Goal: Information Seeking & Learning: Check status

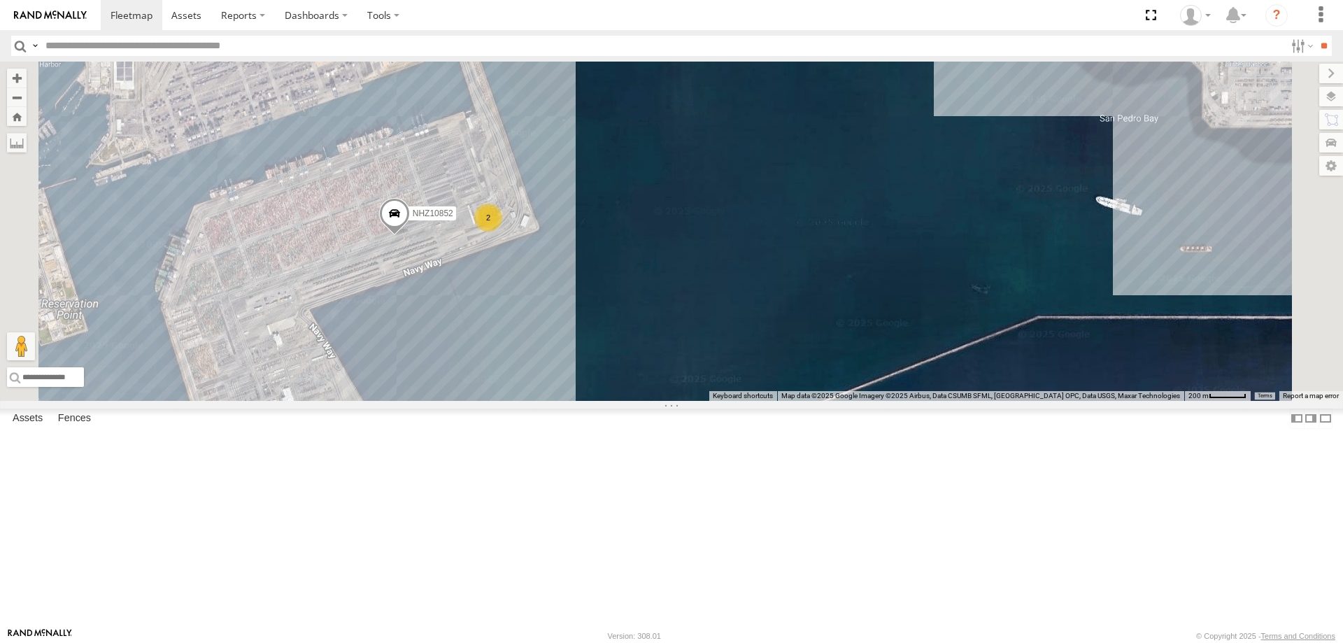
click at [456, 220] on label "NHZ10852" at bounding box center [429, 213] width 55 height 14
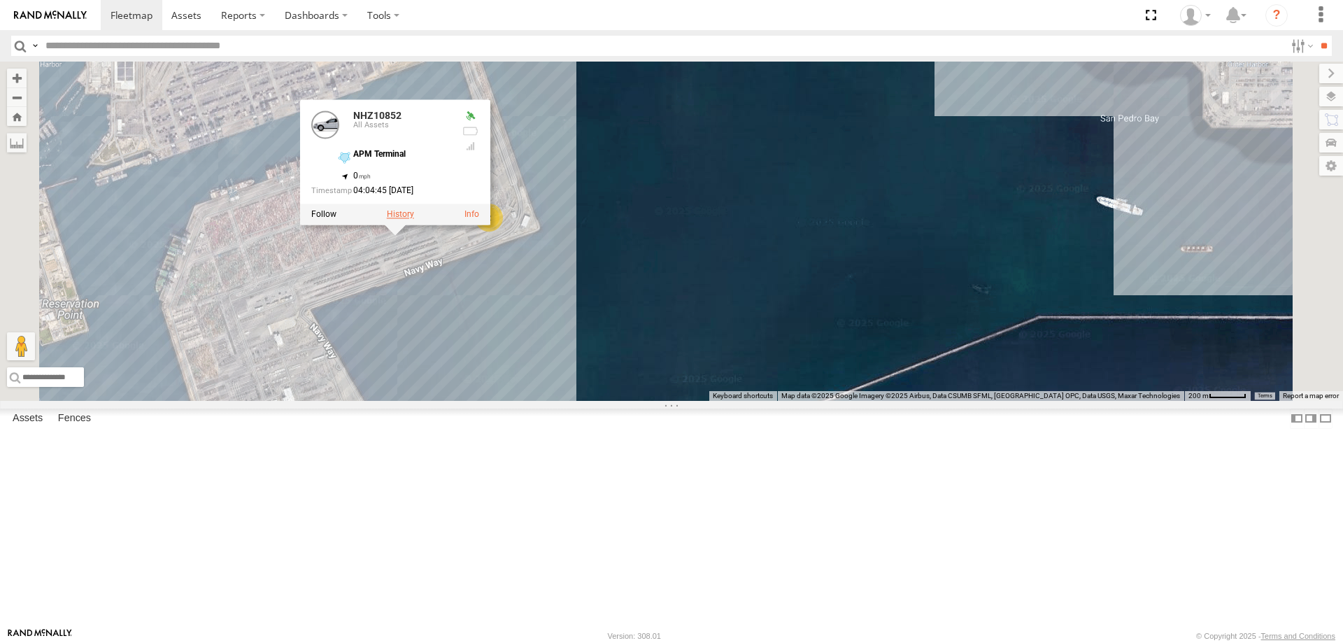
click at [414, 219] on label at bounding box center [400, 214] width 27 height 10
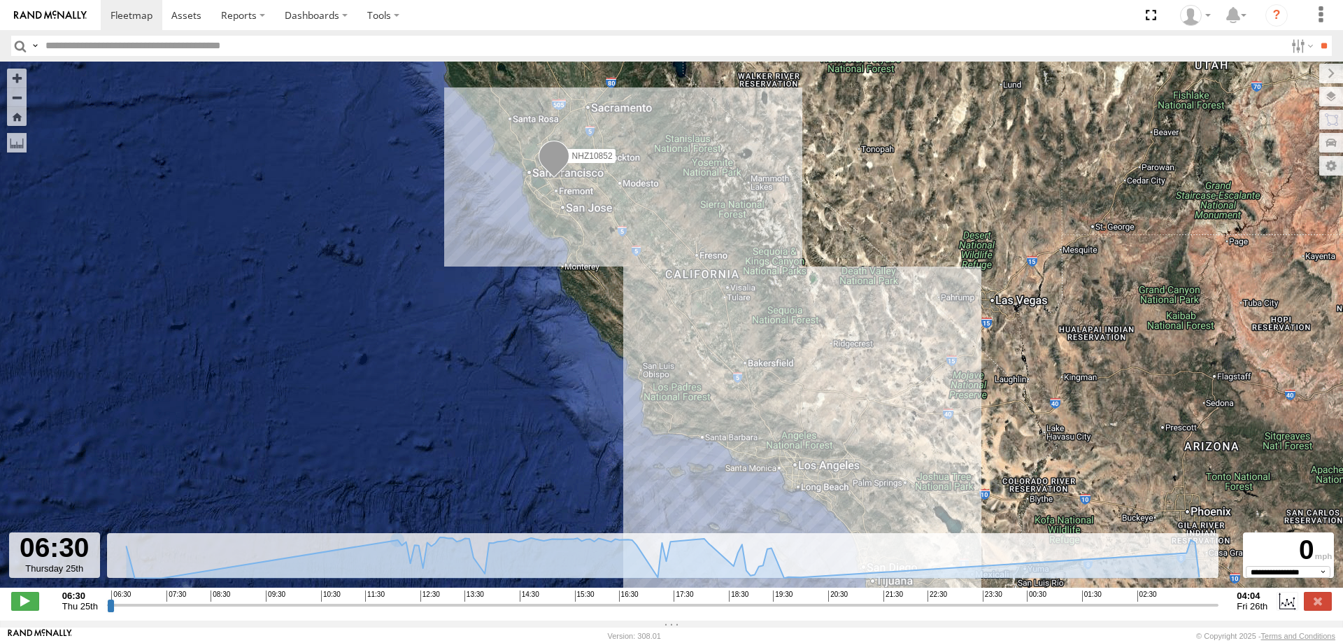
click at [114, 611] on input "range" at bounding box center [663, 604] width 1112 height 13
drag, startPoint x: 112, startPoint y: 616, endPoint x: 1033, endPoint y: 610, distance: 921.5
click at [1033, 610] on input "range" at bounding box center [663, 604] width 1112 height 13
click at [1296, 76] on label at bounding box center [1319, 74] width 47 height 20
drag, startPoint x: 1036, startPoint y: 613, endPoint x: 1210, endPoint y: 611, distance: 173.5
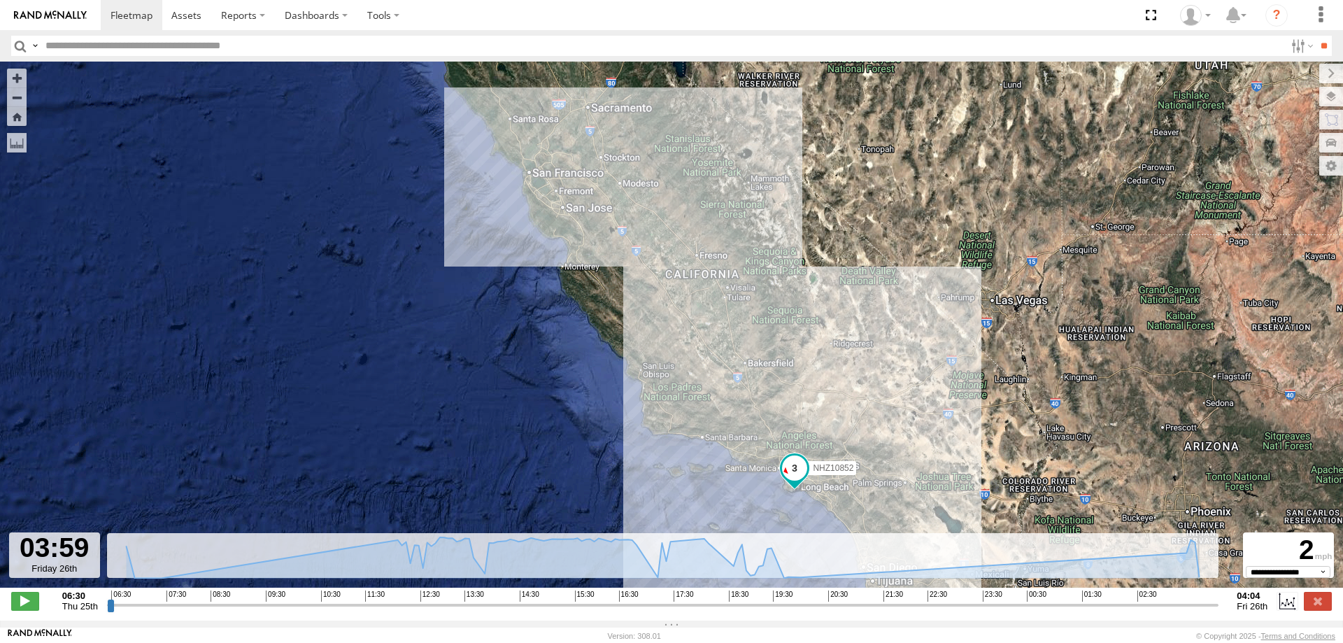
click at [1210, 611] on input "range" at bounding box center [663, 604] width 1112 height 13
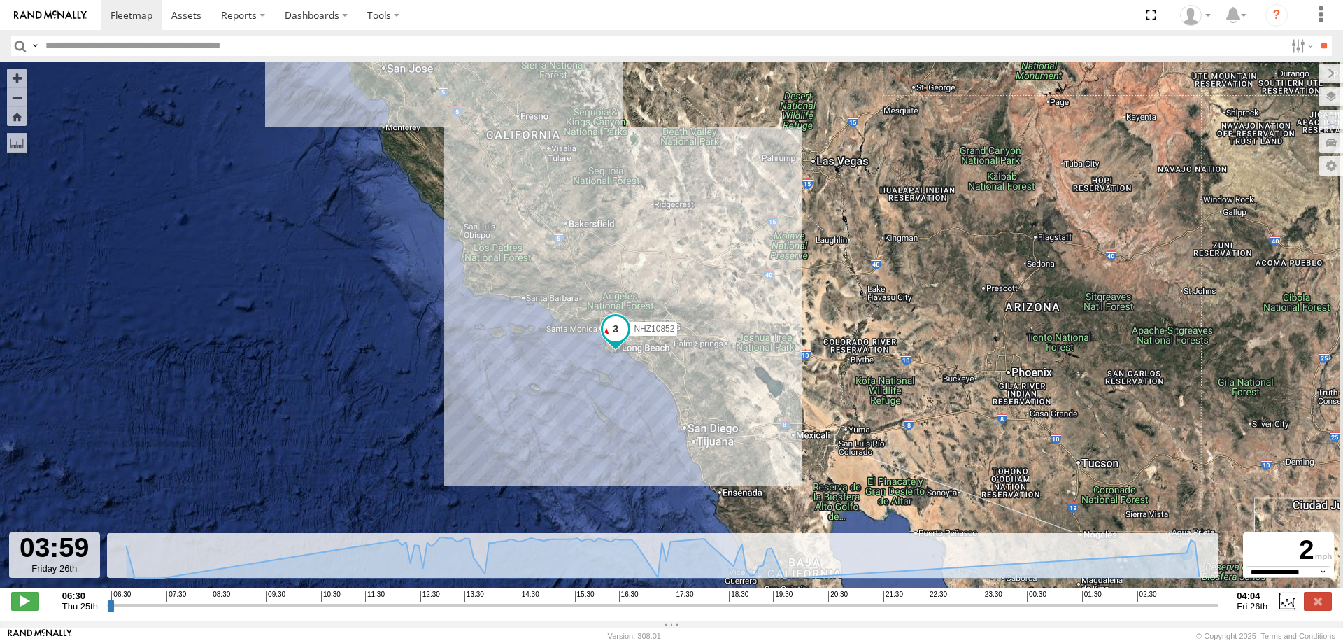
drag, startPoint x: 1034, startPoint y: 479, endPoint x: 673, endPoint y: 331, distance: 390.3
click at [844, 332] on div "NHZ10852" at bounding box center [671, 332] width 1343 height 541
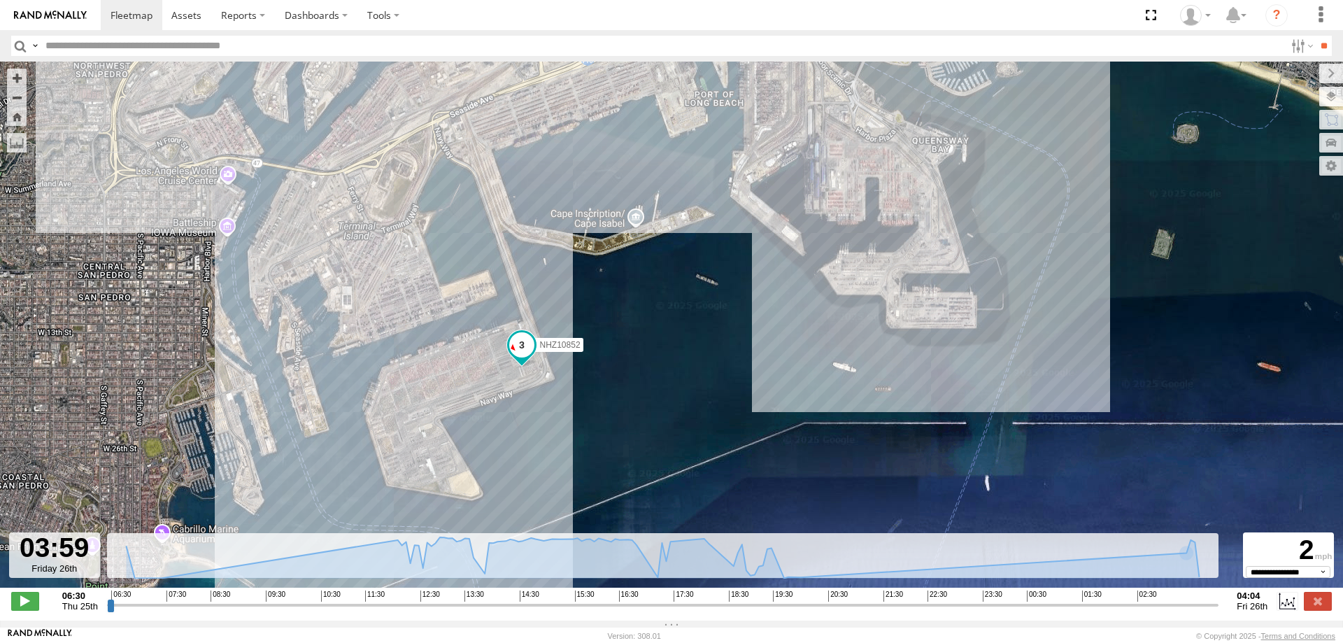
drag, startPoint x: 664, startPoint y: 473, endPoint x: 682, endPoint y: 307, distance: 166.8
click at [682, 307] on div "NHZ10852" at bounding box center [671, 332] width 1343 height 541
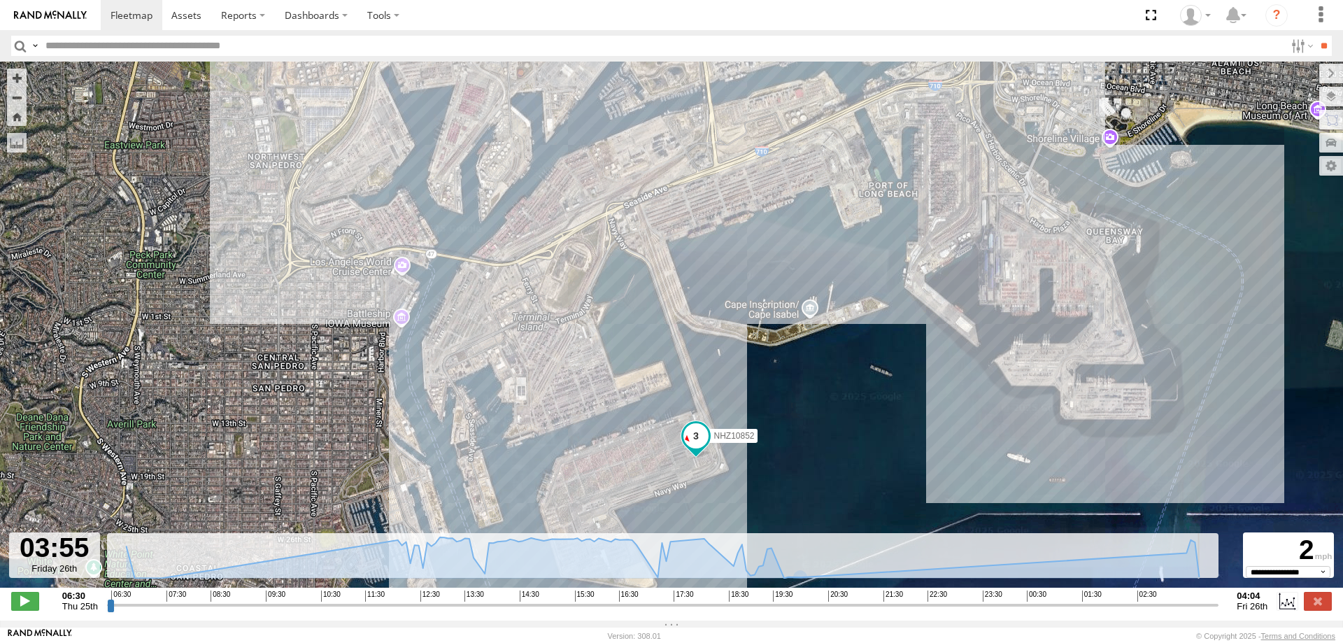
type input "**********"
click at [1207, 611] on input "range" at bounding box center [663, 604] width 1112 height 13
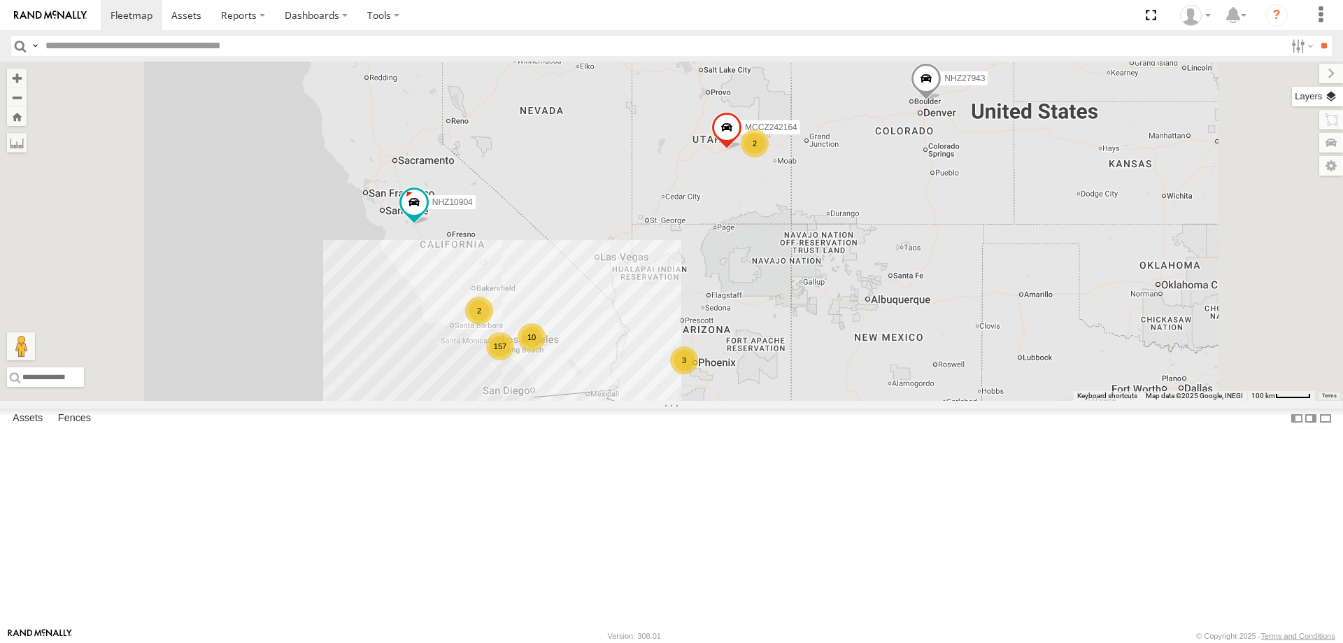
click at [1327, 97] on label at bounding box center [1317, 97] width 51 height 20
click at [0, 0] on span "Basemaps" at bounding box center [0, 0] width 0 height 0
click at [0, 0] on span "Satellite + Roadmap" at bounding box center [0, 0] width 0 height 0
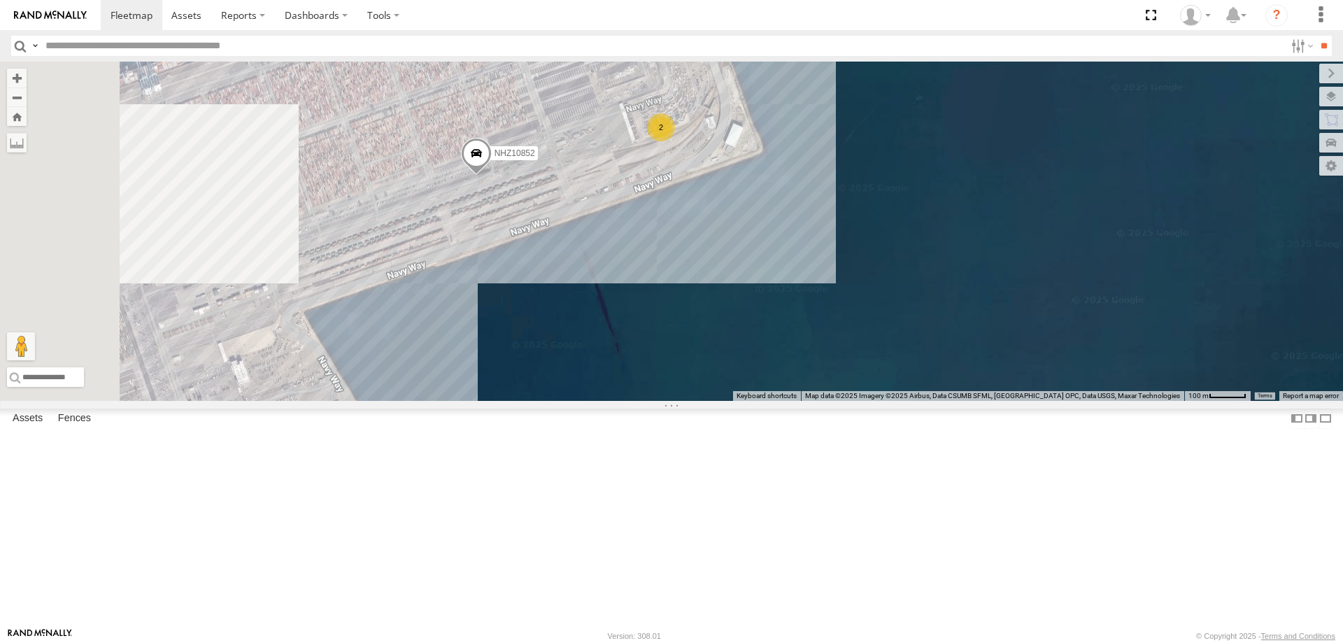
drag, startPoint x: 716, startPoint y: 346, endPoint x: 898, endPoint y: 369, distance: 184.1
click at [898, 369] on div "NHZ10904 NHZ27943 MCCZ242164 MCCZ242210 NHZ10866 NHZ10877 NHZ10909 NHZ10856 NHZ…" at bounding box center [671, 231] width 1343 height 339
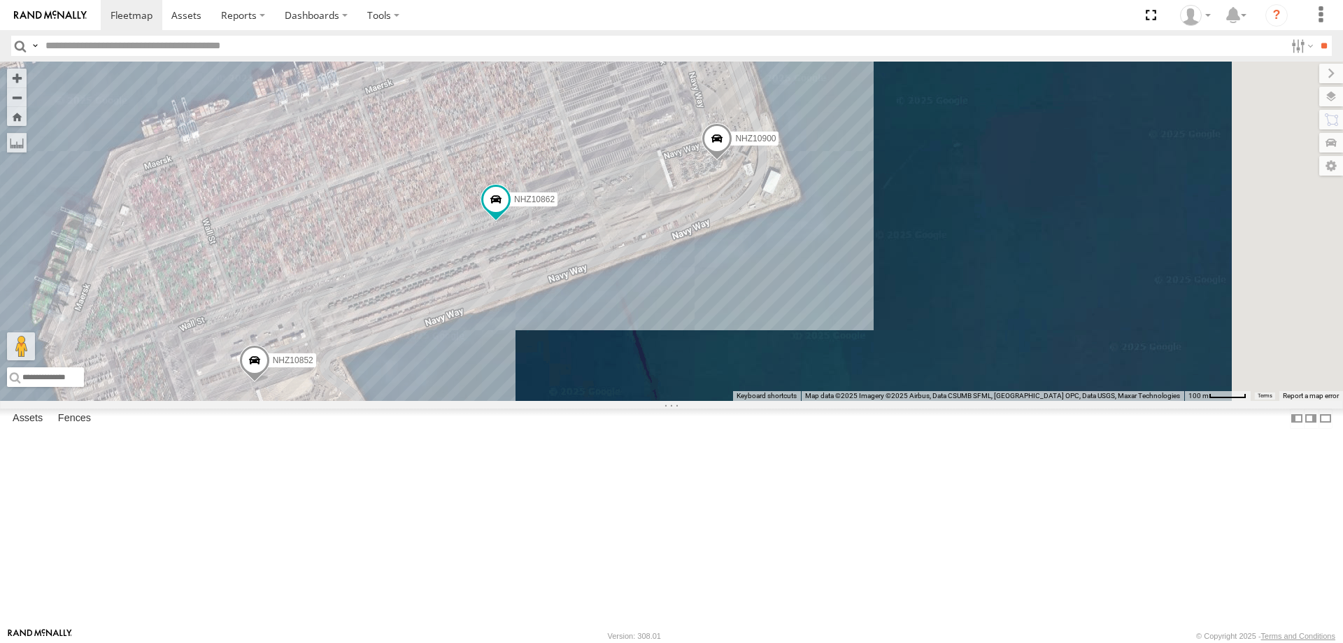
drag, startPoint x: 954, startPoint y: 223, endPoint x: 914, endPoint y: 301, distance: 87.3
click at [914, 301] on div "NHZ10900 NHZ10862 NHZ10852" at bounding box center [671, 231] width 1343 height 339
click at [775, 144] on span "NHZ10900" at bounding box center [755, 139] width 41 height 10
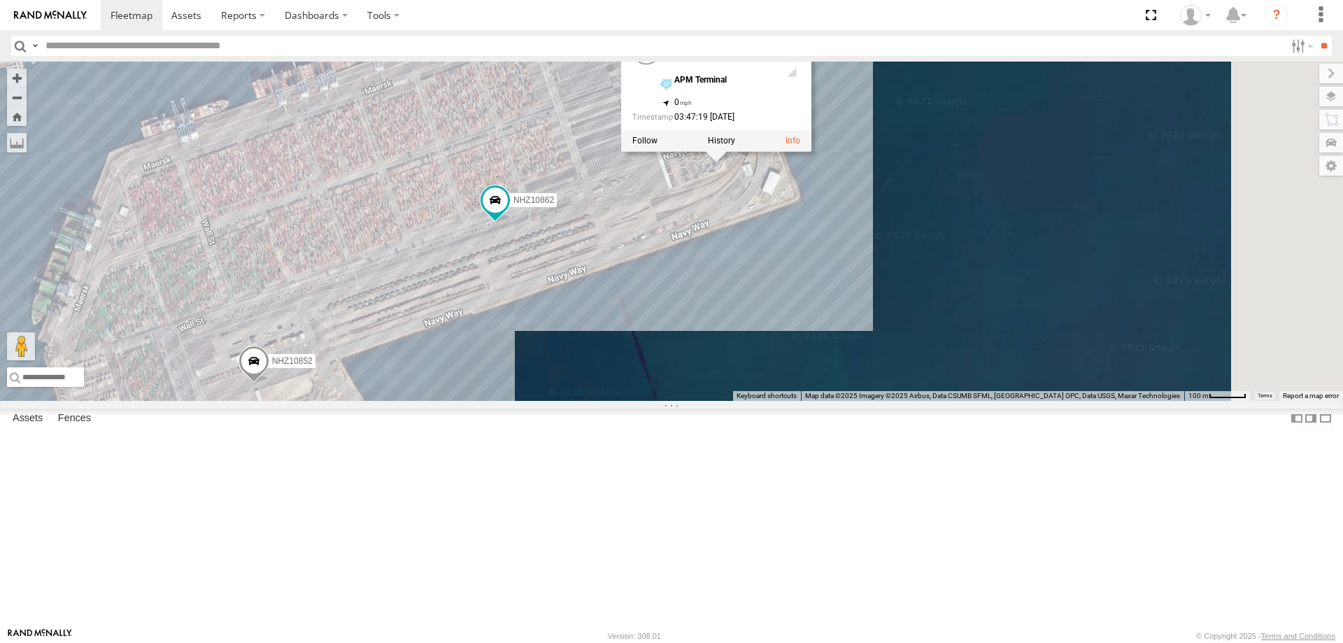
click at [884, 326] on div "NHZ10900 NHZ10862 NHZ10852 NHZ10900 All Assets APM Terminal 33.72865 , -118.239…" at bounding box center [671, 231] width 1343 height 339
click at [754, 303] on div "NHZ10900 NHZ10862 NHZ10852 NHZ10900 All Assets APM Terminal 33.72865 , -118.239…" at bounding box center [671, 231] width 1343 height 339
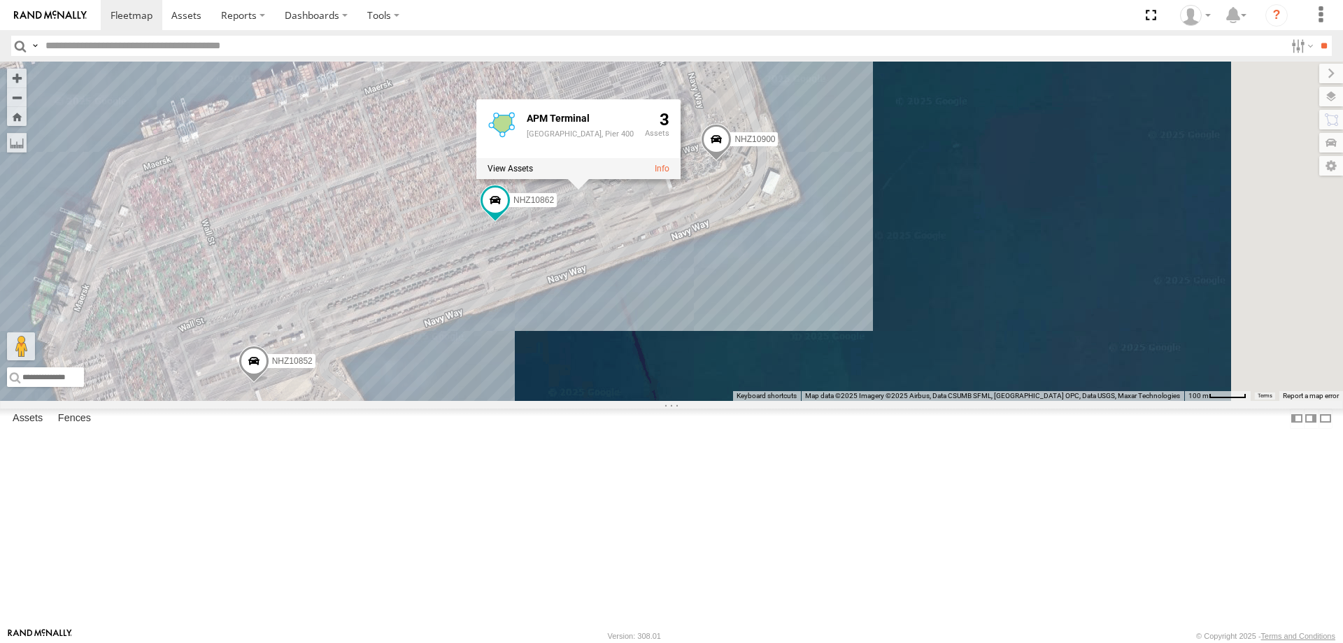
click at [726, 369] on div "NHZ10900 NHZ10862 NHZ10852 APM Terminal APM Terminal, Pier 400 3" at bounding box center [671, 231] width 1343 height 339
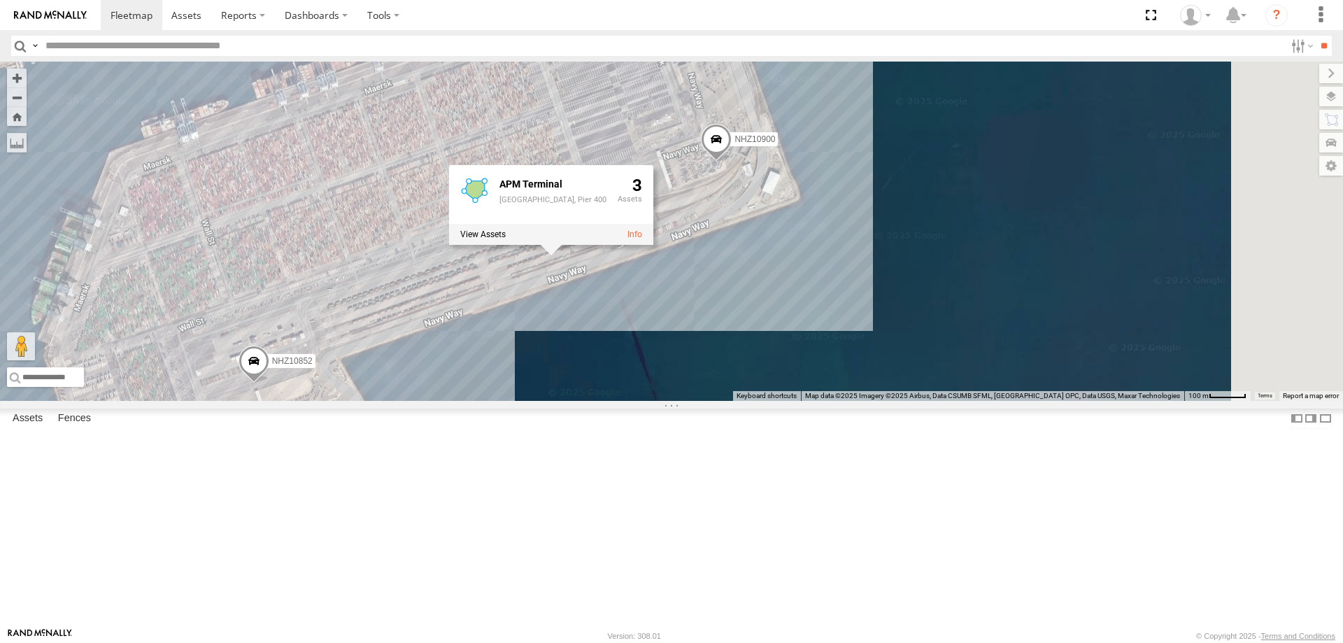
click at [584, 376] on div "NHZ10900 NHZ10862 NHZ10852 APM Terminal APM Terminal, Pier 400 3" at bounding box center [671, 231] width 1343 height 339
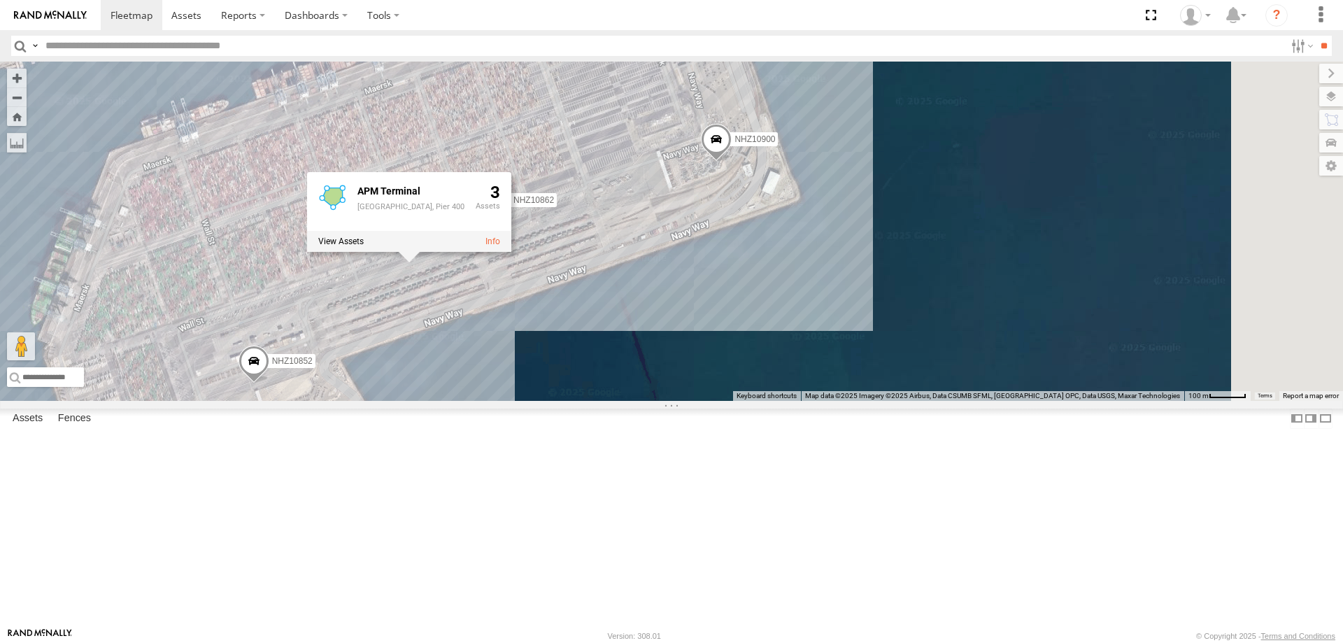
click at [632, 401] on div "NHZ10900 NHZ10862 NHZ10852 APM Terminal APM Terminal, Pier 400 3" at bounding box center [671, 231] width 1343 height 339
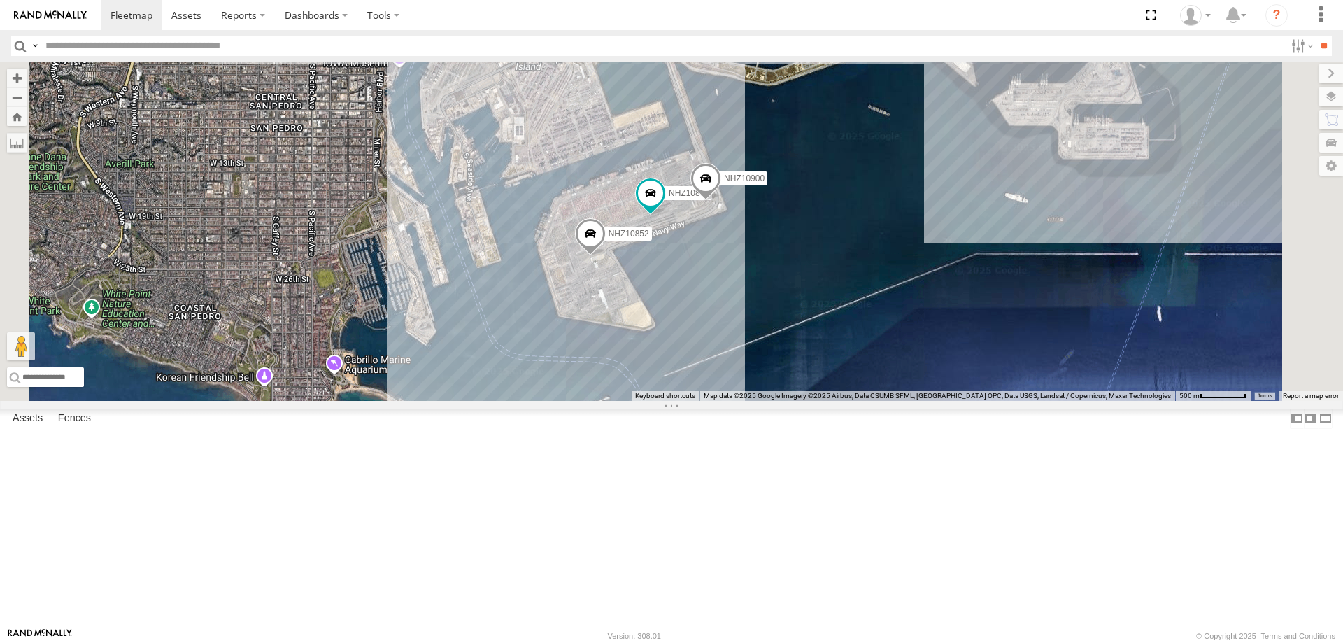
click at [765, 183] on span "NHZ10900" at bounding box center [744, 178] width 41 height 10
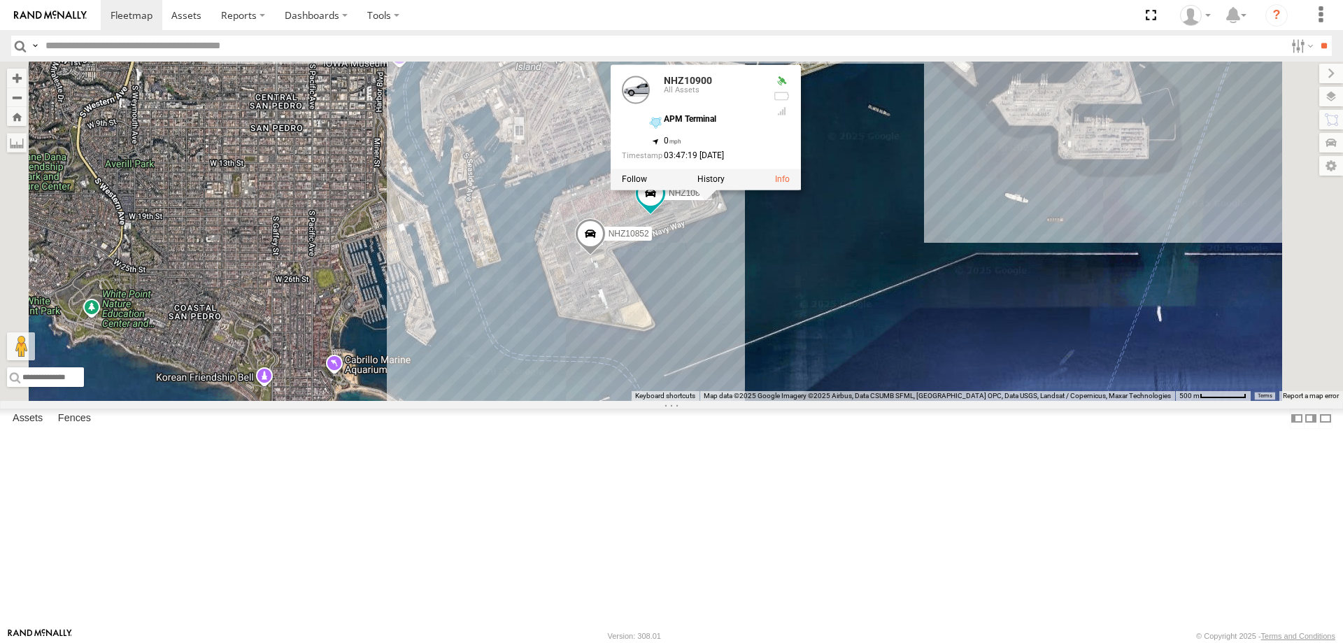
click at [801, 190] on div at bounding box center [706, 179] width 190 height 21
click at [725, 184] on label at bounding box center [711, 179] width 27 height 10
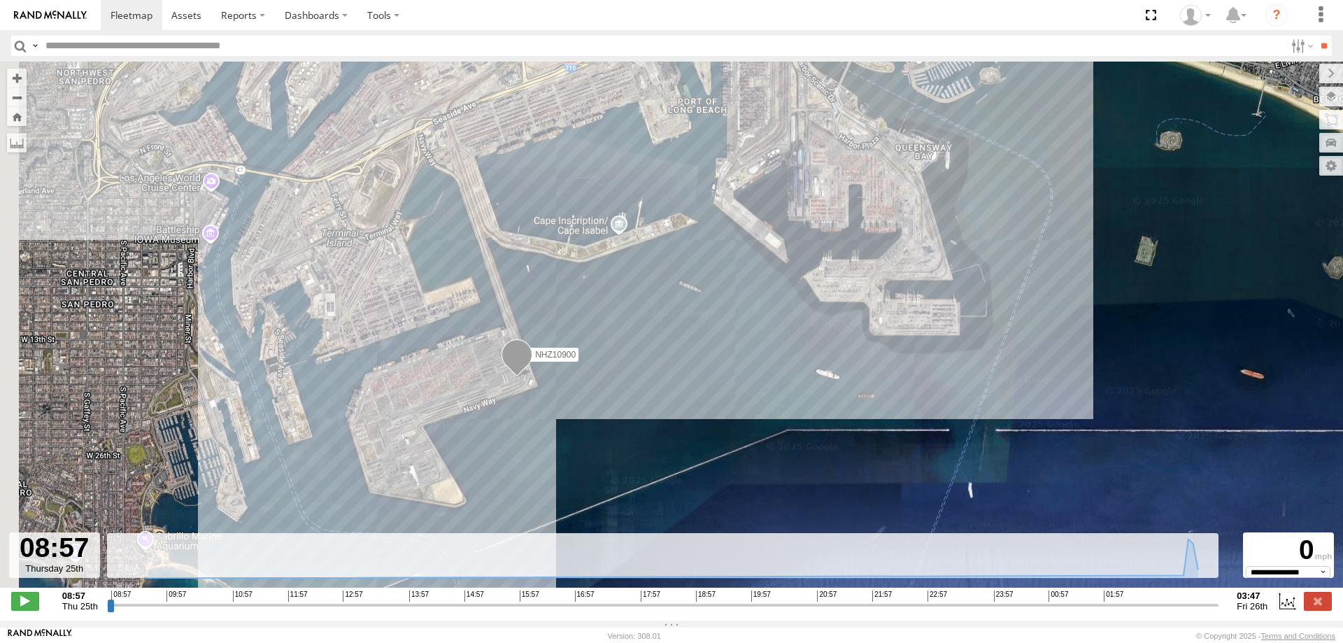
drag, startPoint x: 653, startPoint y: 478, endPoint x: 752, endPoint y: 401, distance: 125.1
click at [752, 401] on div "NHZ10900" at bounding box center [671, 332] width 1343 height 541
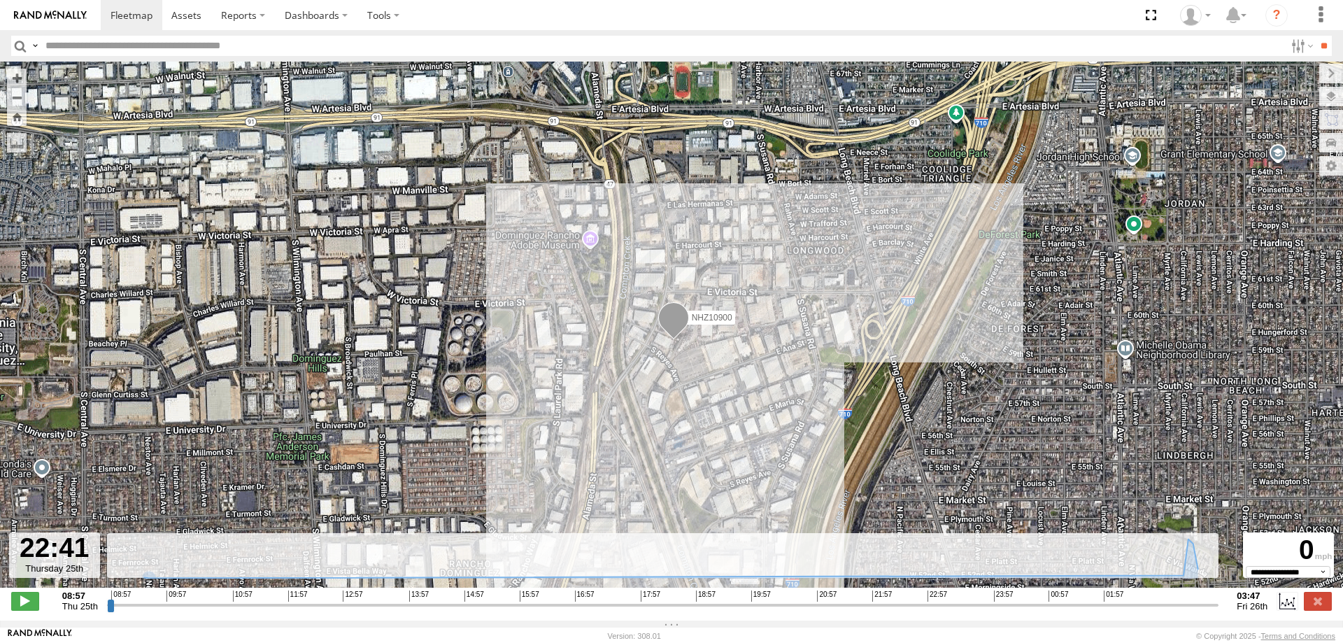
drag, startPoint x: 113, startPoint y: 614, endPoint x: 940, endPoint y: 612, distance: 827.7
click at [940, 611] on input "range" at bounding box center [663, 604] width 1112 height 13
click at [1296, 70] on label at bounding box center [1319, 74] width 47 height 20
drag, startPoint x: 942, startPoint y: 614, endPoint x: 1183, endPoint y: 607, distance: 241.5
click at [1192, 607] on input "range" at bounding box center [663, 604] width 1112 height 13
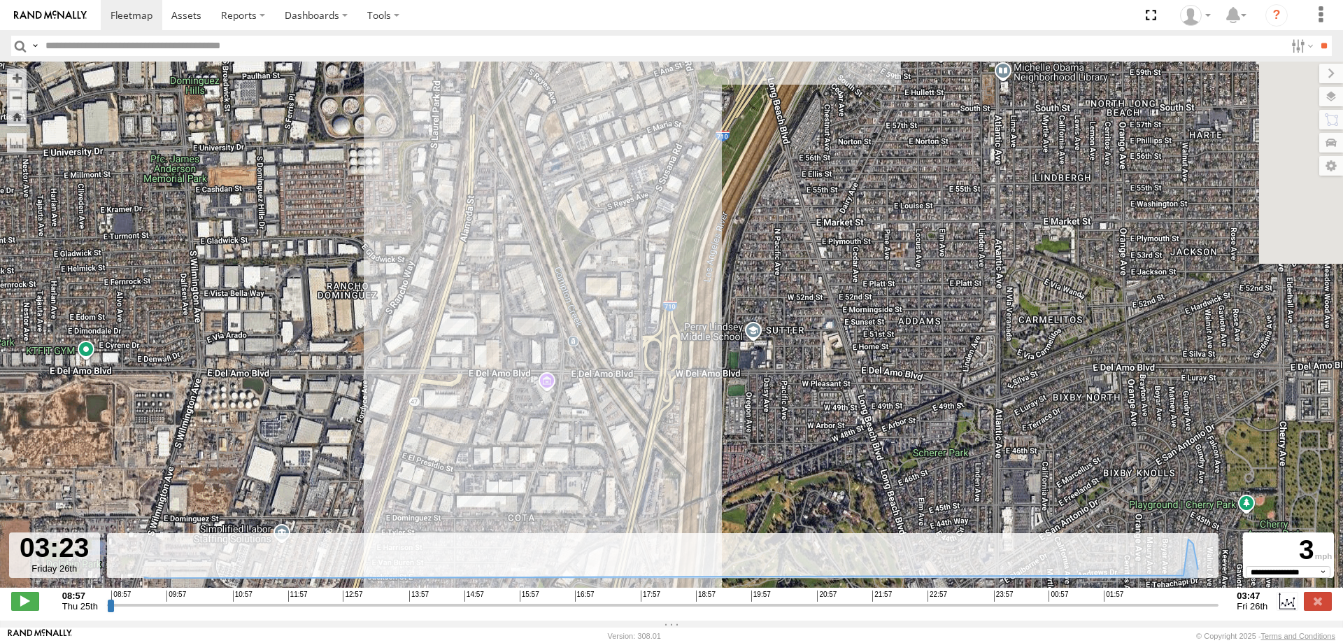
drag, startPoint x: 1053, startPoint y: 477, endPoint x: 927, endPoint y: 188, distance: 315.8
click at [927, 188] on div "NHZ10900" at bounding box center [671, 332] width 1343 height 541
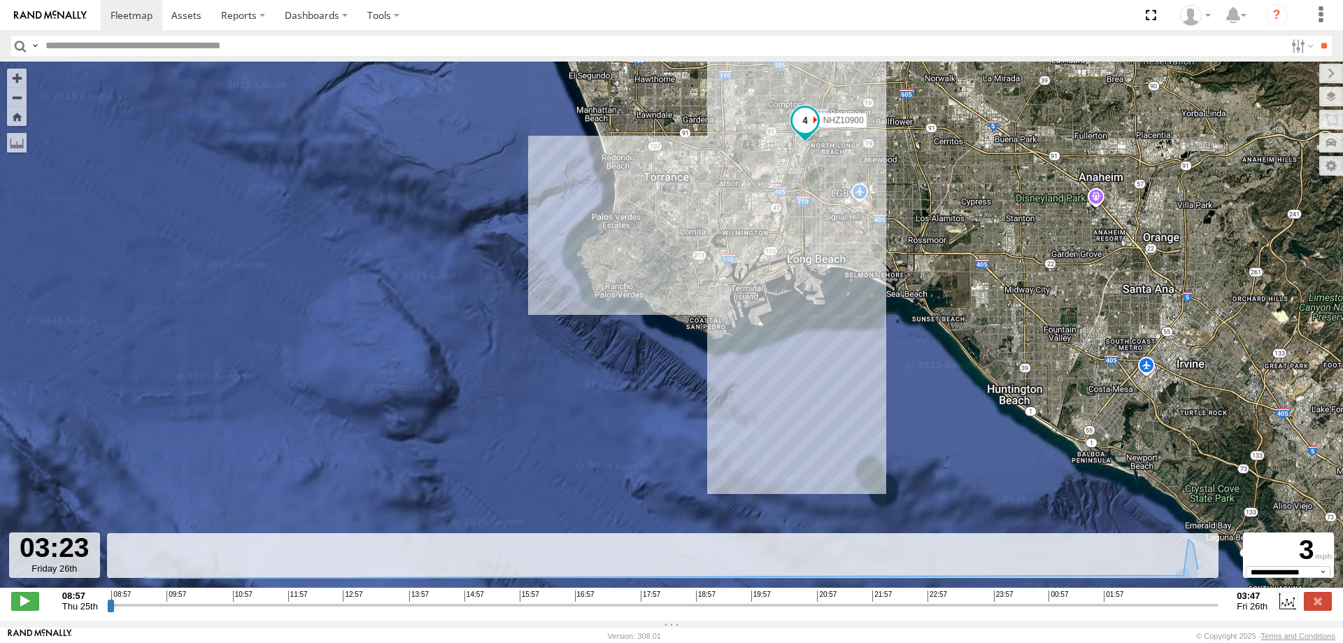
drag, startPoint x: 875, startPoint y: 455, endPoint x: 812, endPoint y: 262, distance: 202.4
click at [814, 260] on div "NHZ10900" at bounding box center [671, 332] width 1343 height 541
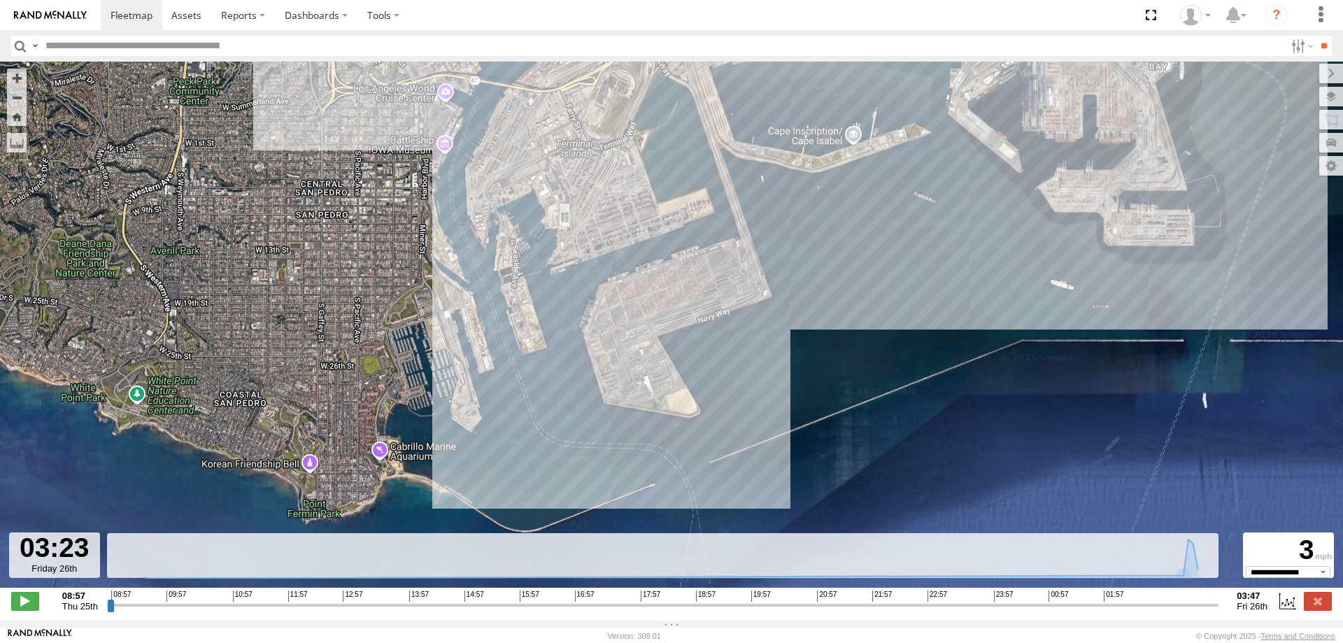
drag, startPoint x: 838, startPoint y: 273, endPoint x: 786, endPoint y: 416, distance: 152.5
click at [786, 416] on div "NHZ10900" at bounding box center [671, 332] width 1343 height 541
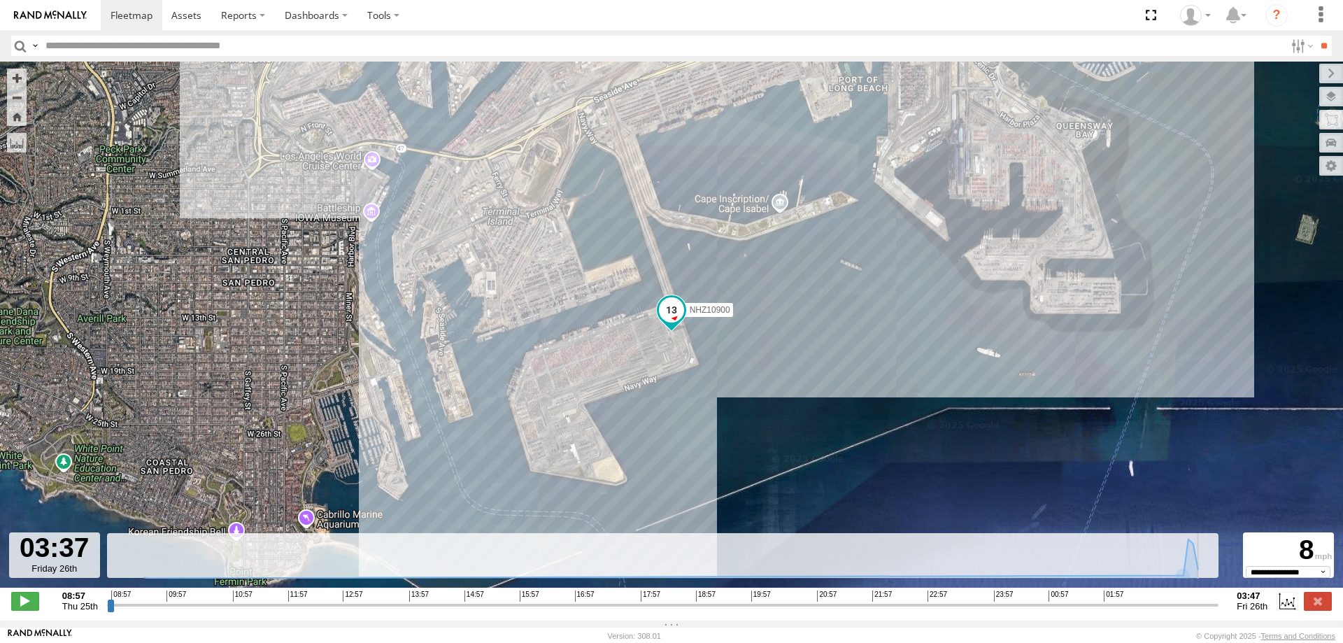
drag, startPoint x: 1193, startPoint y: 616, endPoint x: 1205, endPoint y: 620, distance: 12.4
type input "**********"
click at [1205, 611] on input "range" at bounding box center [663, 604] width 1112 height 13
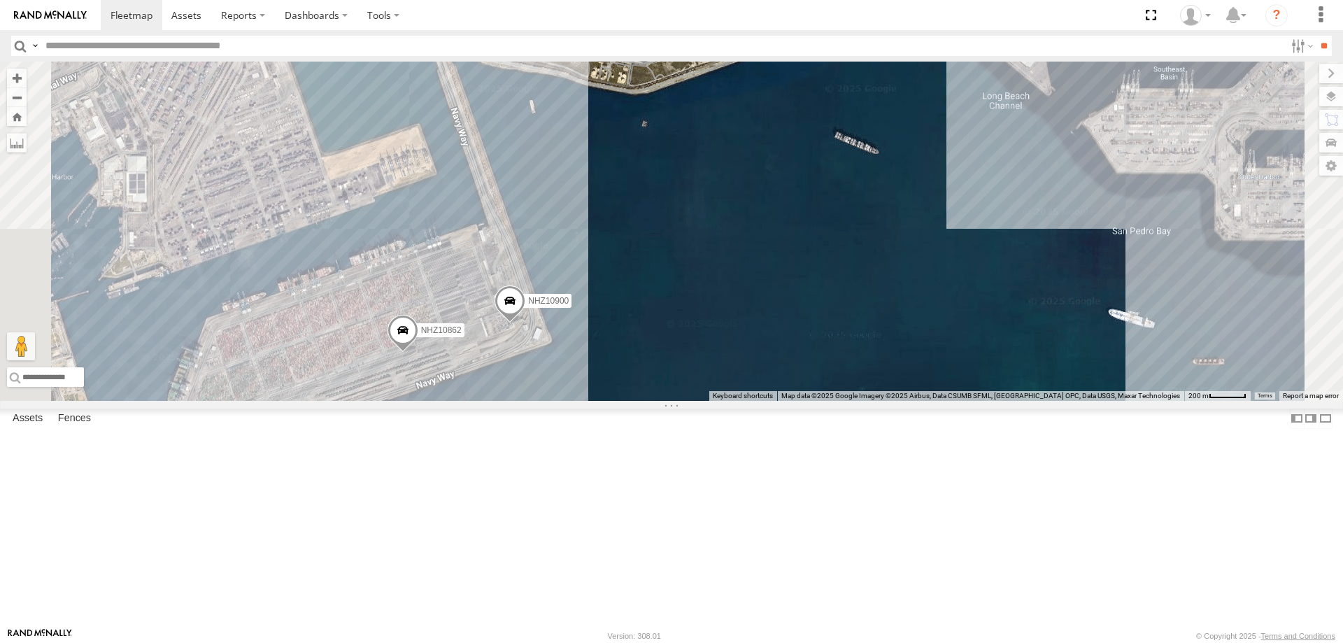
drag, startPoint x: 789, startPoint y: 162, endPoint x: 741, endPoint y: 353, distance: 196.2
click at [741, 353] on div "NHZ10862 NHZ10900 NHZ10852" at bounding box center [671, 231] width 1343 height 339
click at [572, 308] on label "NHZ10900" at bounding box center [544, 301] width 55 height 14
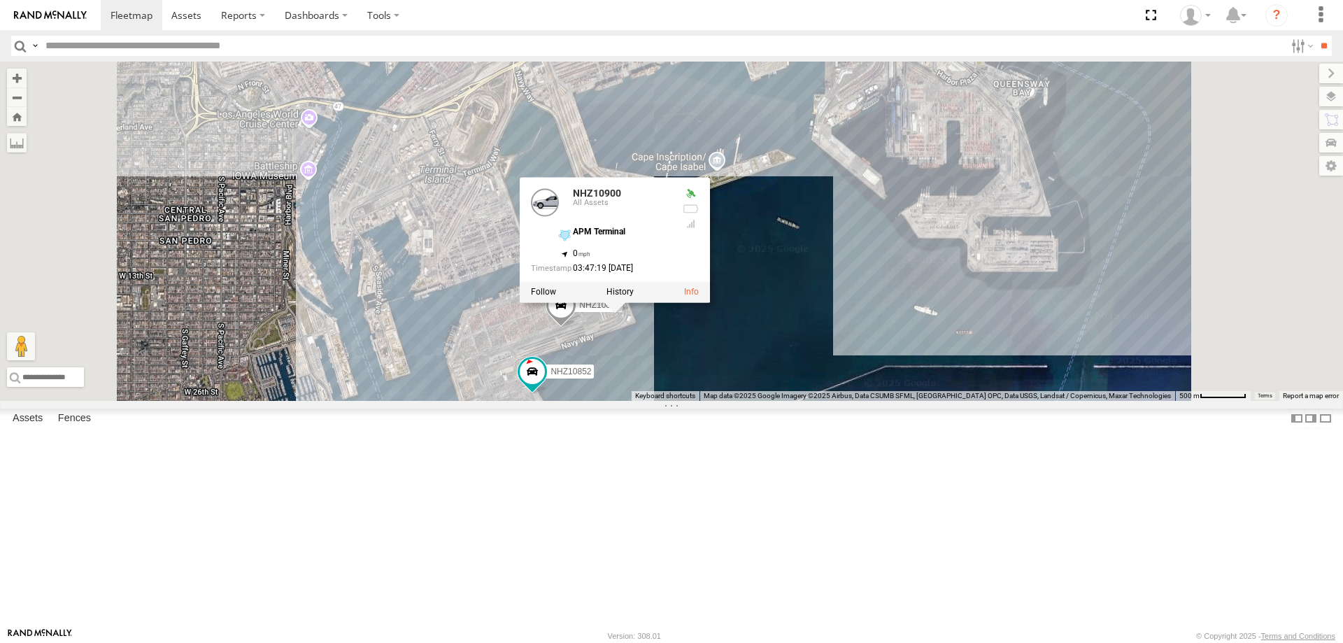
click at [856, 401] on div "NHZ10862 NHZ10900 NHZ10852 NHZ10900 All Assets APM Terminal 33.72865 , -118.239…" at bounding box center [671, 231] width 1343 height 339
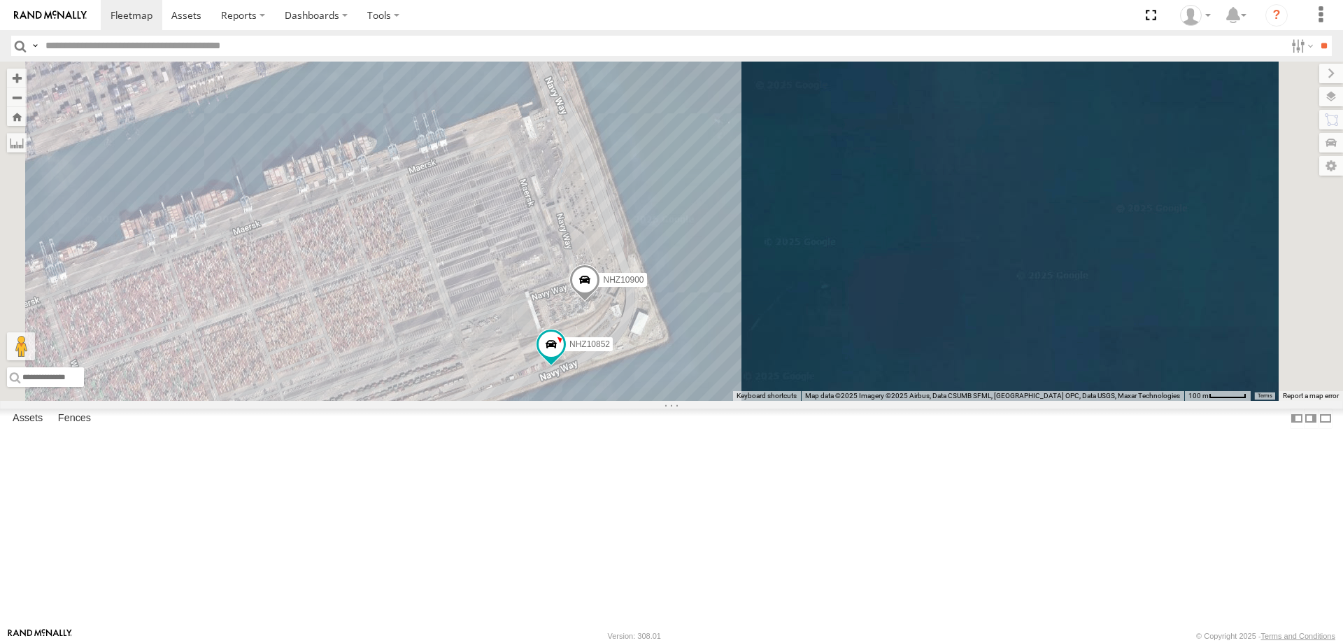
click at [803, 384] on div "NHZ10862 MCCZ242213 NHZ10900 NHZ10852" at bounding box center [671, 231] width 1343 height 339
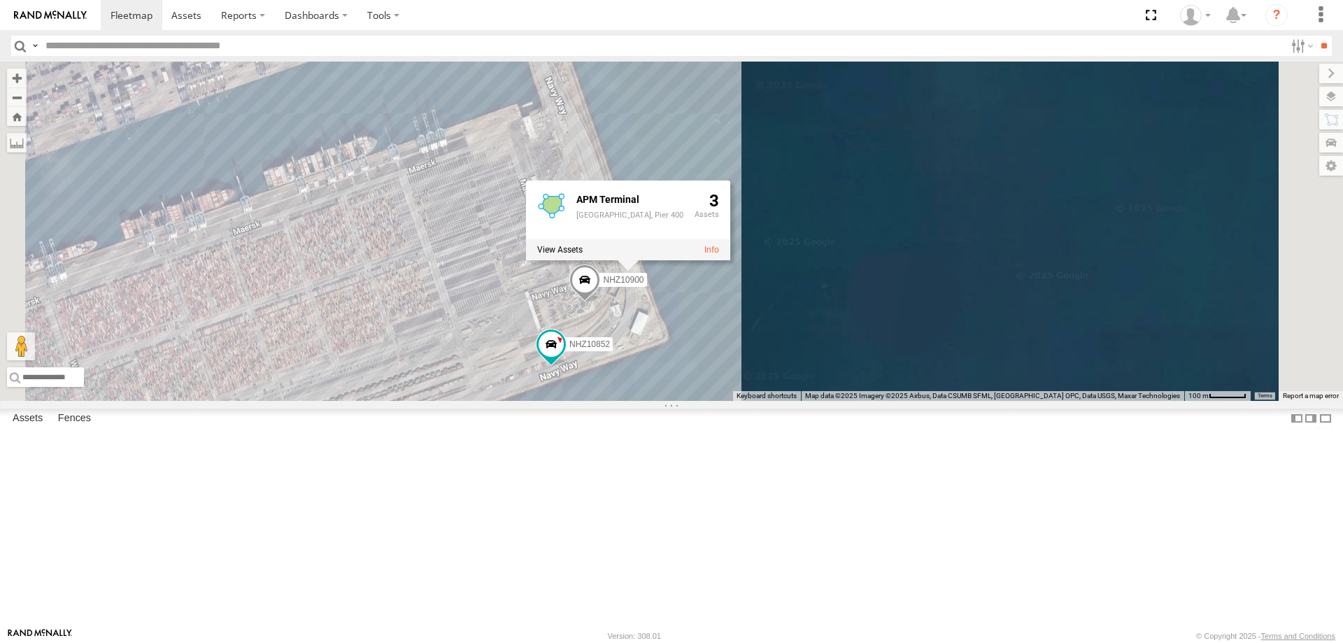
drag, startPoint x: 809, startPoint y: 433, endPoint x: 807, endPoint y: 424, distance: 9.5
click at [809, 401] on div "NHZ10862 MCCZ242213 NHZ10900 NHZ10852 APM Terminal APM Terminal, Pier 400 3" at bounding box center [671, 231] width 1343 height 339
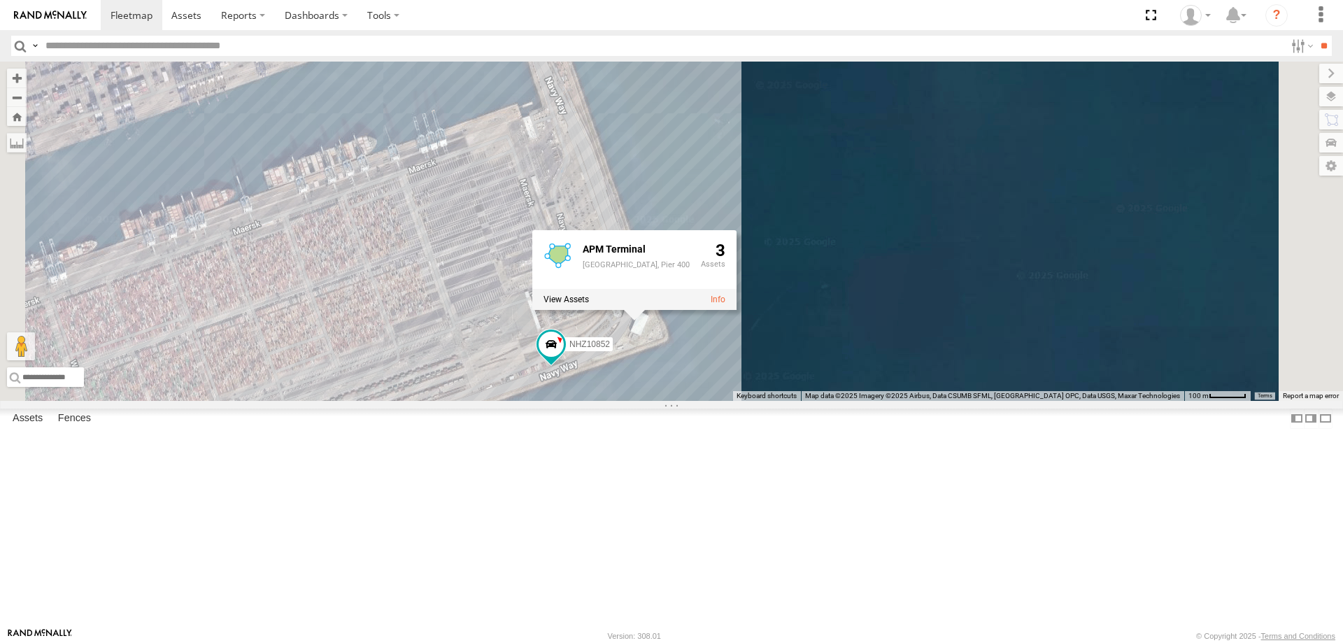
click at [967, 401] on div "NHZ10862 MCCZ242213 NHZ10900 NHZ10852 APM Terminal APM Terminal, Pier 400 3" at bounding box center [671, 231] width 1343 height 339
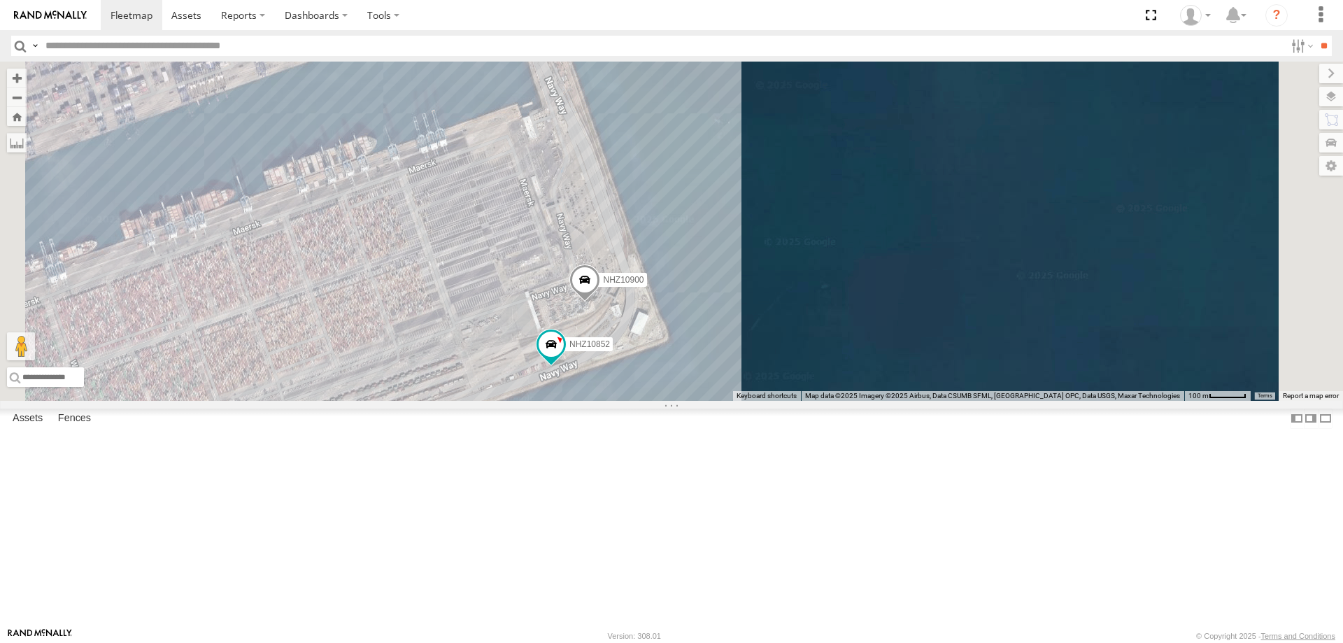
click at [644, 285] on span "NHZ10900" at bounding box center [623, 280] width 41 height 10
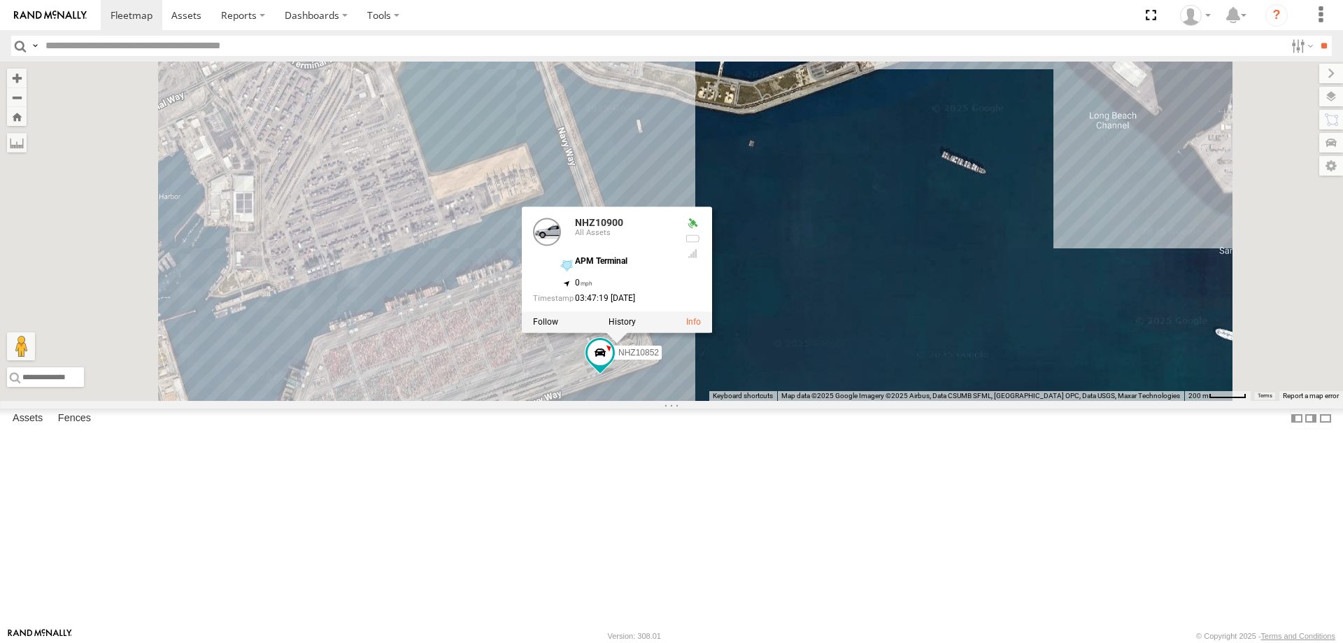
click at [793, 401] on div "NHZ10862 MCCZ242213 NHZ10900 NHZ10852 NHZ10900 All Assets APM Terminal 33.72865…" at bounding box center [671, 231] width 1343 height 339
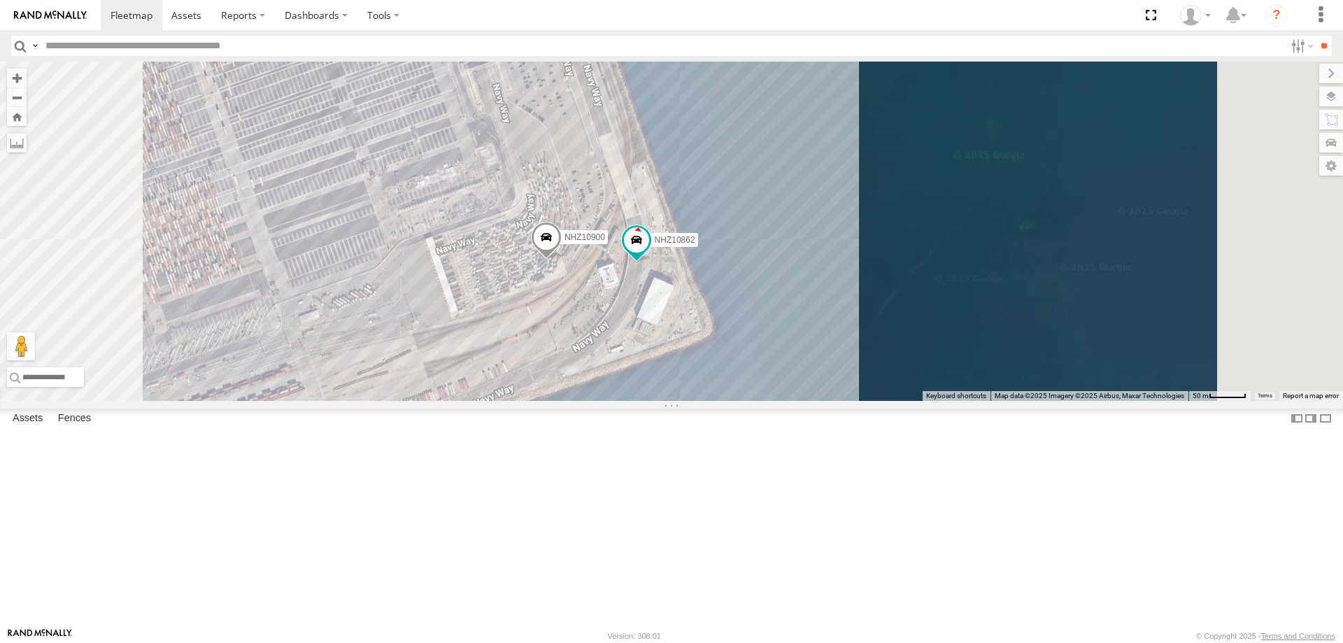
click at [605, 242] on span "NHZ10900" at bounding box center [585, 237] width 41 height 10
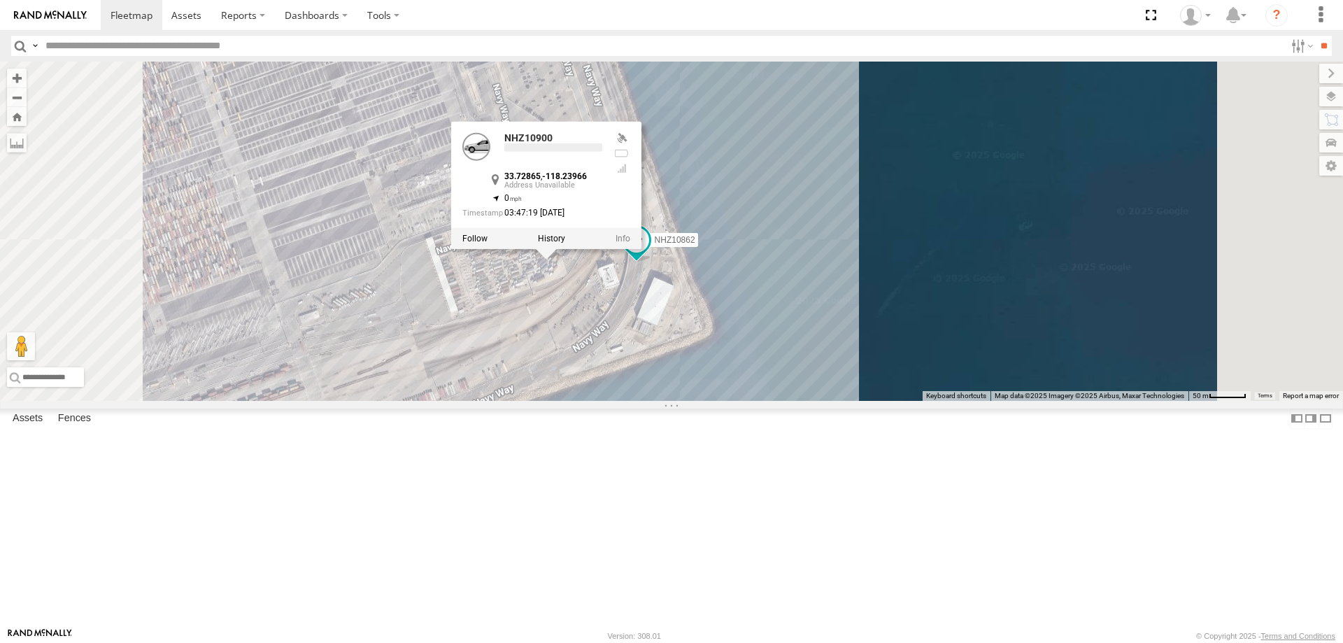
click at [723, 398] on div "MCCZ242213 NHZ10852 NHZ10862 NHZ10900 NHZ10900 33.72865 , -118.23966 0 03:47:19…" at bounding box center [671, 231] width 1343 height 339
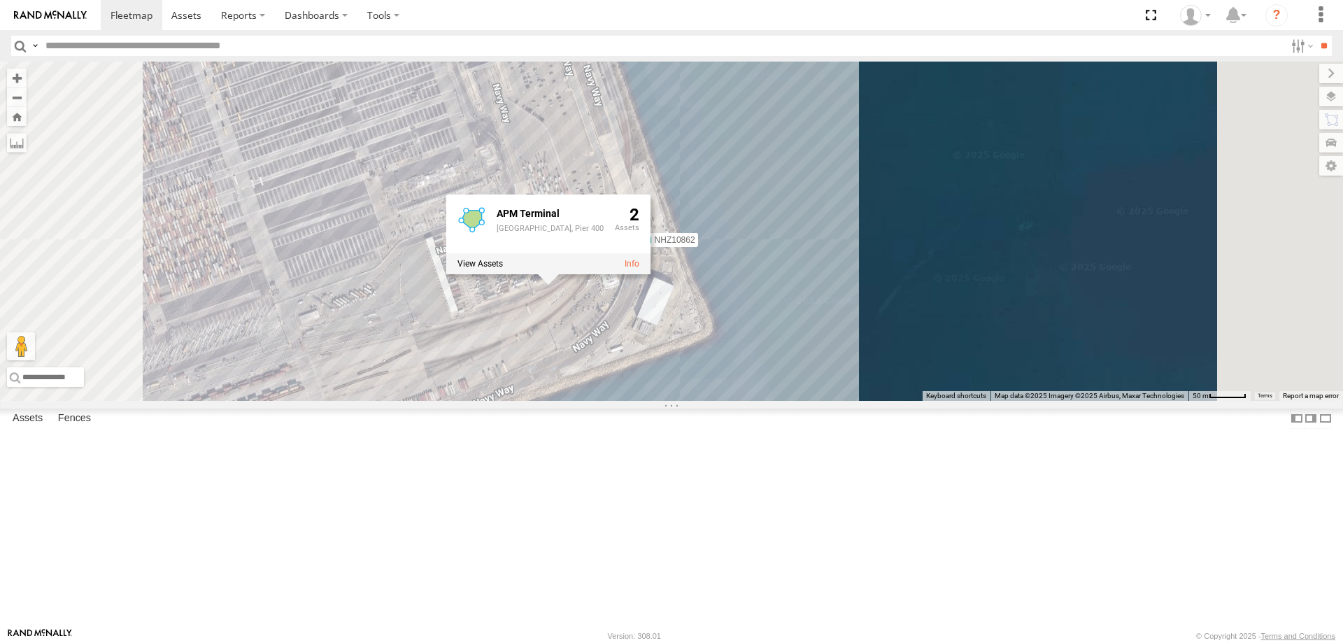
click at [712, 401] on div "MCCZ242213 NHZ10852 NHZ10862 NHZ10900 APM Terminal APM Terminal, Pier 400 2" at bounding box center [671, 231] width 1343 height 339
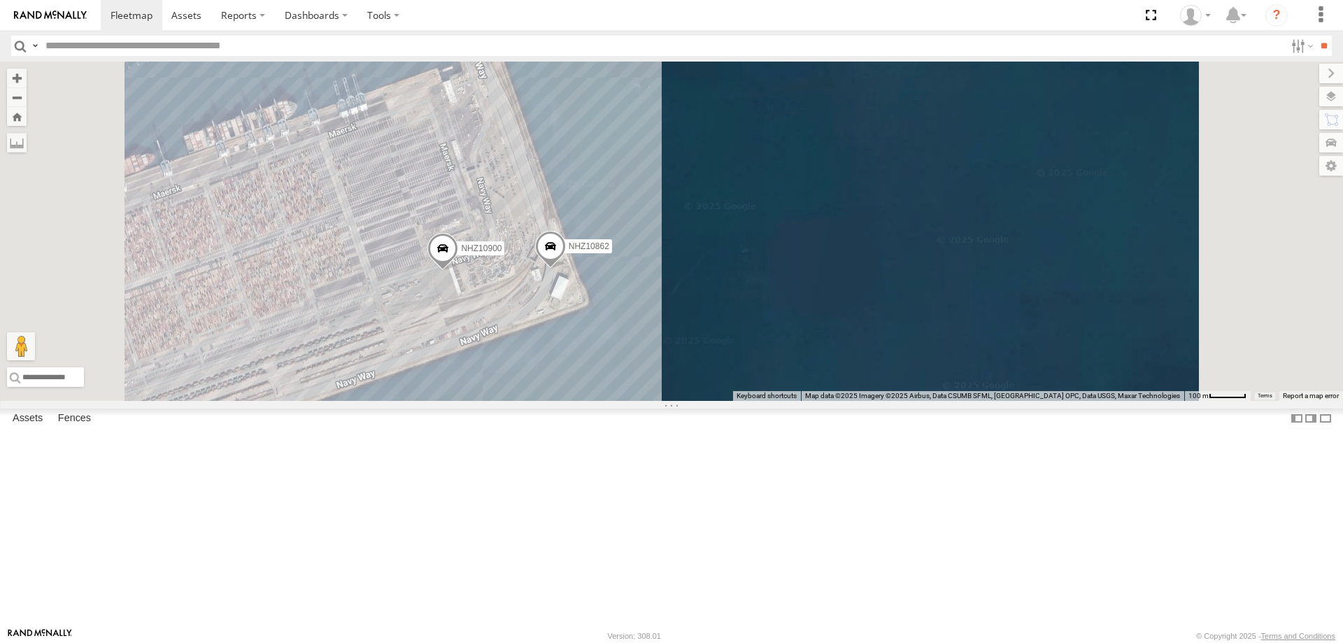
click at [502, 253] on span "NHZ10900" at bounding box center [481, 248] width 41 height 10
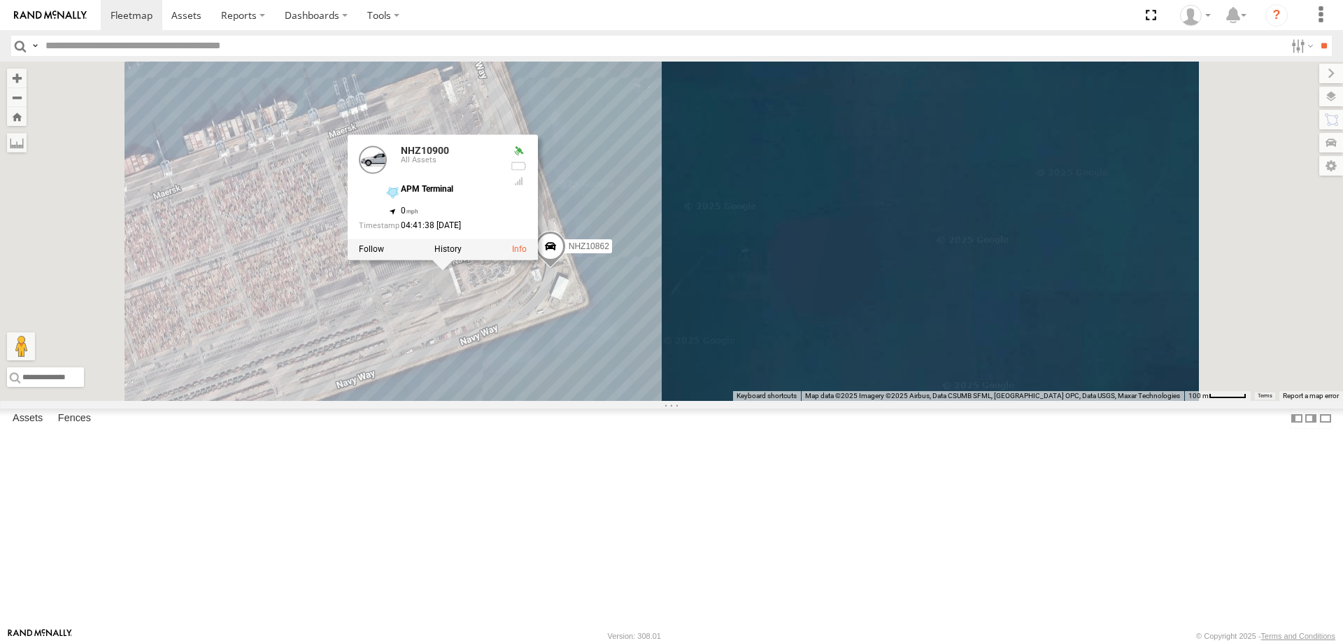
click at [656, 401] on div "NHZ10862 NHZ10900 NHZ10900 All Assets APM Terminal 33.72856 , -118.24157 0 04:4…" at bounding box center [671, 231] width 1343 height 339
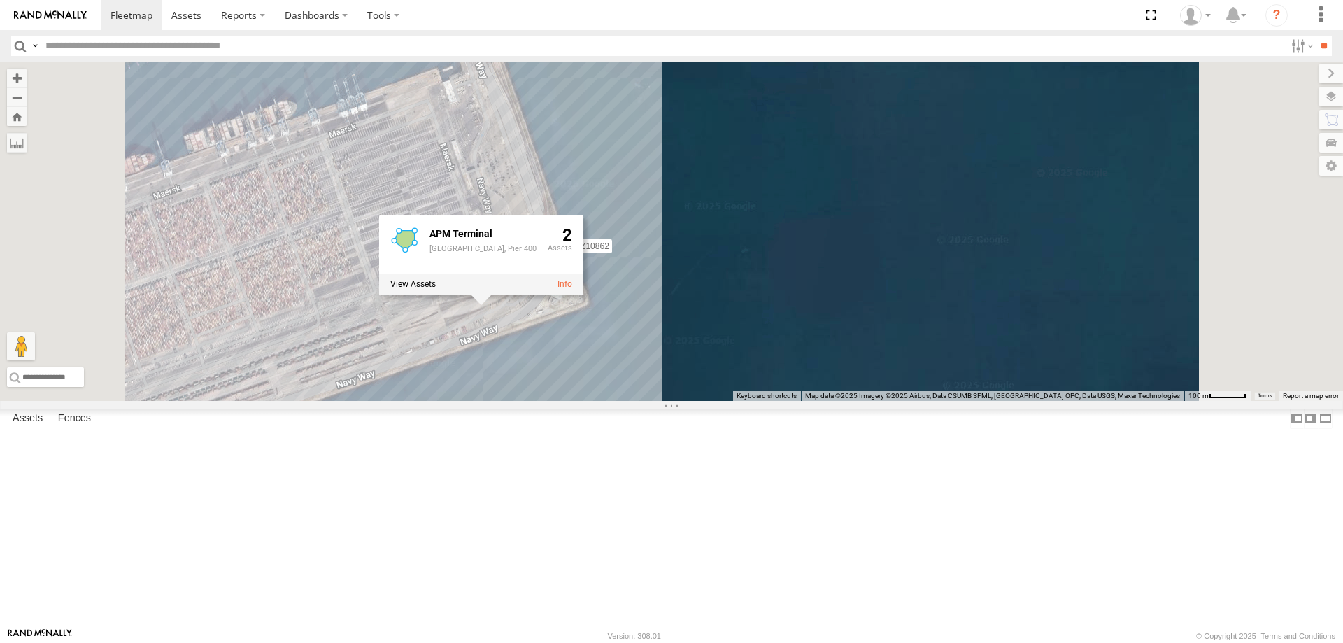
click at [656, 401] on div "NHZ10862 NHZ10900 APM Terminal APM Terminal, Pier 400 2" at bounding box center [671, 231] width 1343 height 339
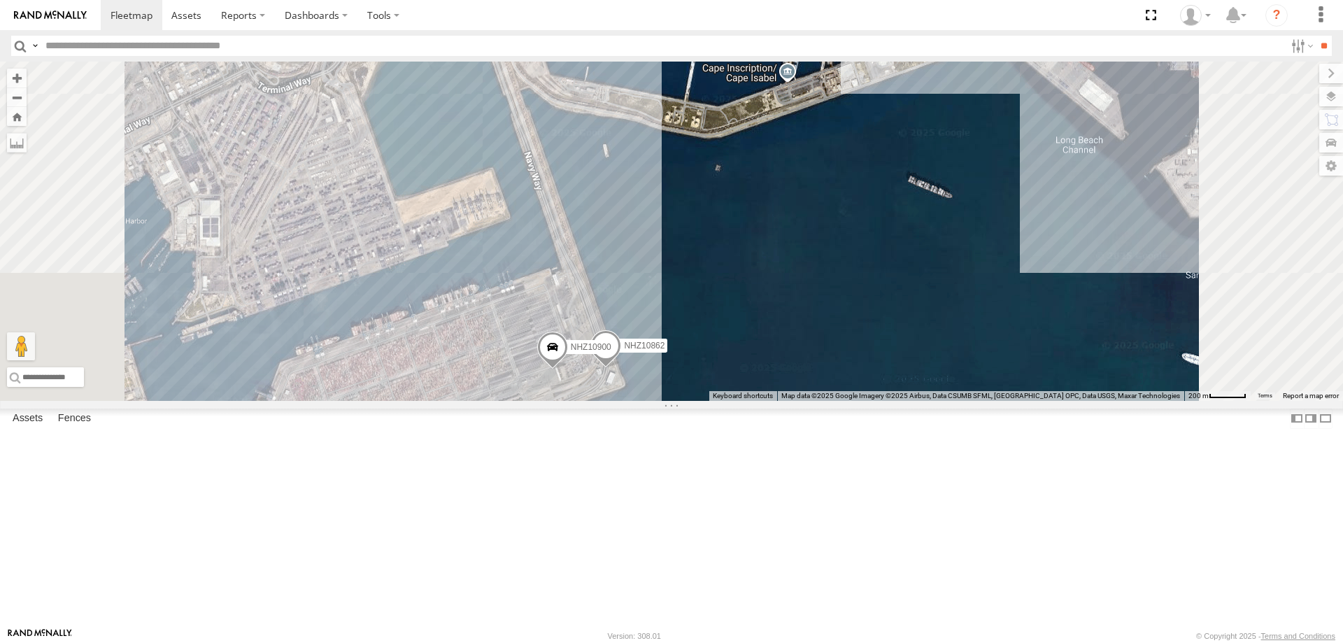
click at [152, 36] on input "text" at bounding box center [662, 46] width 1245 height 20
paste input "********"
type input "********"
click at [1316, 36] on input "**" at bounding box center [1324, 46] width 16 height 20
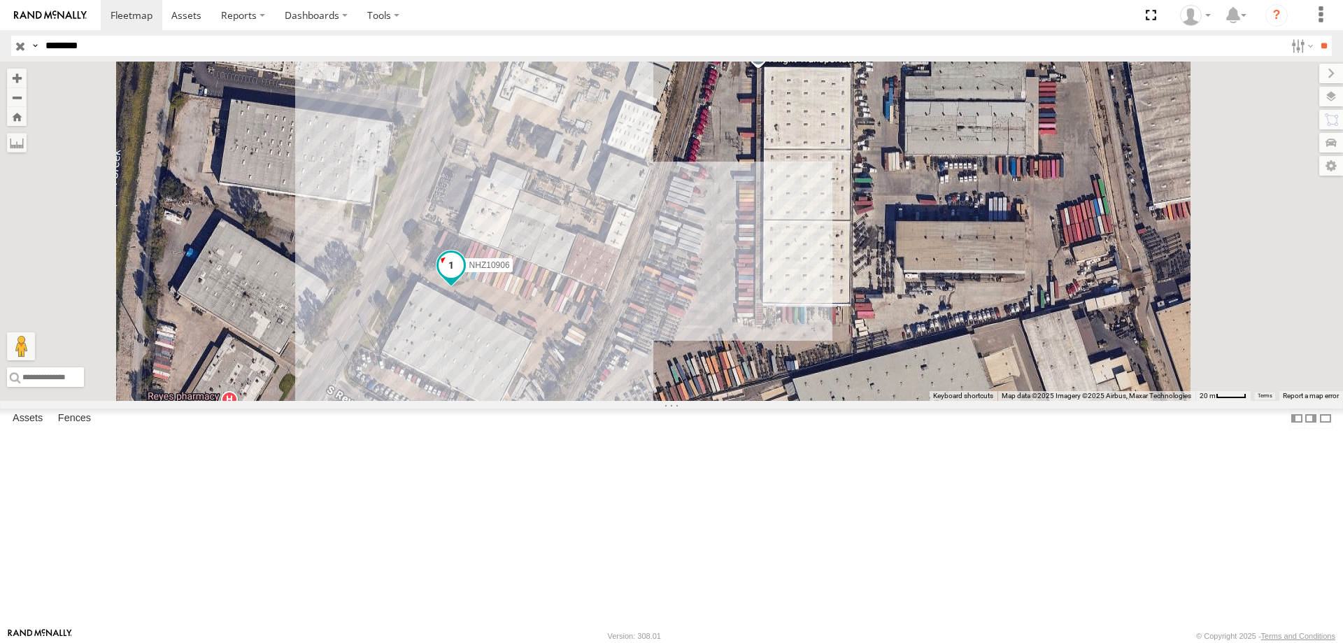
click at [510, 270] on span "NHZ10906" at bounding box center [489, 265] width 41 height 10
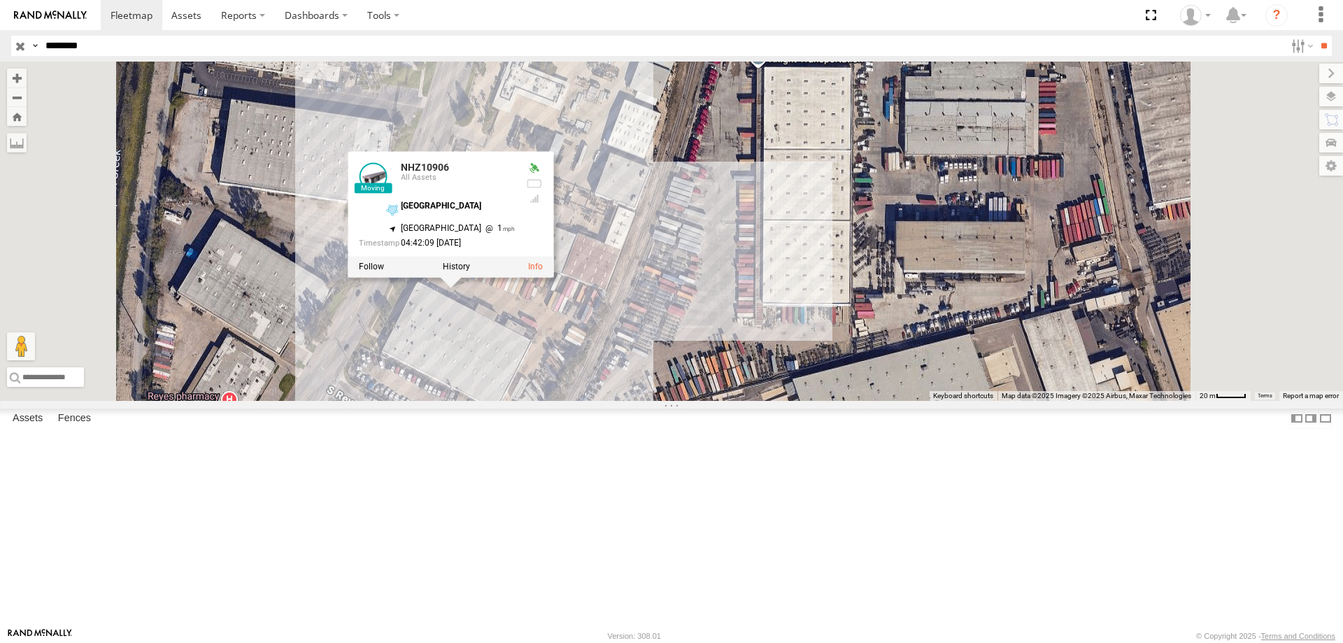
click at [676, 401] on div "NHZ10906 NHZ10906 All Assets [GEOGRAPHIC_DATA] 33.86277 , -118.21307 [GEOGRAPHI…" at bounding box center [671, 231] width 1343 height 339
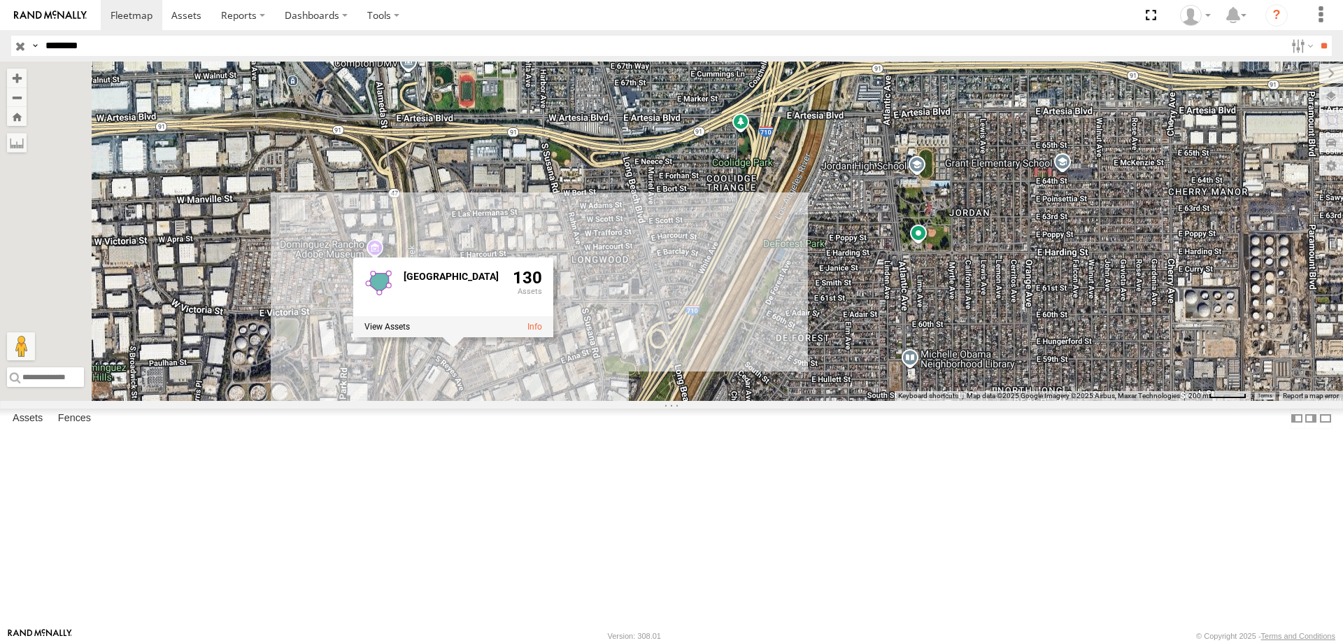
click at [18, 45] on input "button" at bounding box center [20, 46] width 18 height 20
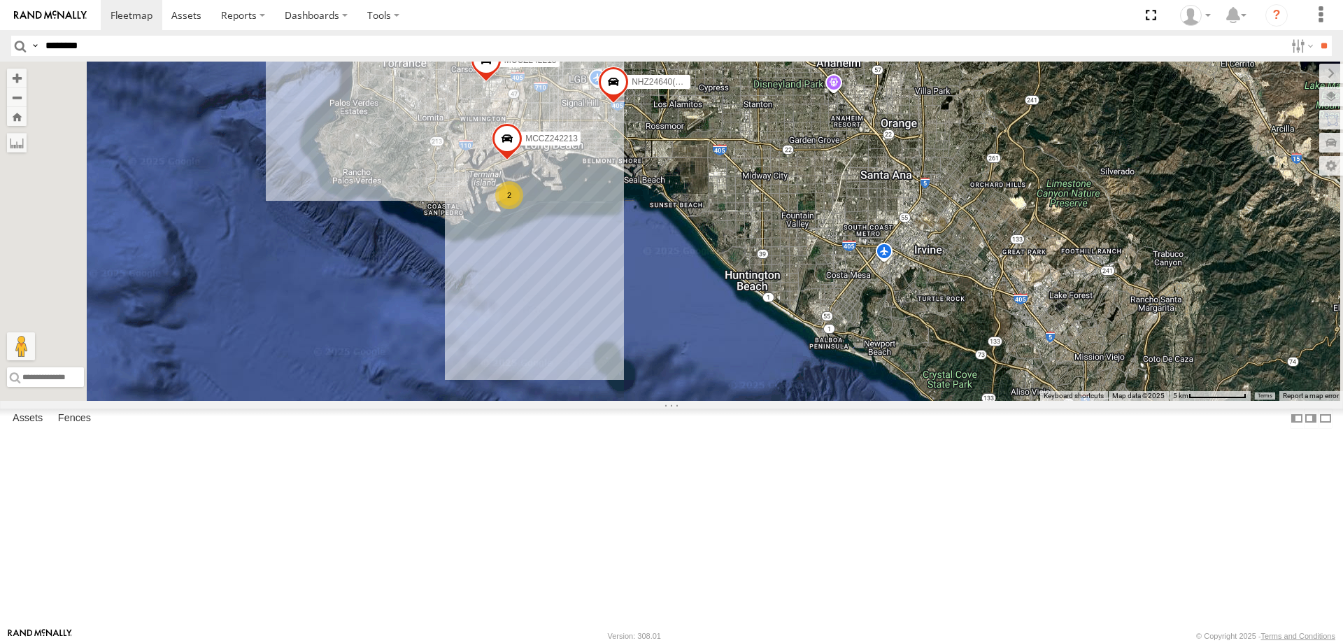
drag, startPoint x: 756, startPoint y: 536, endPoint x: 710, endPoint y: 206, distance: 332.8
click at [712, 207] on div "138 4 NHZ10912 NHZ10905 NHZ01012 2 NHZ10866 2 MCCZ242213 MCCZ242218 NHZ24640(di…" at bounding box center [671, 231] width 1343 height 339
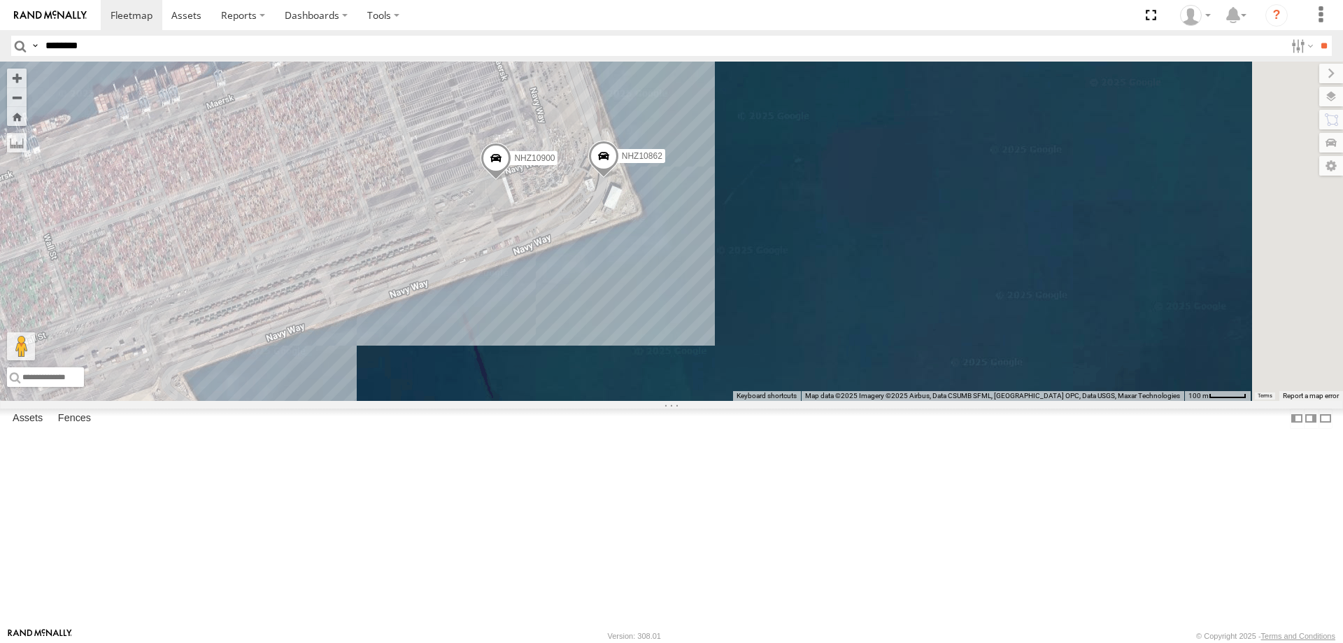
click at [555, 162] on span "NHZ10900" at bounding box center [534, 158] width 41 height 10
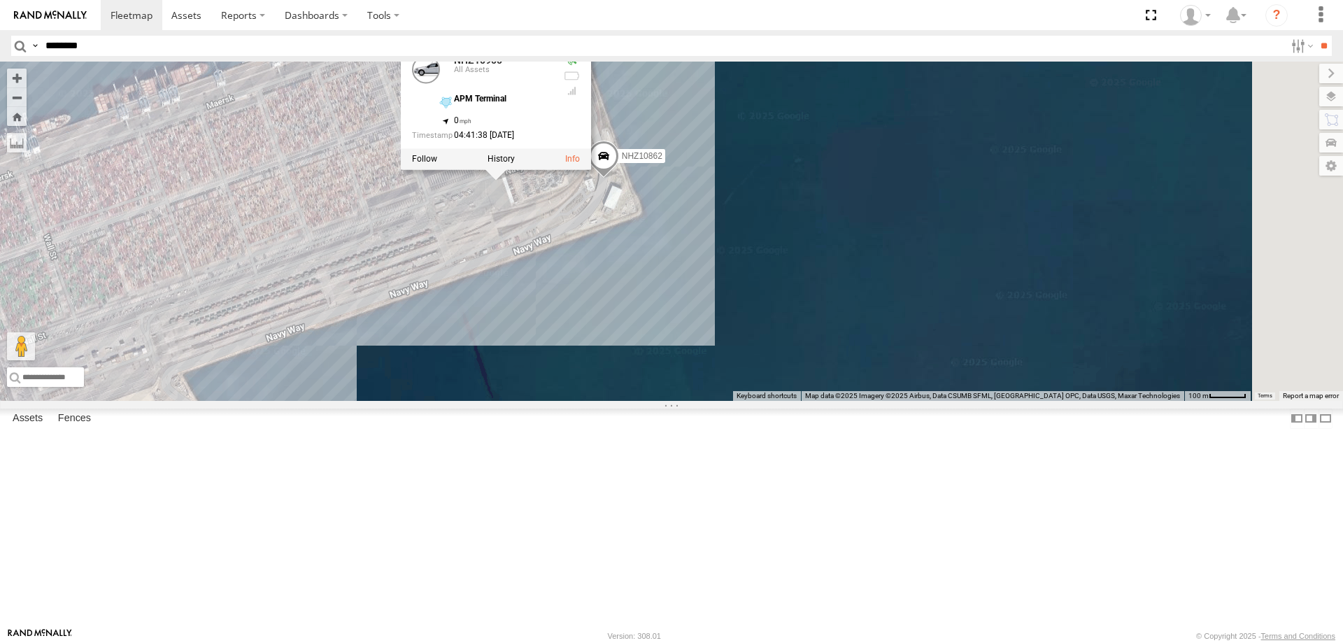
click at [697, 352] on div "NHZ10912 NHZ10905 NHZ01012 NHZ10866 MCCZ242213 MCCZ242218 NHZ24640(disabled) NH…" at bounding box center [671, 231] width 1343 height 339
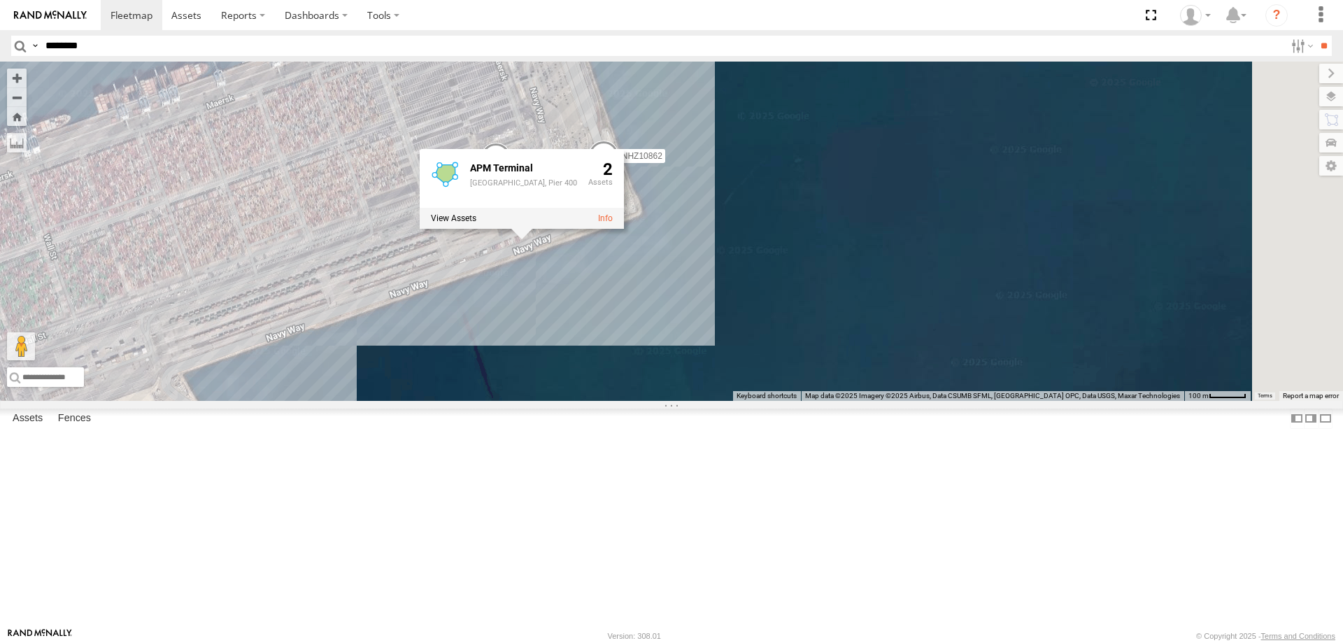
click at [703, 401] on div "NHZ10912 NHZ10905 NHZ01012 NHZ10866 MCCZ242213 MCCZ242218 NHZ24640(disabled) NH…" at bounding box center [671, 231] width 1343 height 339
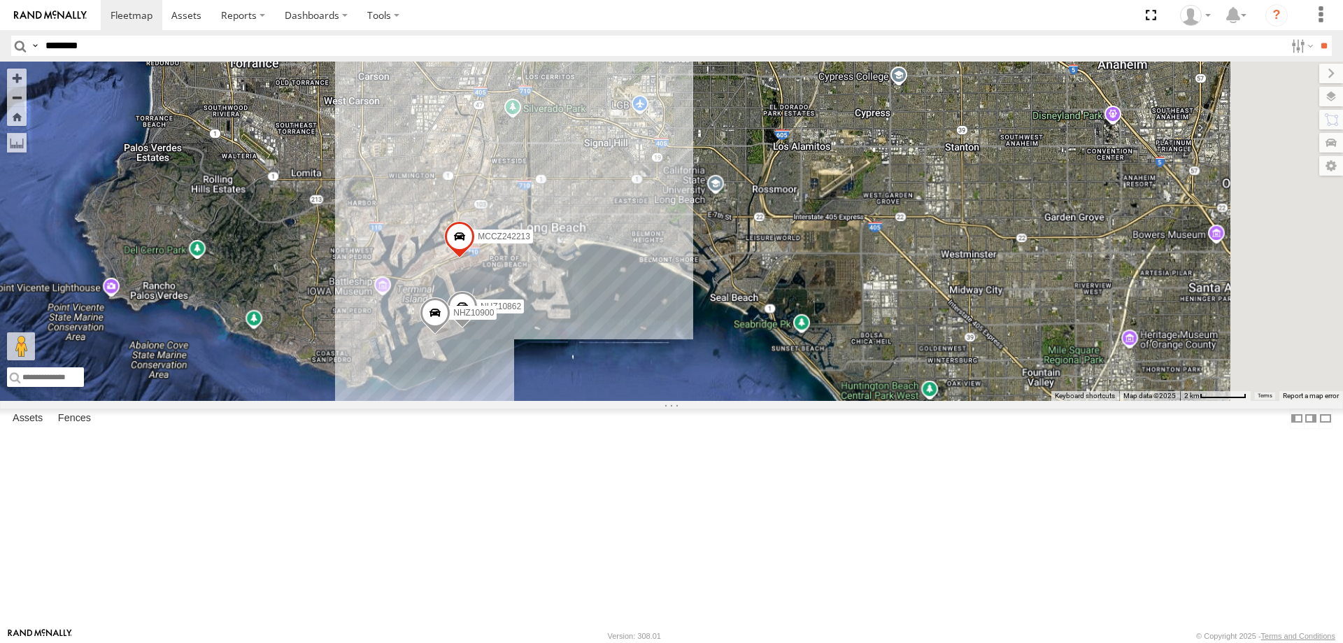
drag, startPoint x: 702, startPoint y: 176, endPoint x: 661, endPoint y: 404, distance: 231.7
click at [661, 401] on div "NHZ10862 NHZ10900 MCCZ242213" at bounding box center [671, 231] width 1343 height 339
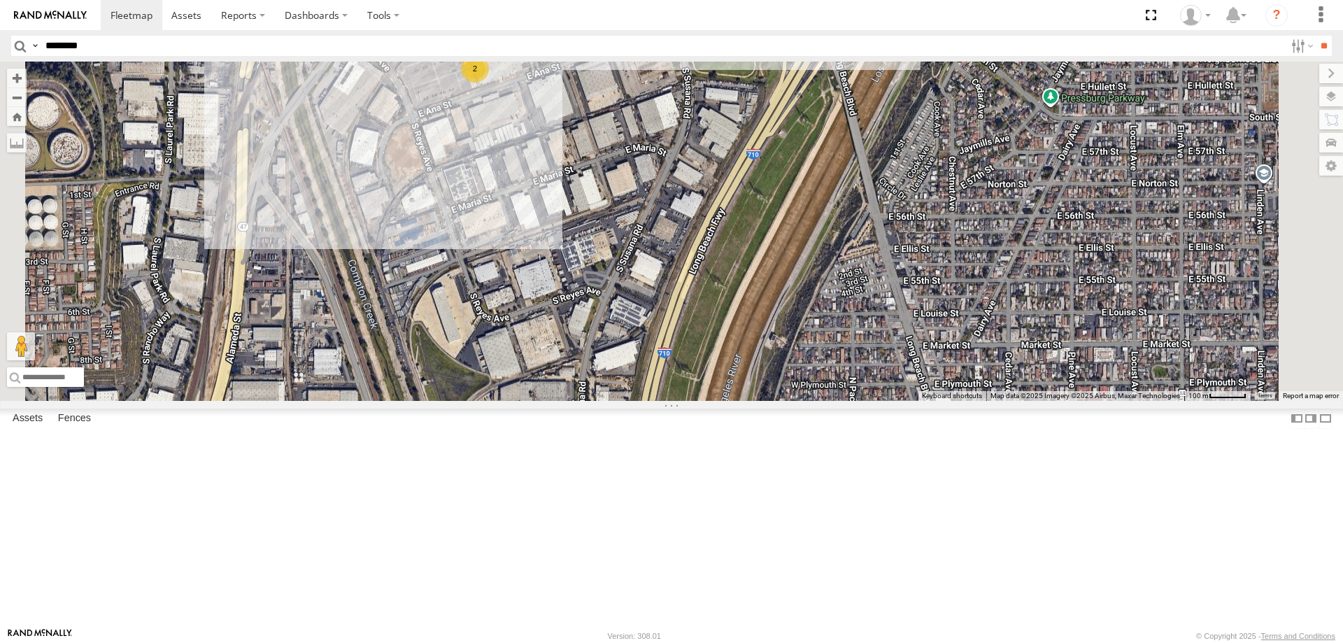
click at [120, 46] on input "********" at bounding box center [662, 46] width 1245 height 20
type input "********"
click at [1316, 36] on input "**" at bounding box center [1324, 46] width 16 height 20
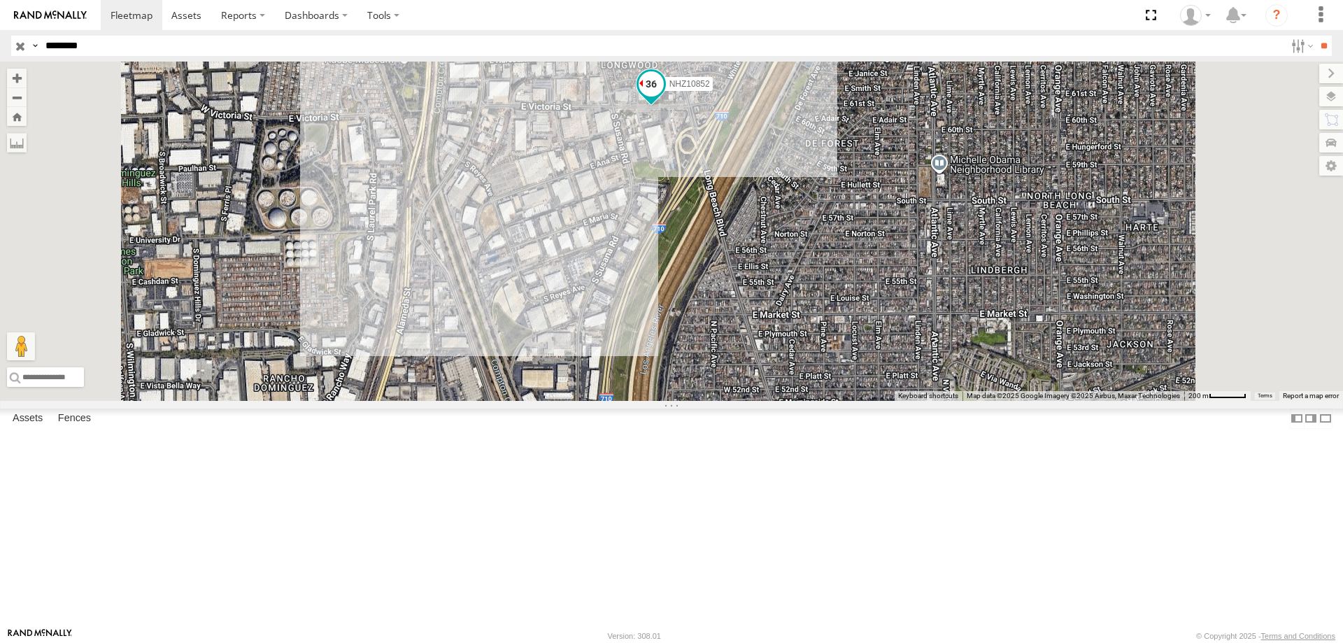
click at [710, 89] on span "NHZ10852" at bounding box center [690, 84] width 41 height 10
click at [747, 96] on div at bounding box center [651, 85] width 190 height 21
click at [670, 90] on label at bounding box center [656, 85] width 27 height 10
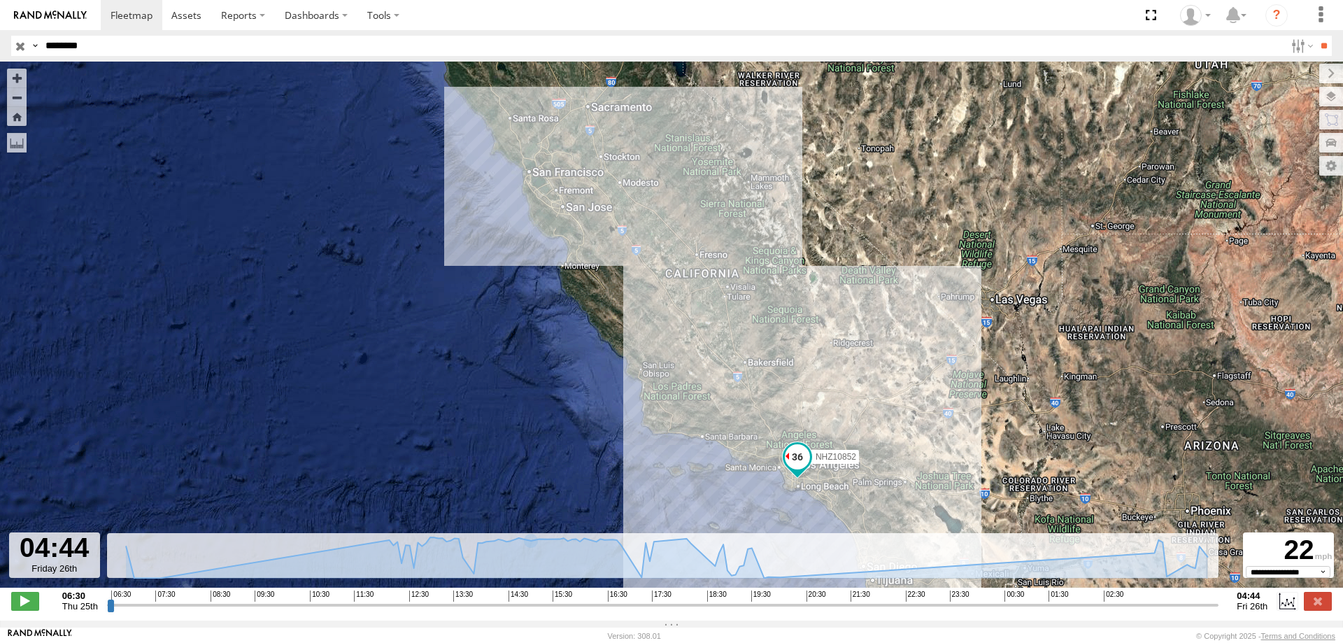
drag, startPoint x: 218, startPoint y: 608, endPoint x: 1220, endPoint y: 632, distance: 1002.9
click at [1219, 611] on input "range" at bounding box center [663, 604] width 1112 height 13
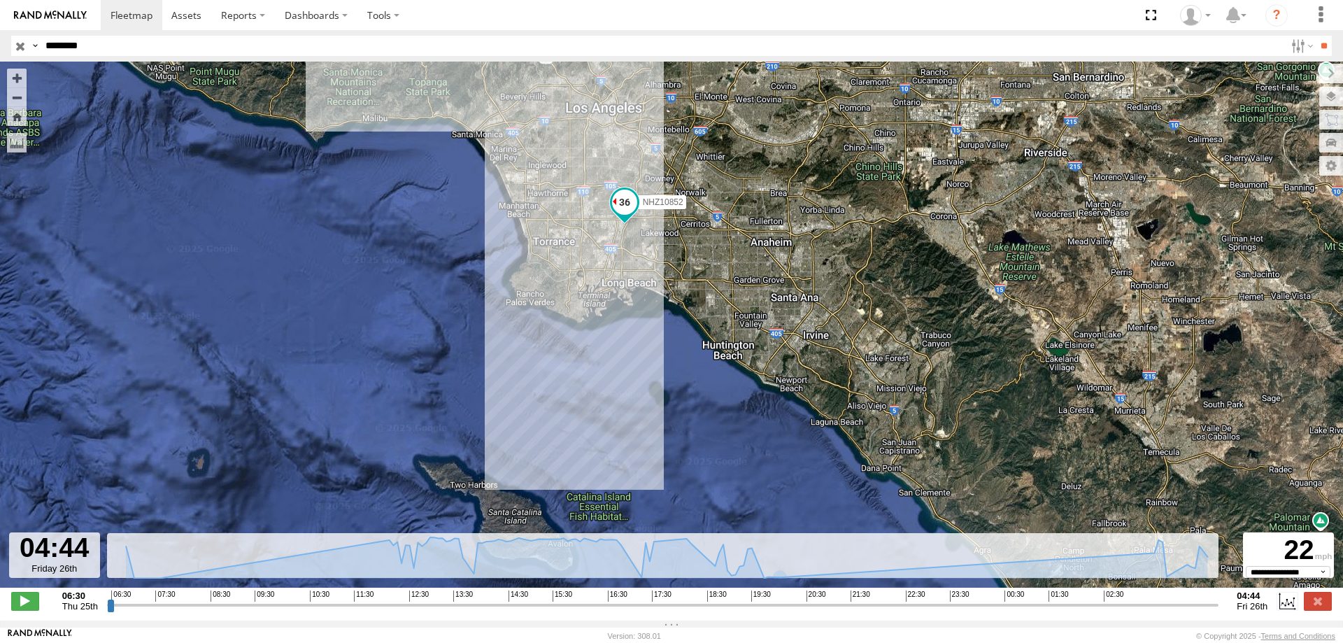
drag, startPoint x: 795, startPoint y: 498, endPoint x: 733, endPoint y: 197, distance: 307.8
click at [733, 197] on div "NHZ10852" at bounding box center [671, 332] width 1343 height 541
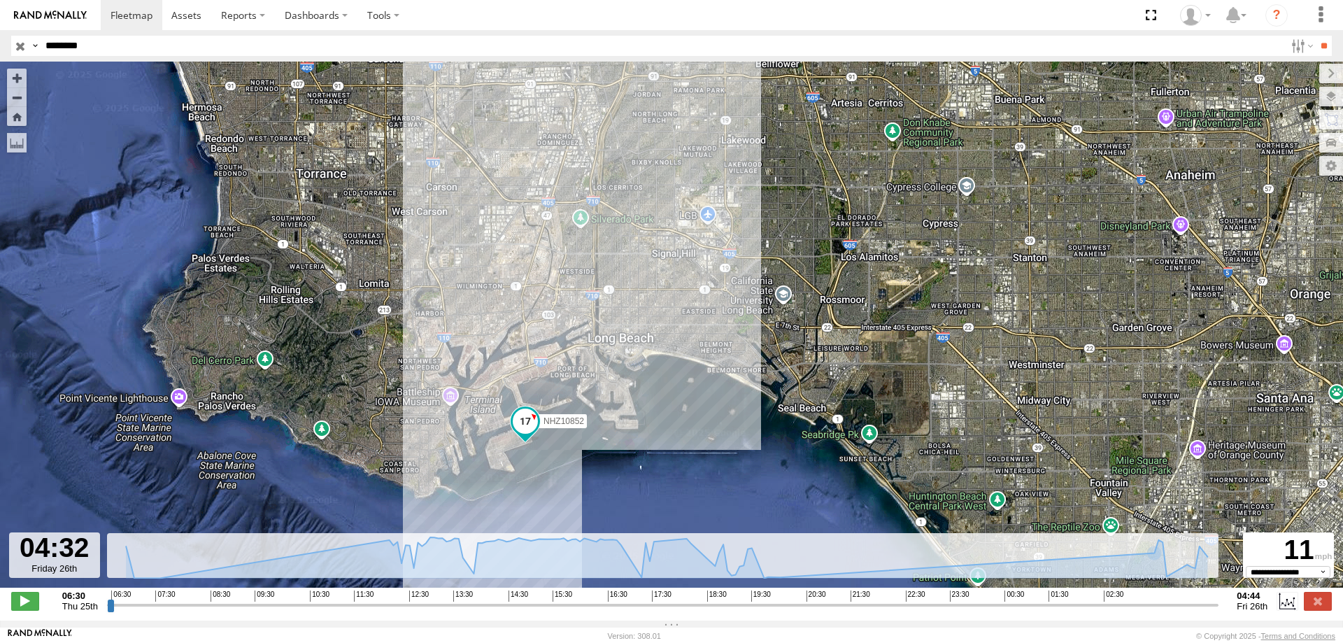
drag, startPoint x: 1215, startPoint y: 614, endPoint x: 1204, endPoint y: 625, distance: 15.8
type input "**********"
click at [1204, 611] on input "range" at bounding box center [663, 604] width 1112 height 13
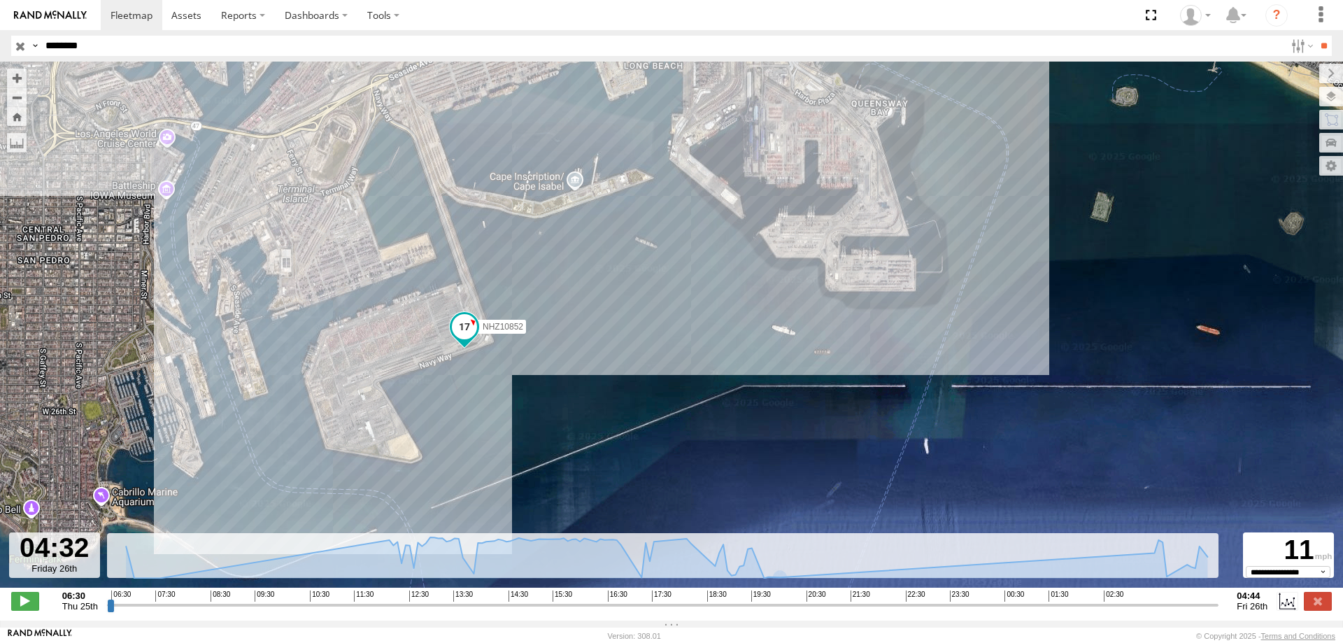
click at [22, 45] on input "button" at bounding box center [20, 46] width 18 height 20
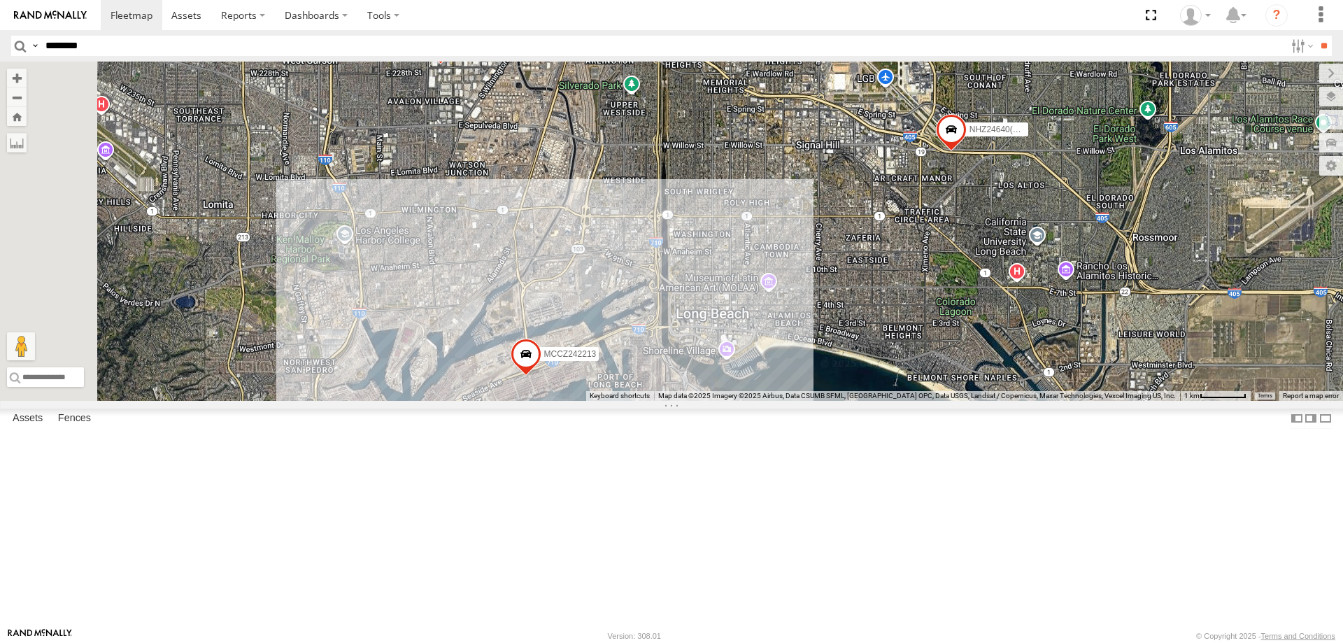
drag, startPoint x: 555, startPoint y: 557, endPoint x: 744, endPoint y: 289, distance: 328.3
click at [744, 289] on div "NHZ10839 NHZ10906 NHZ10905 MCCZ242166 MCCZ242213 MCCZ242218 NHZ24640(disabled) …" at bounding box center [671, 231] width 1343 height 339
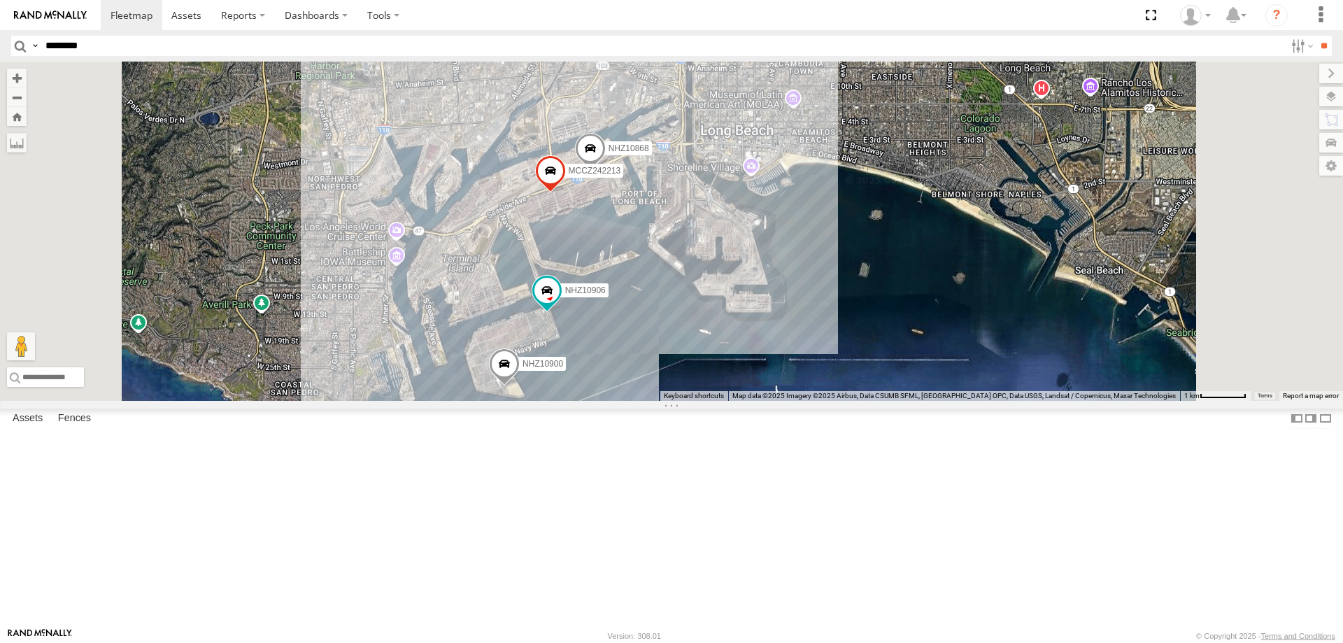
drag, startPoint x: 1007, startPoint y: 14, endPoint x: 996, endPoint y: 13, distance: 10.5
click at [1007, 14] on section at bounding box center [720, 15] width 1239 height 30
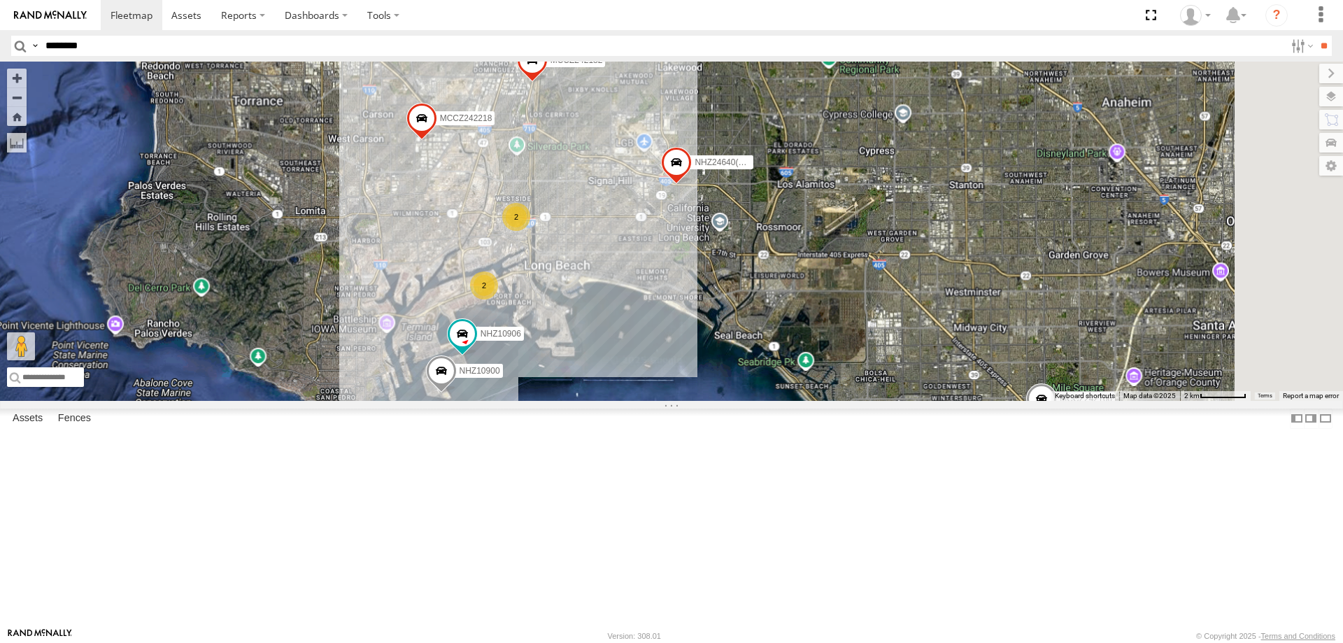
drag, startPoint x: 840, startPoint y: 320, endPoint x: 767, endPoint y: 456, distance: 154.0
click at [767, 401] on div "NHZ10906 NHZ24640(disabled) NHZ10900 MCCZ242182 2 2 MCCZ242166 MCCZ242218 NHZ10…" at bounding box center [671, 231] width 1343 height 339
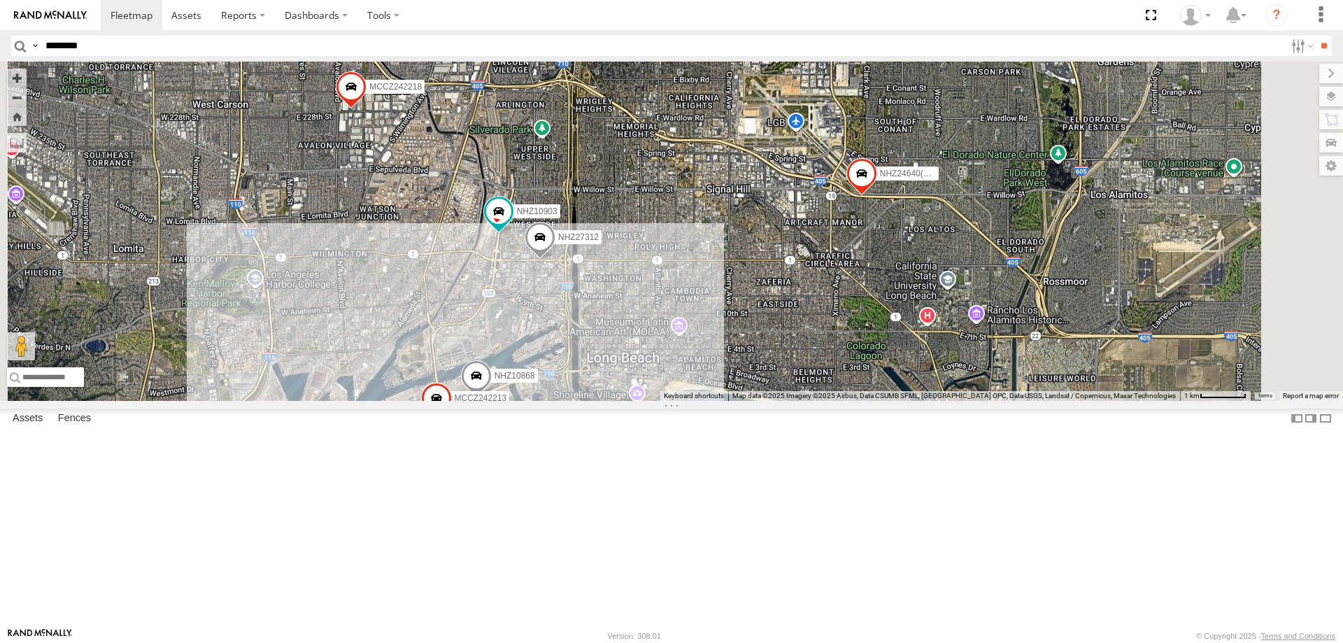
click at [599, 242] on span "NHZ27312" at bounding box center [578, 237] width 41 height 10
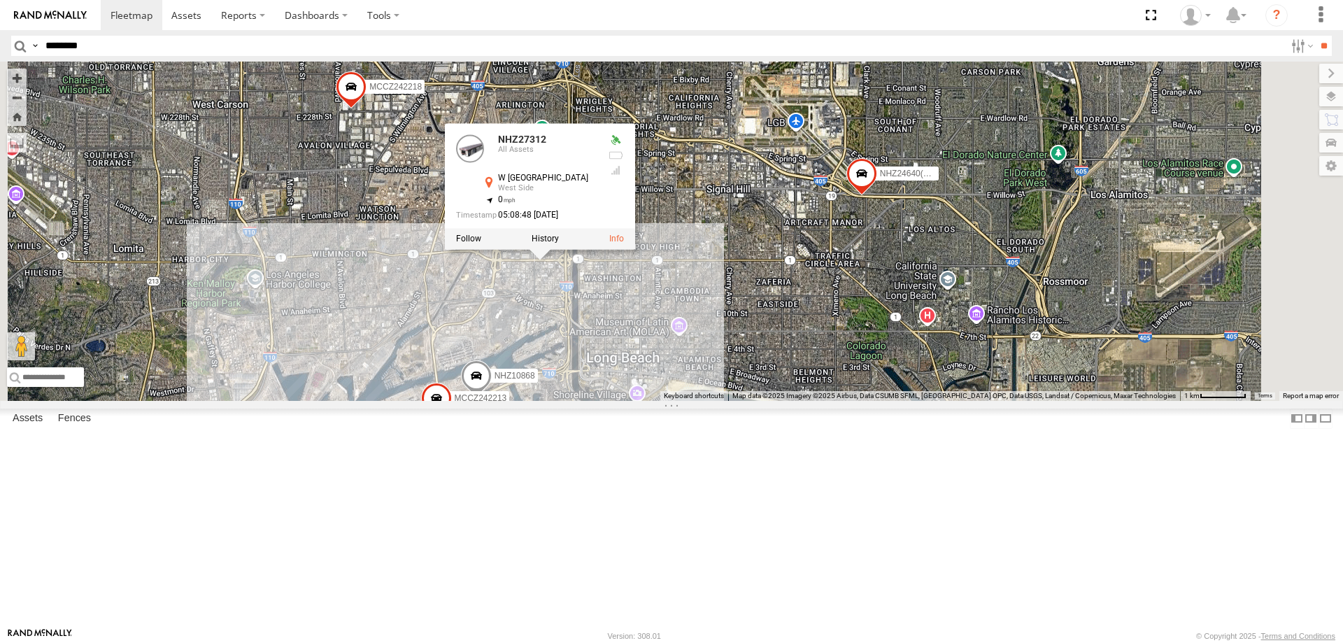
click at [804, 401] on div "NHZ10906 NHZ24640(disabled) NHZ10900 MCCZ242182 MCCZ242166 MCCZ242218 NHZ10839 …" at bounding box center [671, 231] width 1343 height 339
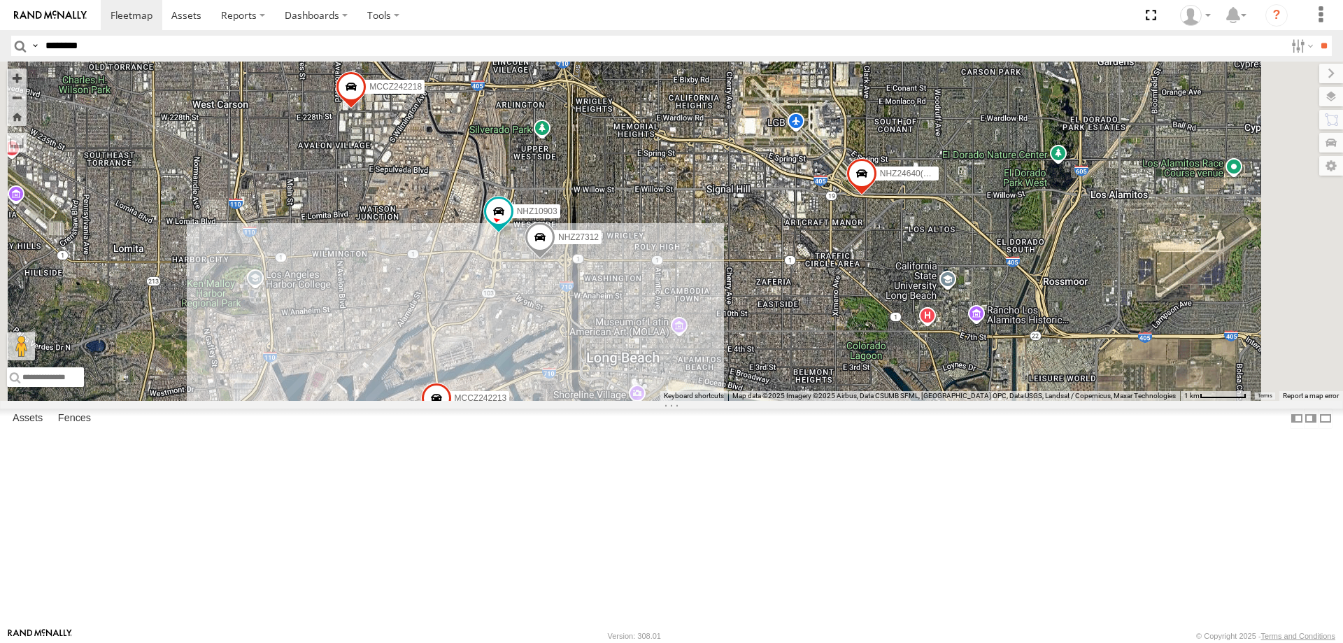
drag, startPoint x: 972, startPoint y: 35, endPoint x: 832, endPoint y: 18, distance: 140.9
click at [964, 33] on header "Search Query Asset ID Asset Label Registration Manufacturer Model VIN Job ID" at bounding box center [671, 45] width 1343 height 31
click at [599, 242] on span "NHZ27312" at bounding box center [578, 237] width 41 height 10
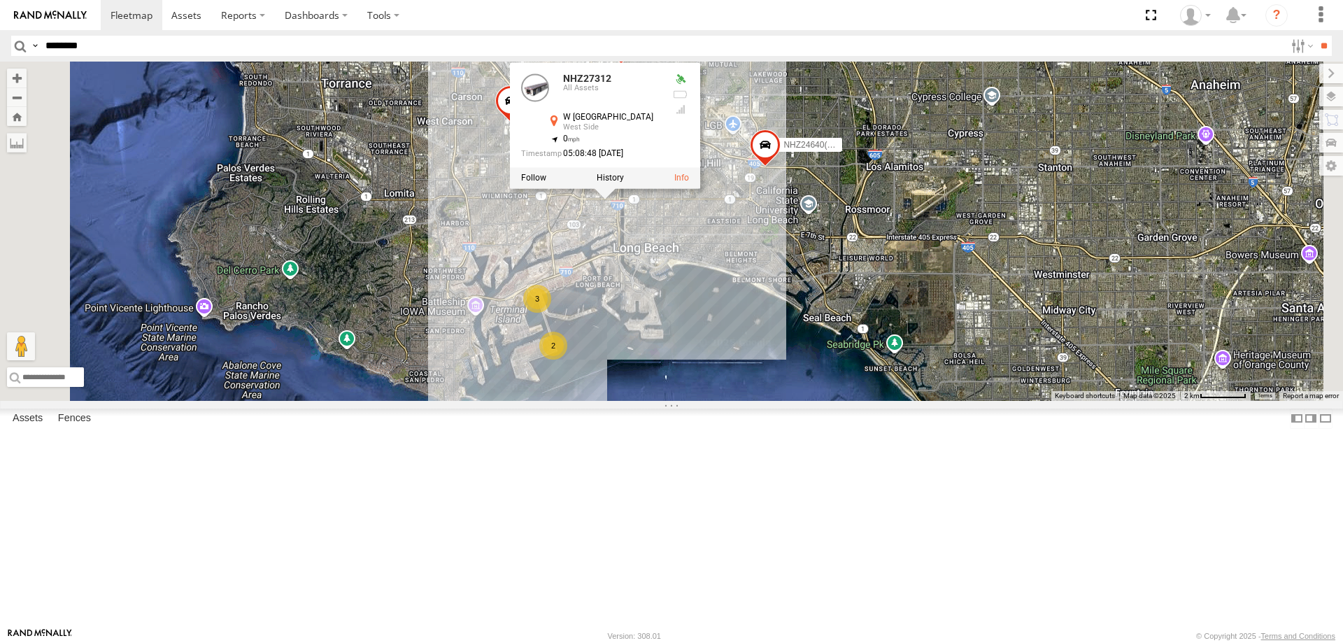
drag, startPoint x: 705, startPoint y: 521, endPoint x: 752, endPoint y: 435, distance: 97.4
click at [752, 401] on div "MCCZ242182 NHZ27312 MCCZ242218 NHZ24640(disabled) NHZ27312 All Assets [GEOGRAPH…" at bounding box center [671, 231] width 1343 height 339
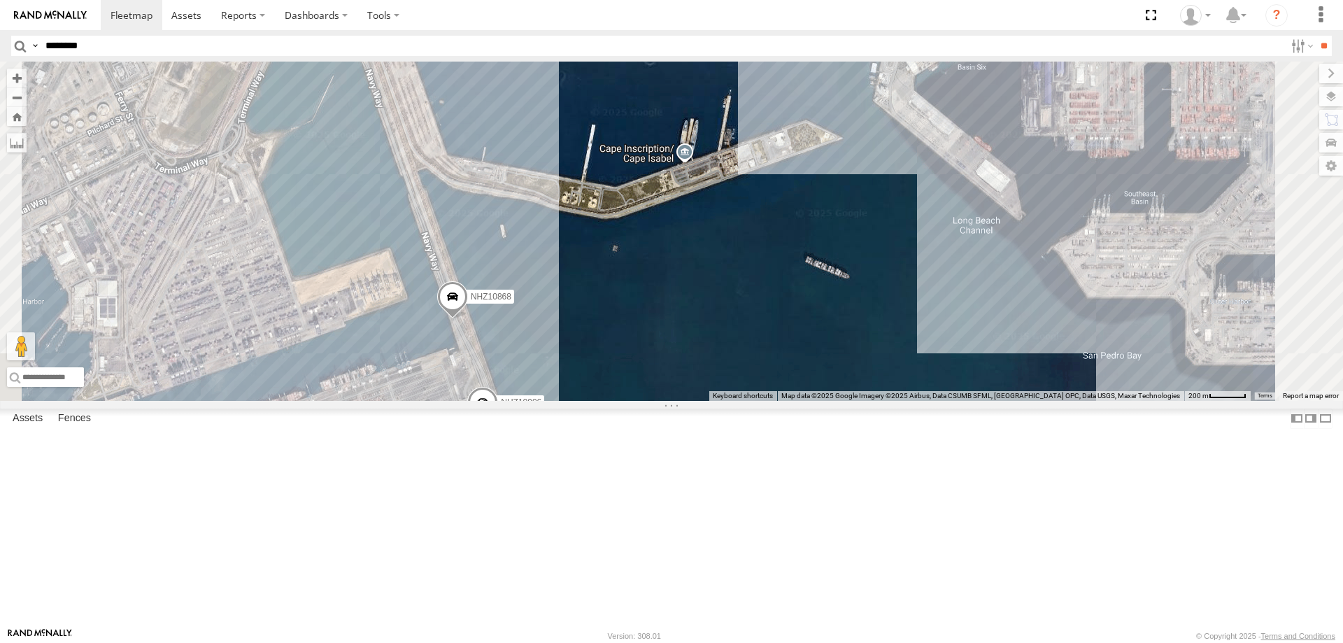
click at [511, 302] on span "NHZ10868" at bounding box center [491, 297] width 41 height 10
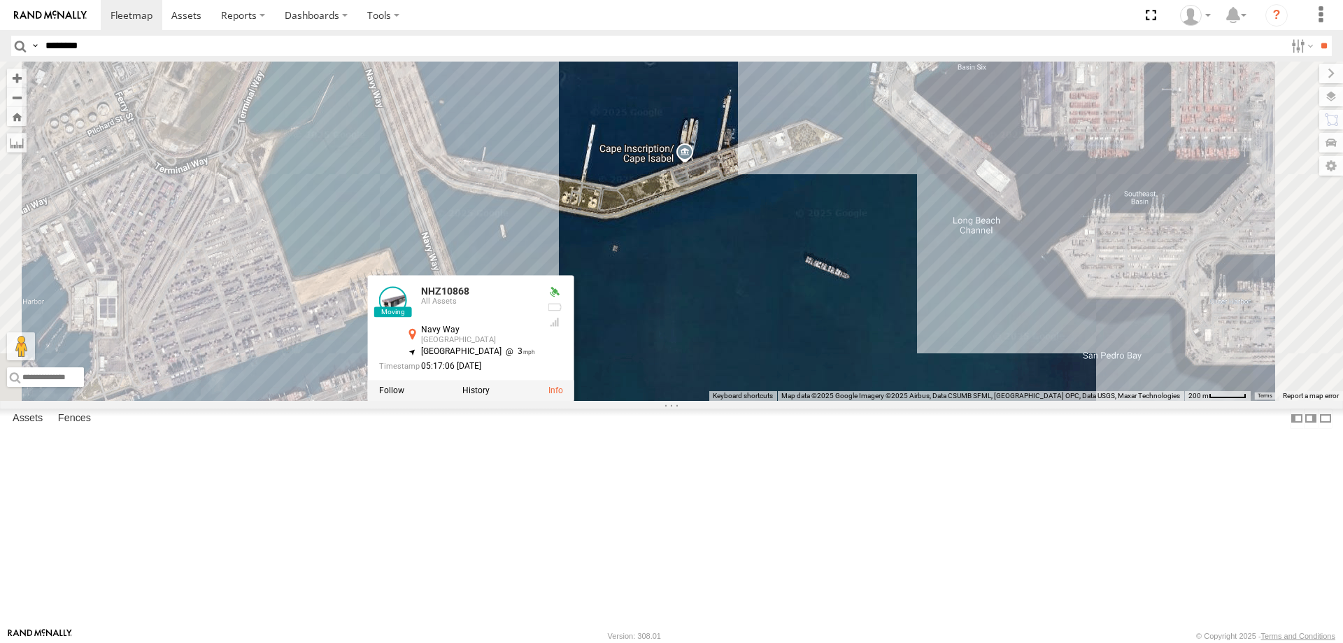
click at [827, 365] on div "MCCZ242182 NHZ27312 MCCZ242218 NHZ24640(disabled) NHZ29109 NHZ10909 NHZ10906 NH…" at bounding box center [671, 231] width 1343 height 339
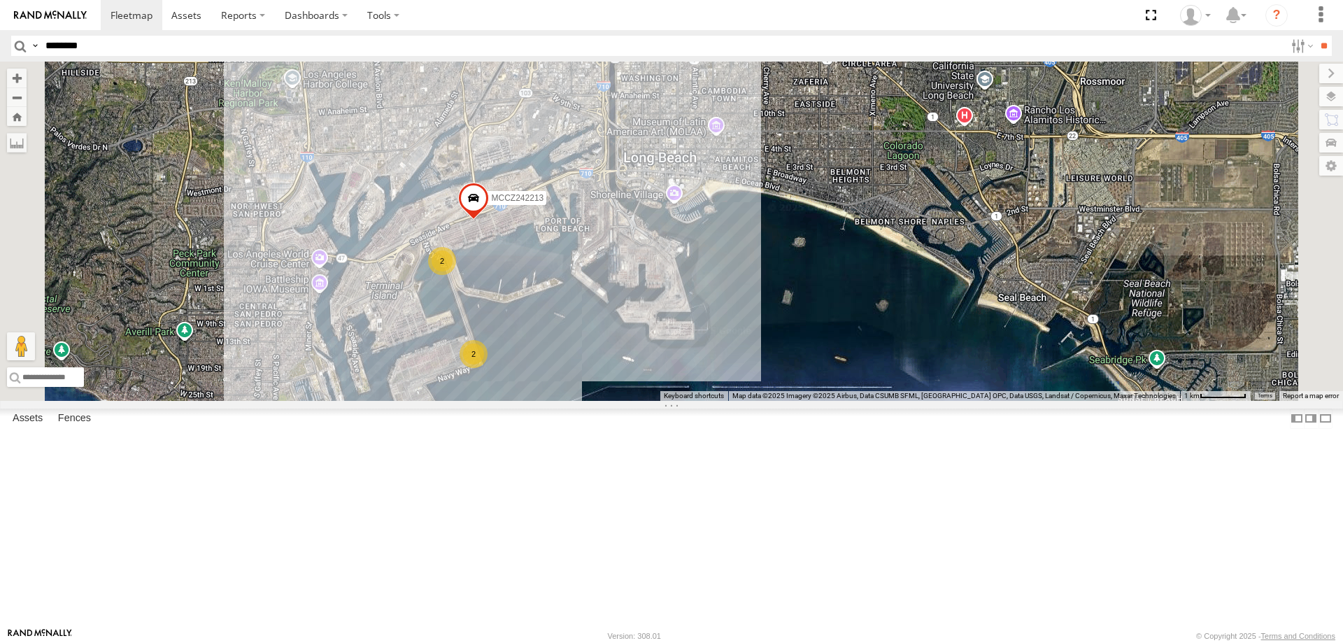
drag, startPoint x: 788, startPoint y: 344, endPoint x: 775, endPoint y: 351, distance: 14.4
click at [782, 353] on div "MCCZ242182 NHZ27312 MCCZ242218 NHZ24640(disabled) NHZ29109 NHZ10909 MCCZ242213 …" at bounding box center [671, 231] width 1343 height 339
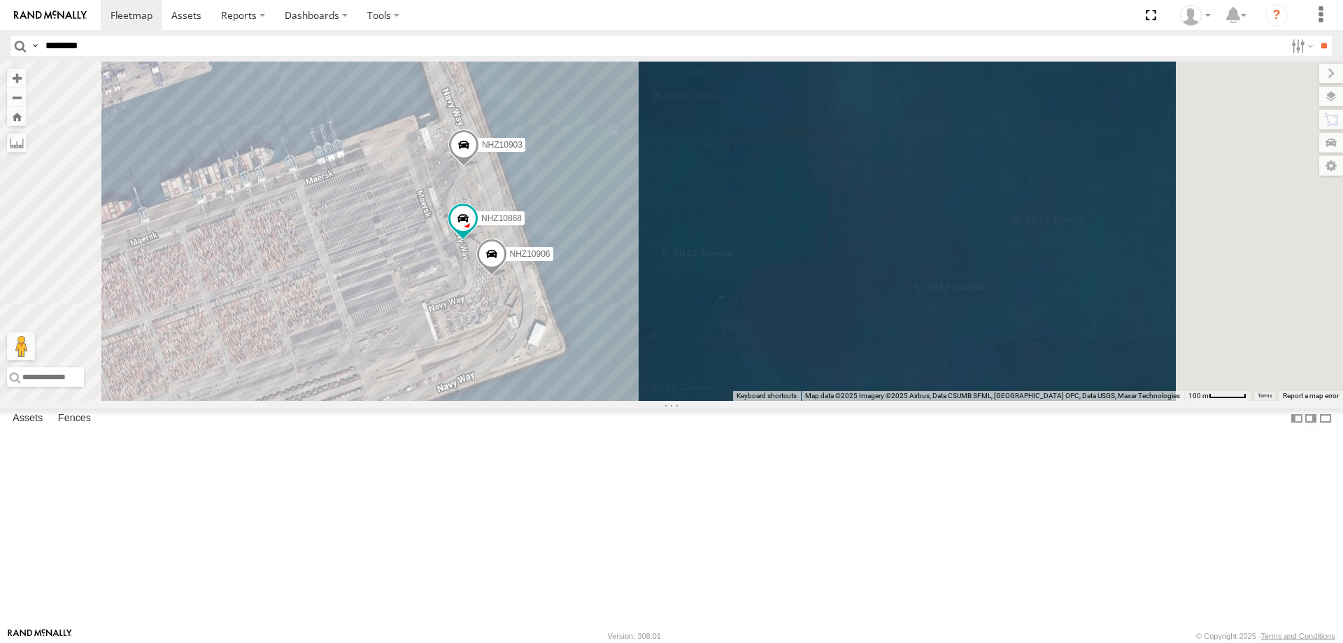
click at [523, 150] on span "NHZ10903" at bounding box center [502, 145] width 41 height 10
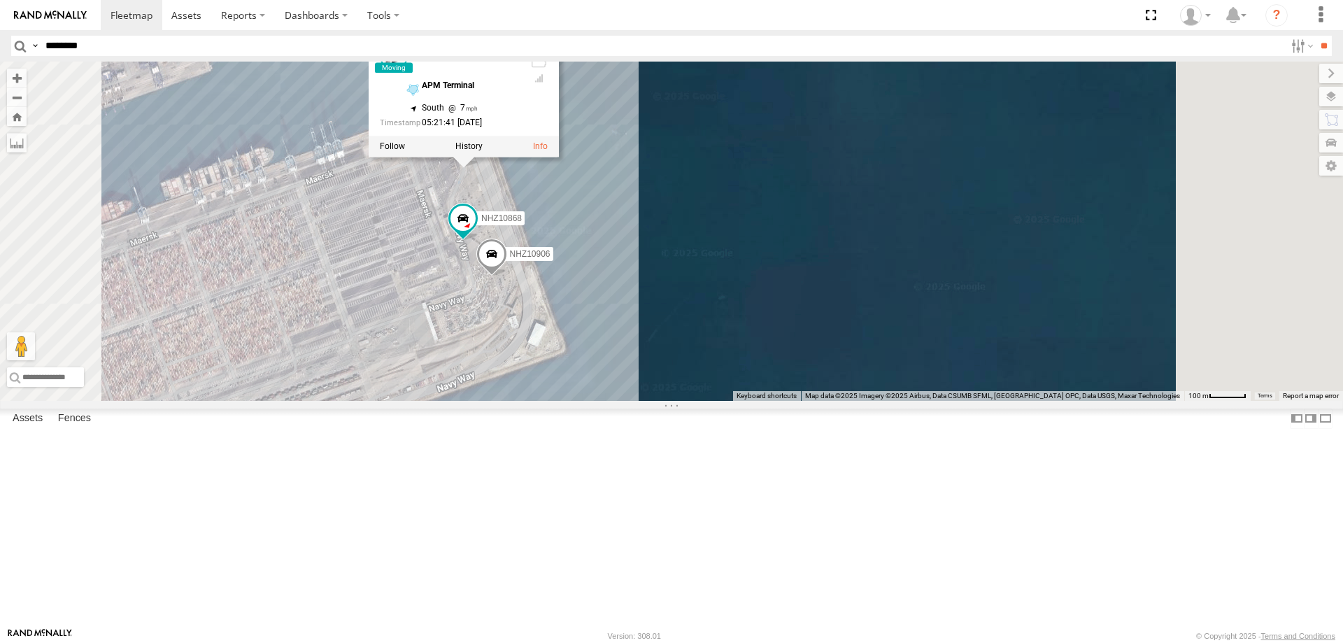
click at [808, 313] on div "NHZ27312 MCCZ242213 NHZ24640(disabled) NHZ10906 NHZ10868 NHZ10903 NHZ10903 All …" at bounding box center [671, 231] width 1343 height 339
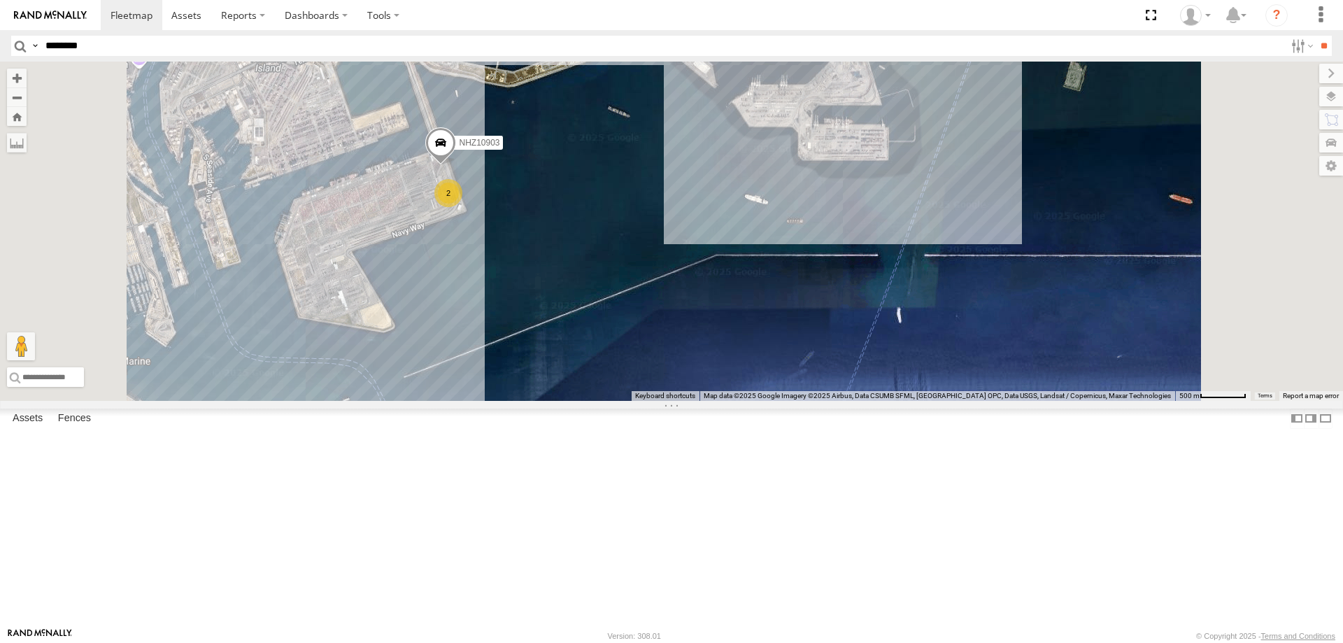
click at [779, 302] on div "NHZ27312 MCCZ242213 NHZ24640(disabled) NHZ10903 2" at bounding box center [671, 231] width 1343 height 339
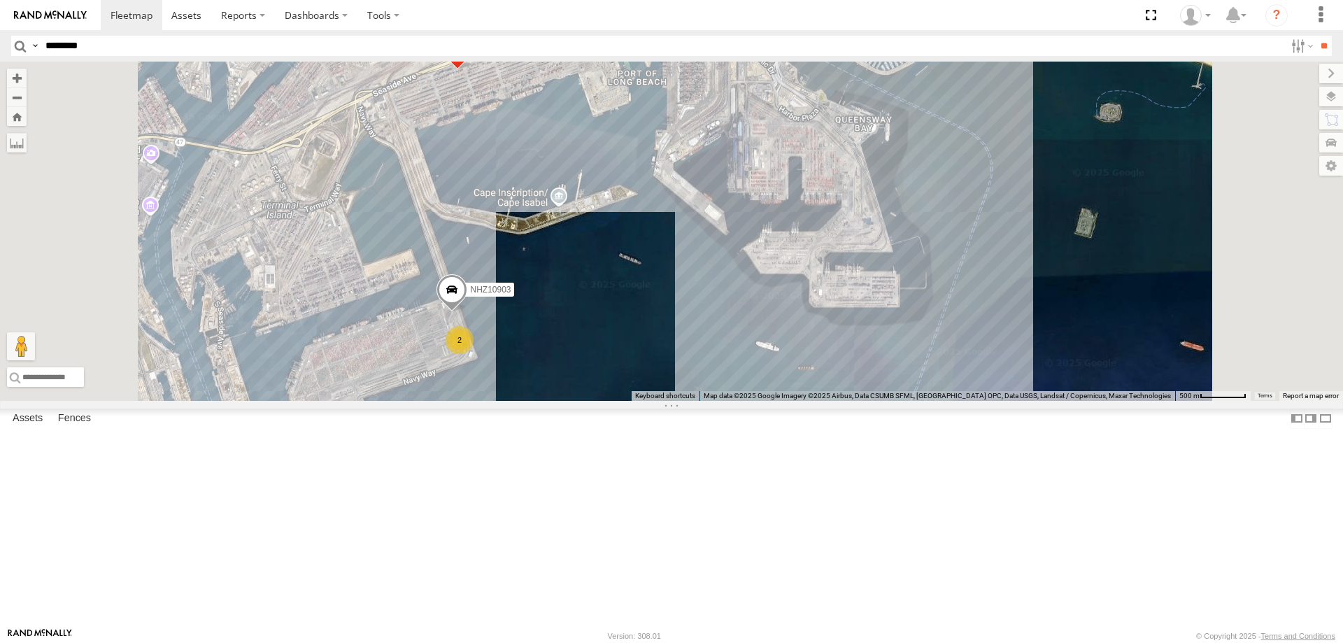
drag, startPoint x: 727, startPoint y: 210, endPoint x: 738, endPoint y: 365, distance: 155.0
click at [738, 365] on div "NHZ27312 MCCZ242213 NHZ24640(disabled) NHZ10903 2" at bounding box center [671, 231] width 1343 height 339
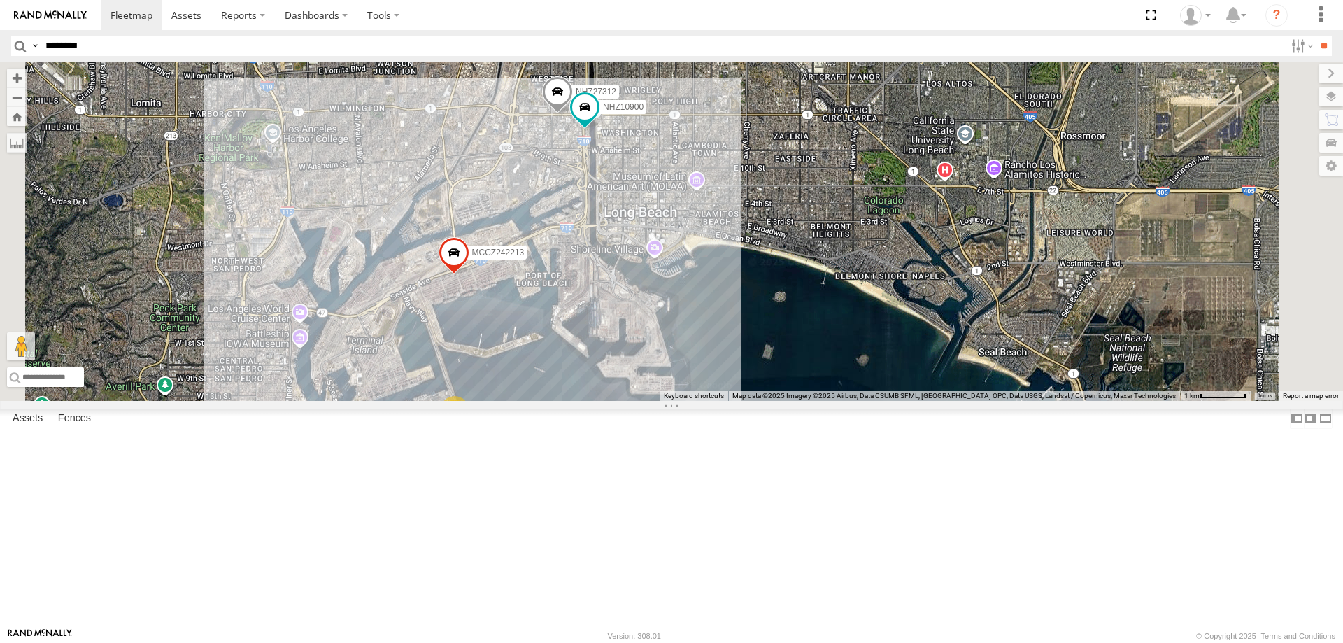
drag, startPoint x: 828, startPoint y: 201, endPoint x: 782, endPoint y: 323, distance: 129.5
click at [782, 323] on div "NHZ27312 MCCZ242213 NHZ24640(disabled) 3 NHZ10900" at bounding box center [671, 231] width 1343 height 339
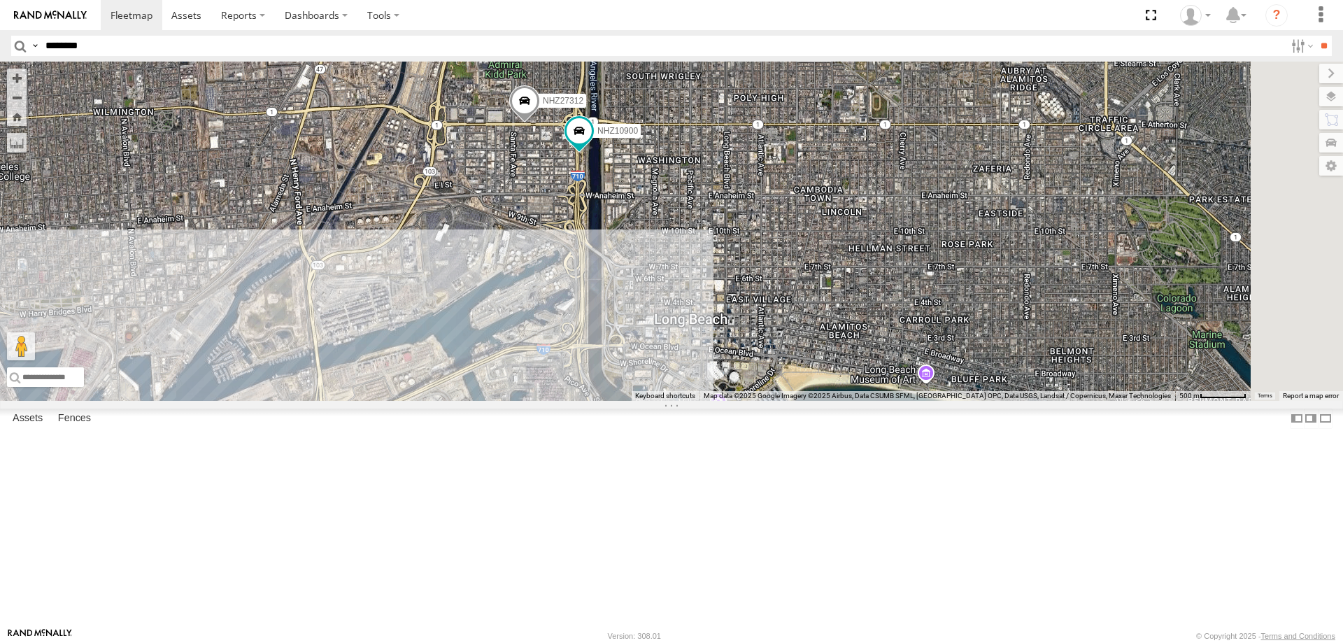
click at [584, 106] on span "NHZ27312" at bounding box center [563, 101] width 41 height 10
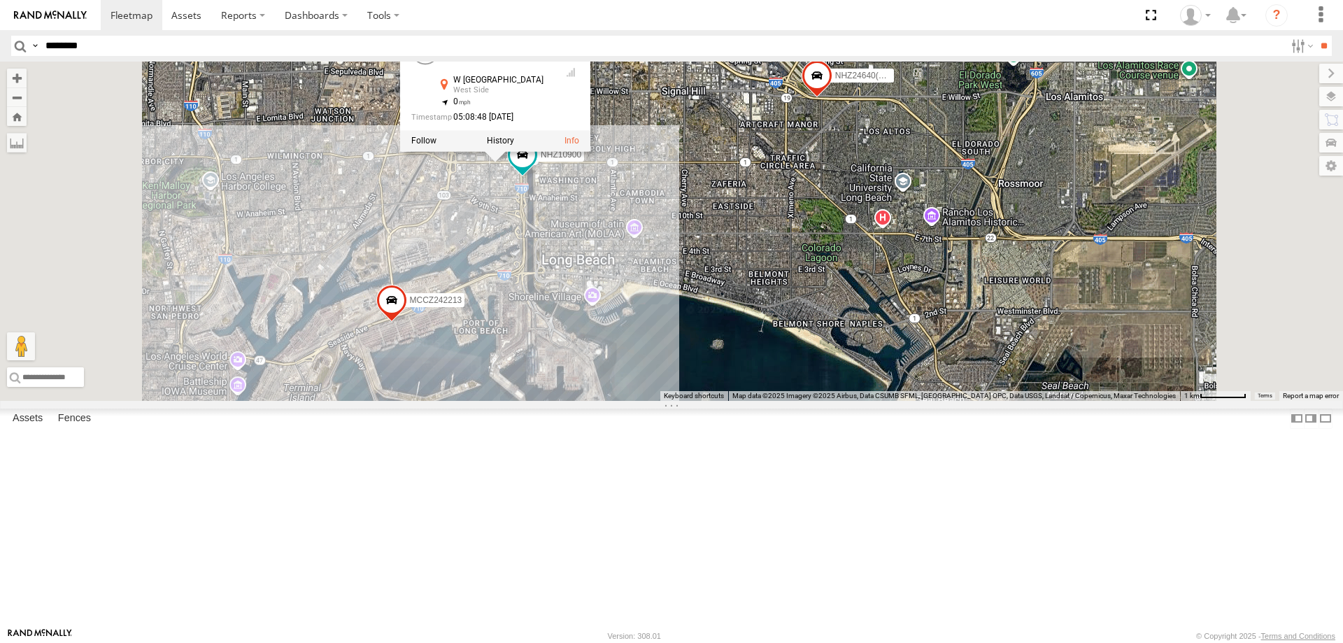
click at [816, 374] on div "NHZ27312 MCCZ242213 NHZ24640(disabled) NHZ10900 MCCZ242218 NHZ27312 All Assets …" at bounding box center [671, 231] width 1343 height 339
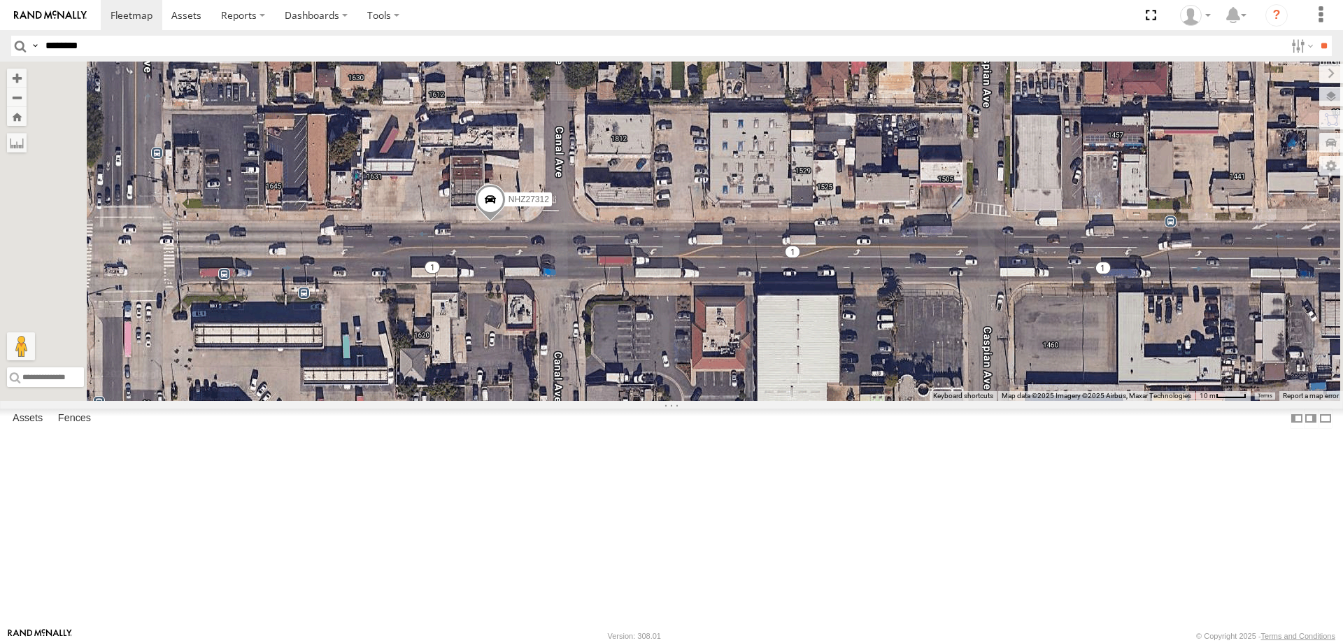
click at [549, 204] on span "NHZ27312" at bounding box center [529, 200] width 41 height 10
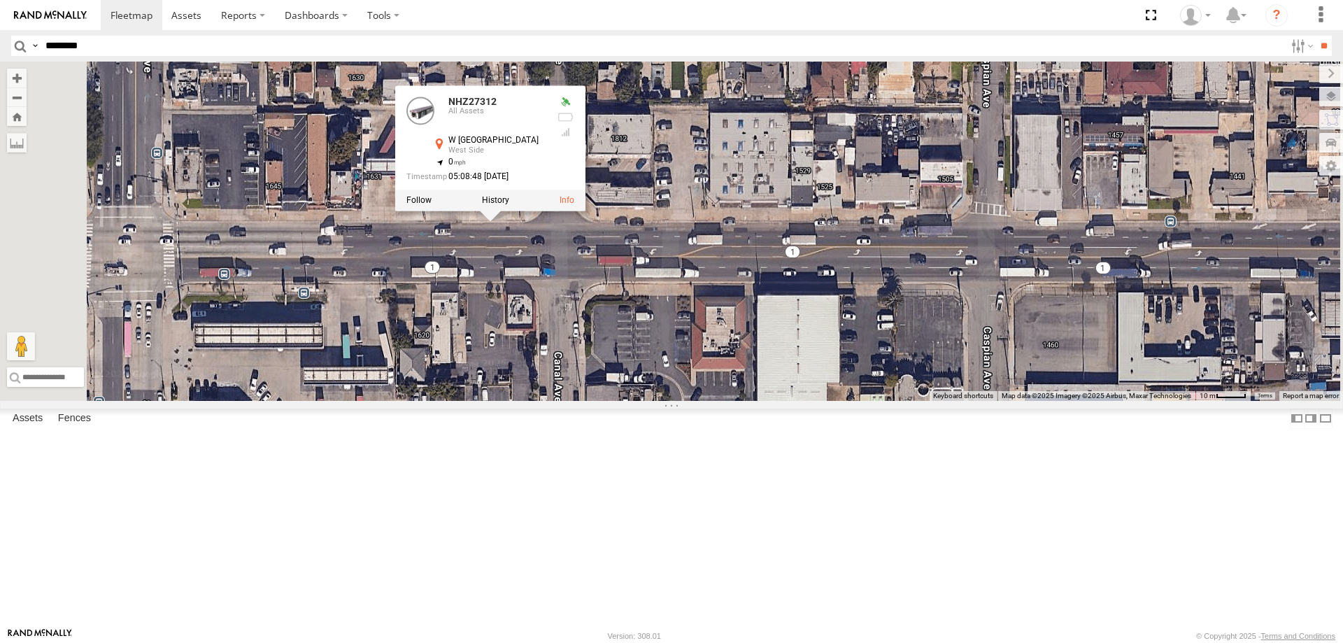
click at [586, 211] on div "NHZ27312 All Assets W [GEOGRAPHIC_DATA] 33.78996 , -118.21409 0 05:08:48 [DATE]" at bounding box center [490, 148] width 190 height 126
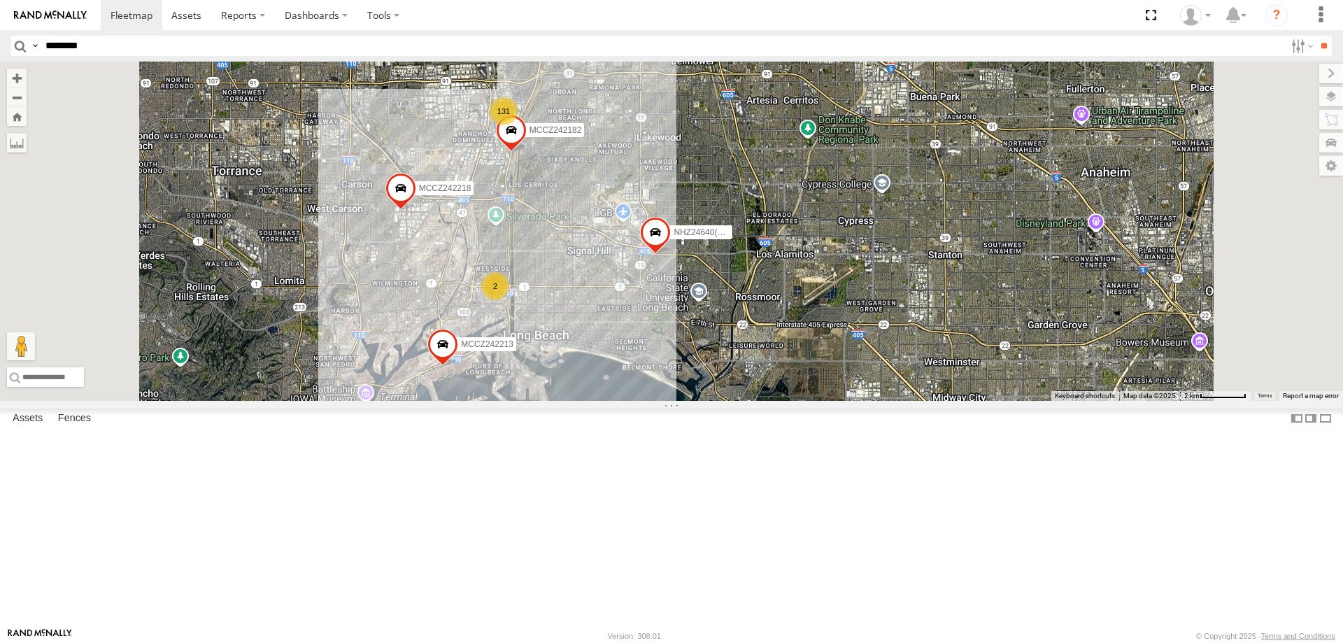
drag, startPoint x: 598, startPoint y: 601, endPoint x: 626, endPoint y: 512, distance: 93.4
click at [626, 401] on div "MCCZ242213 NHZ24640(disabled) MCCZ242218 MCCZ242182 131 3 2 NHZ29109 2 NHZ10909" at bounding box center [671, 231] width 1343 height 339
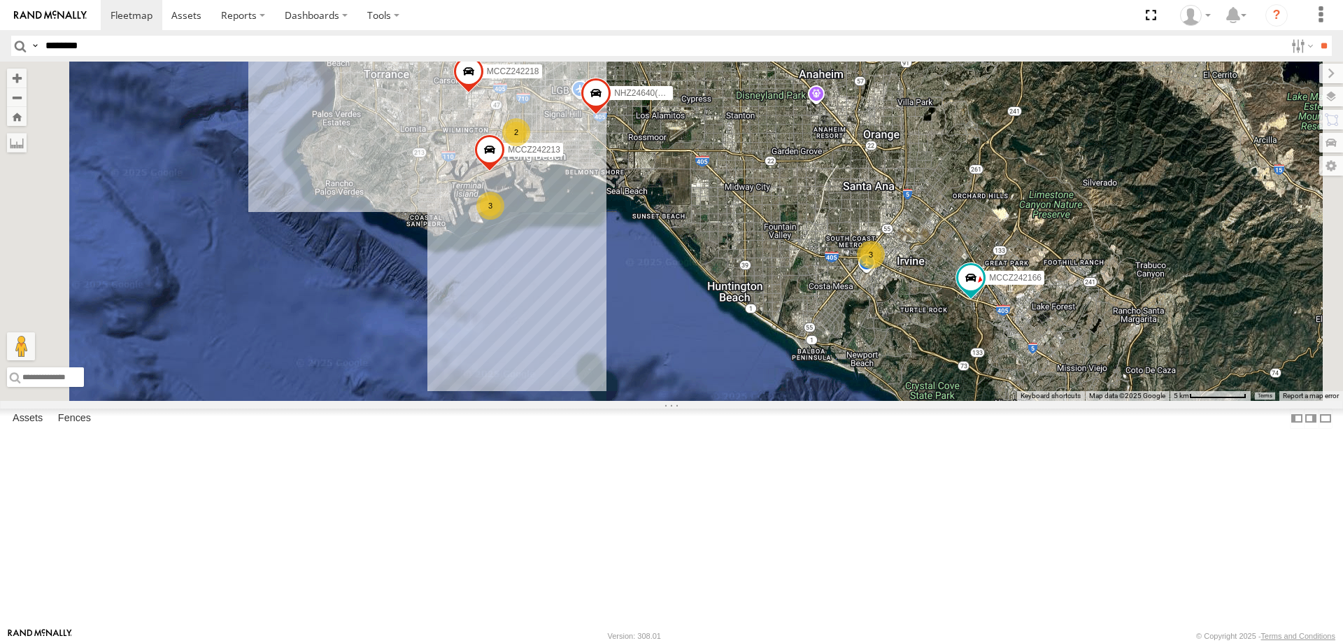
drag, startPoint x: 720, startPoint y: 246, endPoint x: 684, endPoint y: 394, distance: 151.9
click at [684, 394] on div "MCCZ242213 NHZ24640(disabled) MCCZ242218 NHZ29109 NHZ10909 132 3 3 2 MCCZ242166" at bounding box center [671, 231] width 1343 height 339
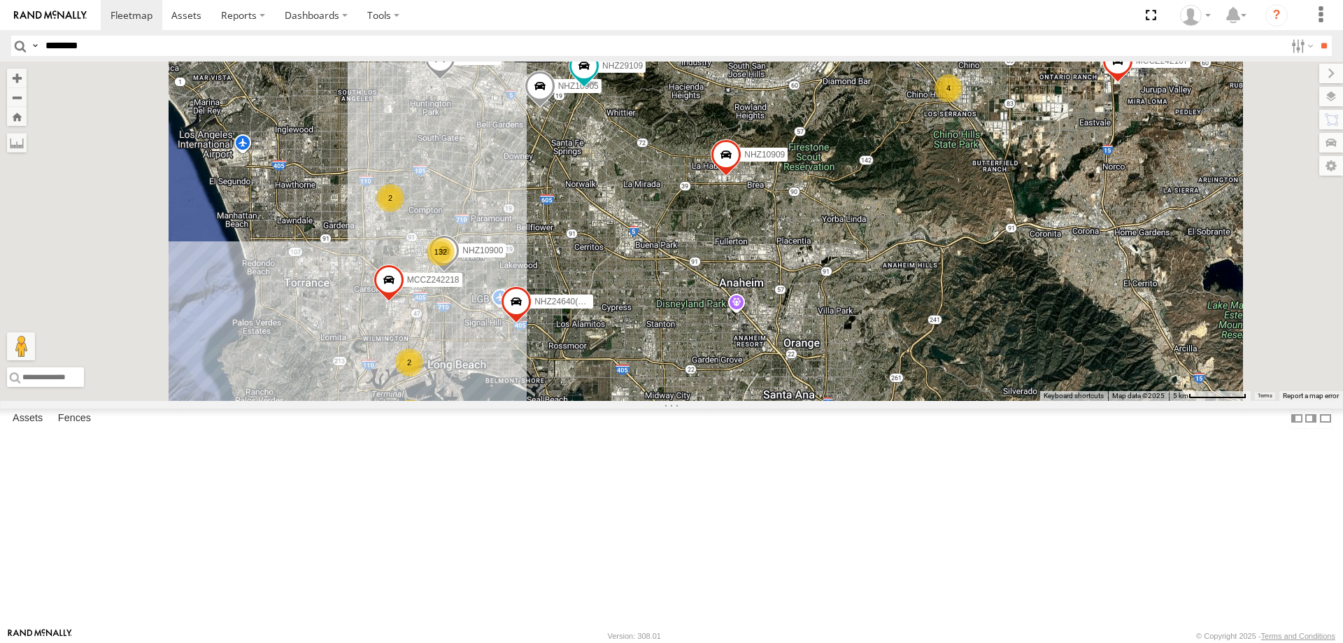
click at [150, 41] on input "********" at bounding box center [662, 46] width 1245 height 20
paste input "********"
type input "********"
click at [1316, 36] on input "**" at bounding box center [1324, 46] width 16 height 20
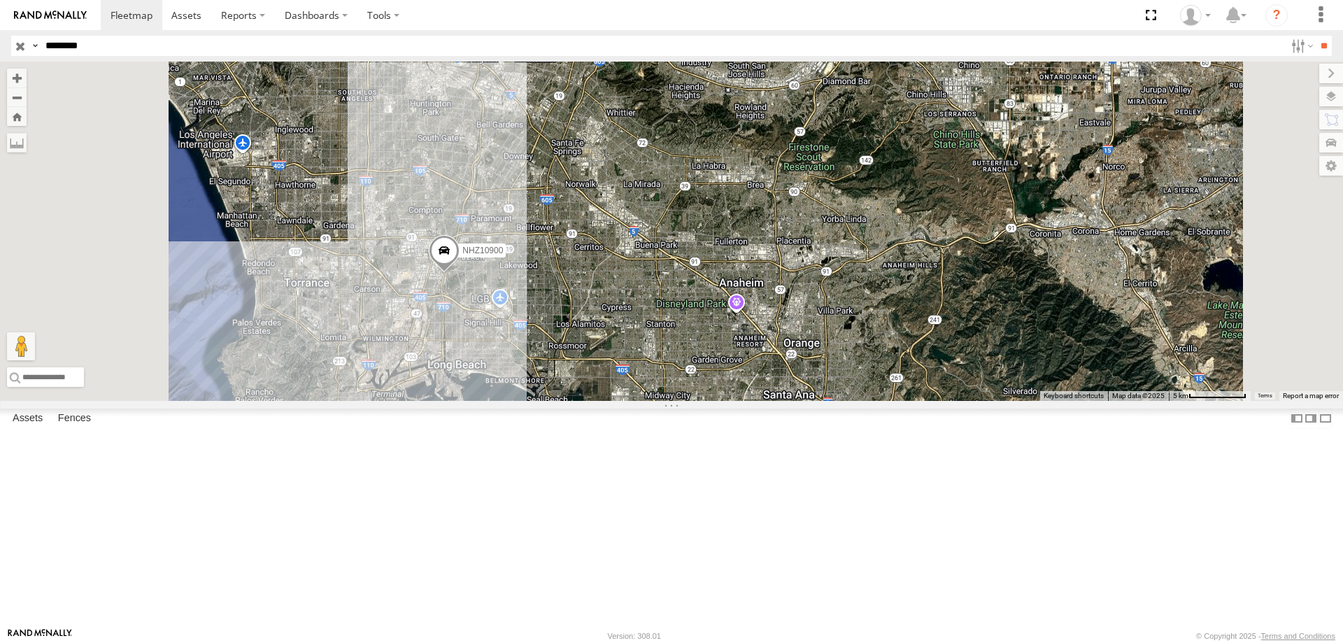
click at [506, 257] on label "NHZ10900" at bounding box center [478, 250] width 55 height 14
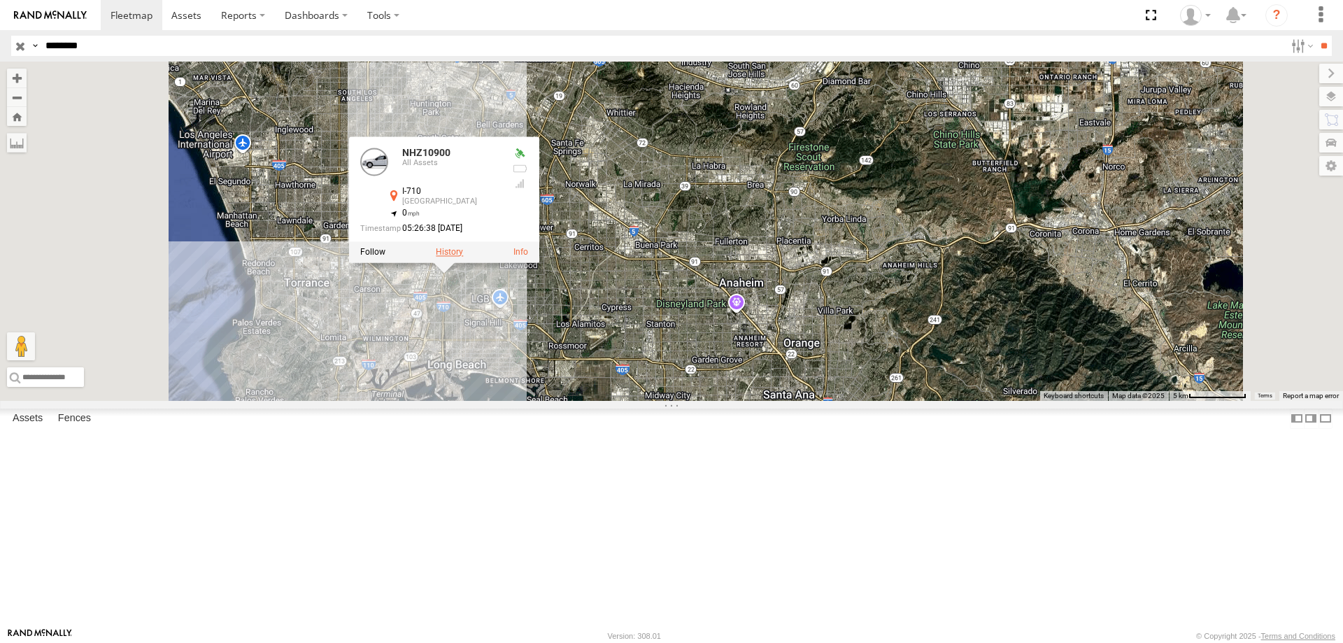
click at [463, 257] on label at bounding box center [449, 252] width 27 height 10
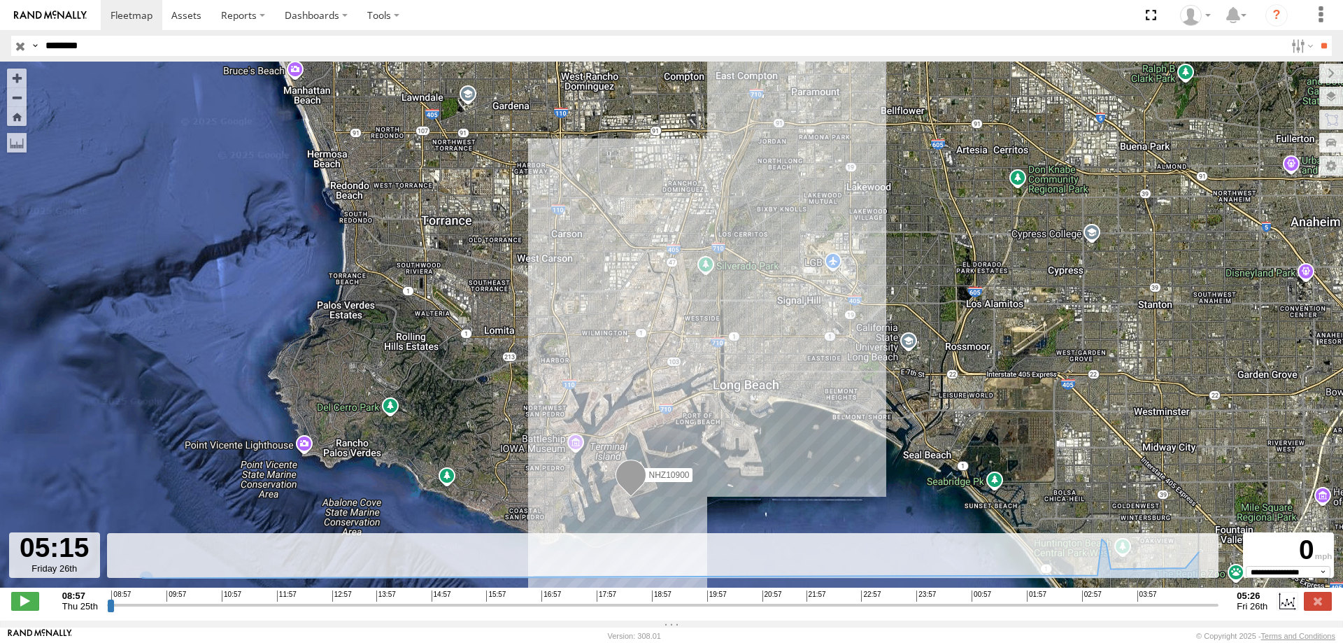
drag, startPoint x: 107, startPoint y: 613, endPoint x: 1089, endPoint y: 625, distance: 981.7
click at [1193, 611] on input "range" at bounding box center [663, 604] width 1112 height 13
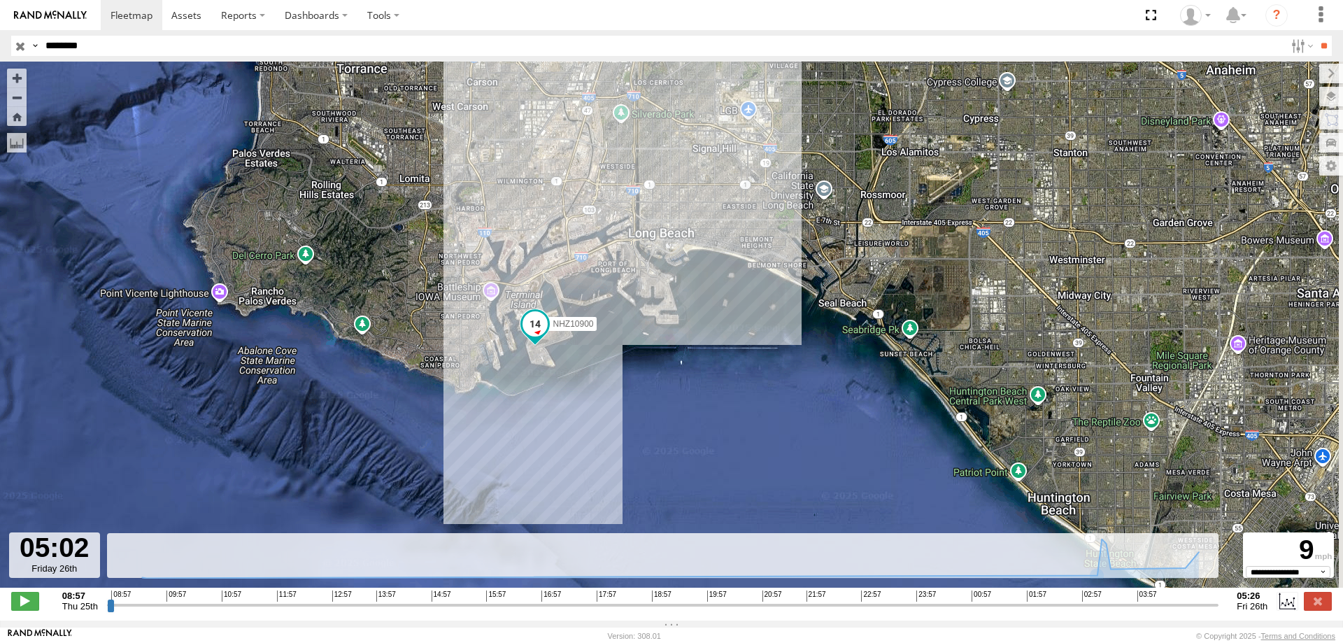
drag, startPoint x: 823, startPoint y: 507, endPoint x: 699, endPoint y: 288, distance: 251.3
click at [705, 288] on div "NHZ10900" at bounding box center [671, 332] width 1343 height 541
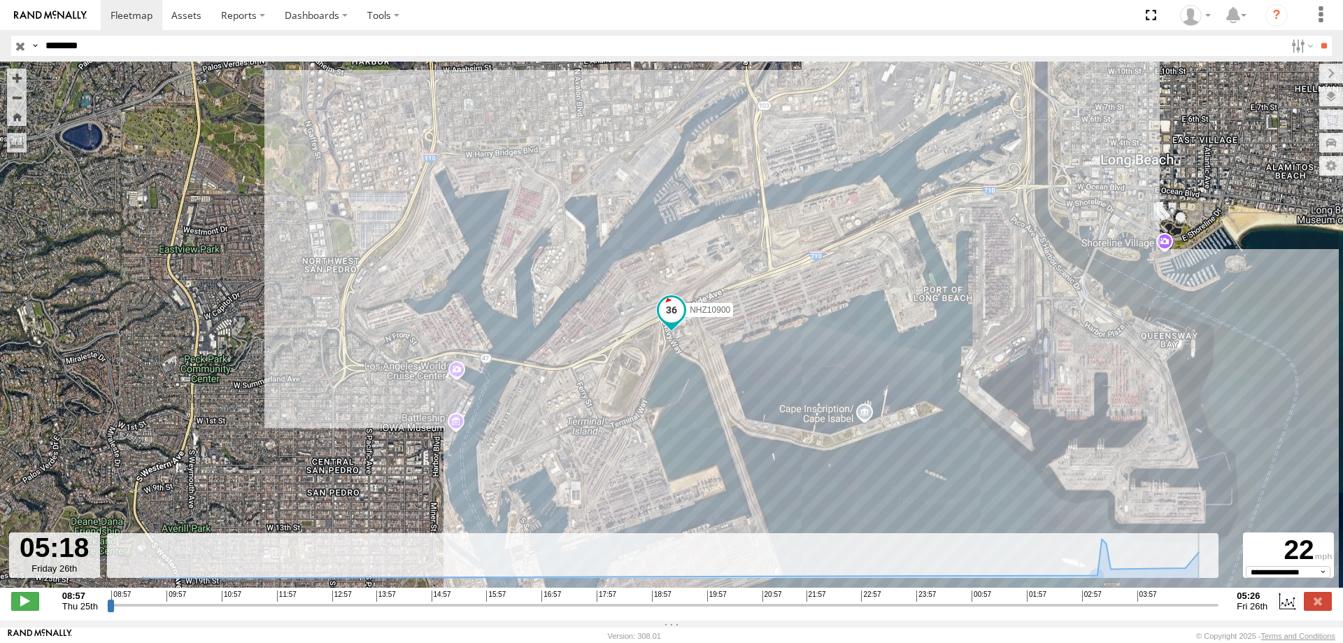
drag, startPoint x: 1194, startPoint y: 616, endPoint x: 1207, endPoint y: 612, distance: 13.1
type input "**********"
click at [1207, 611] on input "range" at bounding box center [663, 604] width 1112 height 13
click at [27, 44] on input "button" at bounding box center [20, 46] width 18 height 20
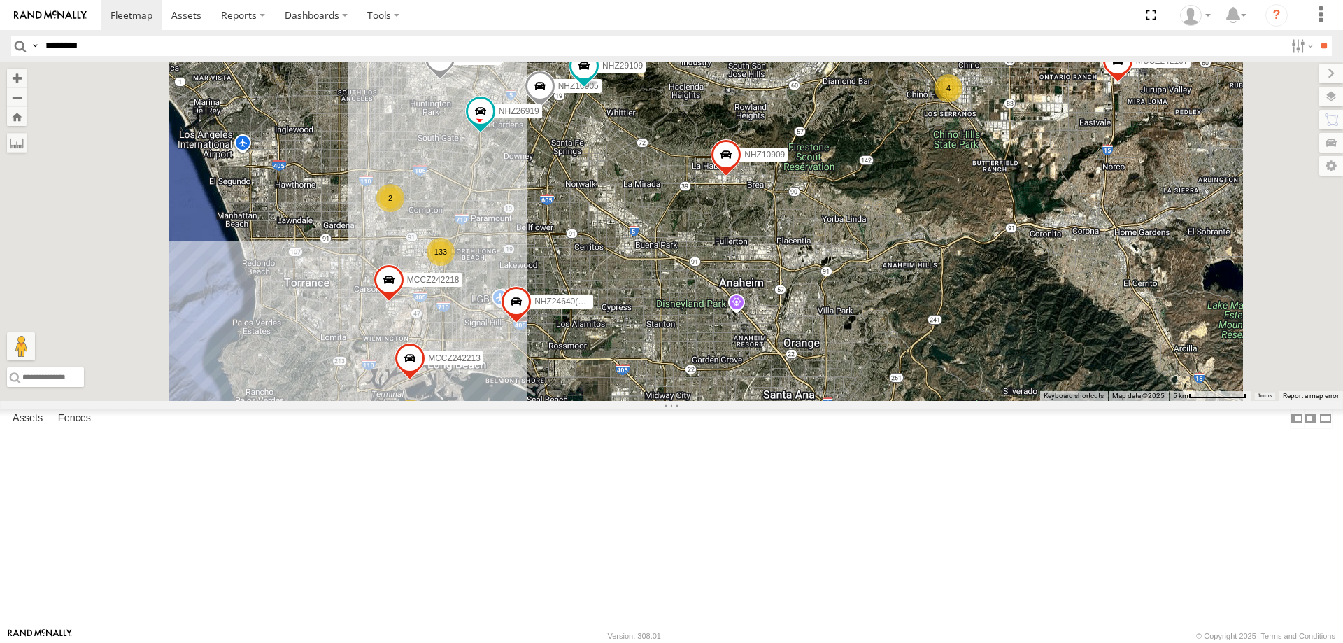
click at [152, 50] on input "********" at bounding box center [662, 46] width 1245 height 20
type input "********"
click at [1316, 36] on input "**" at bounding box center [1324, 46] width 16 height 20
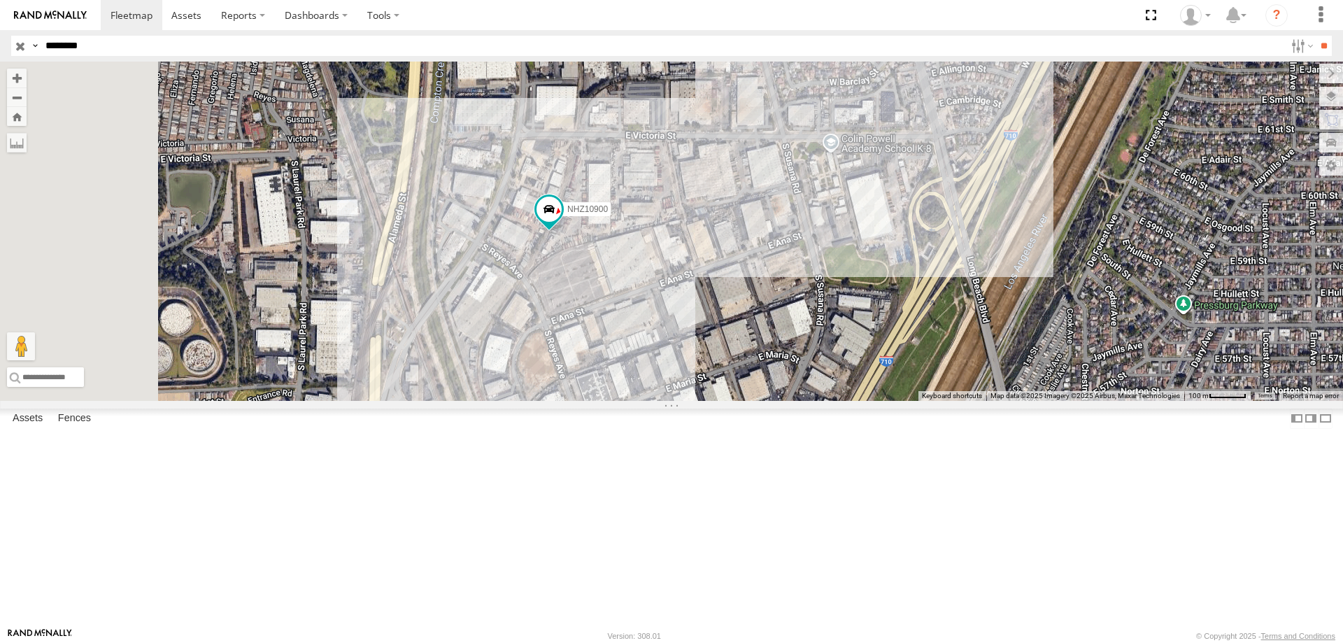
drag, startPoint x: 481, startPoint y: 390, endPoint x: 710, endPoint y: 387, distance: 228.8
click at [710, 387] on div "NHZ10900" at bounding box center [671, 231] width 1343 height 339
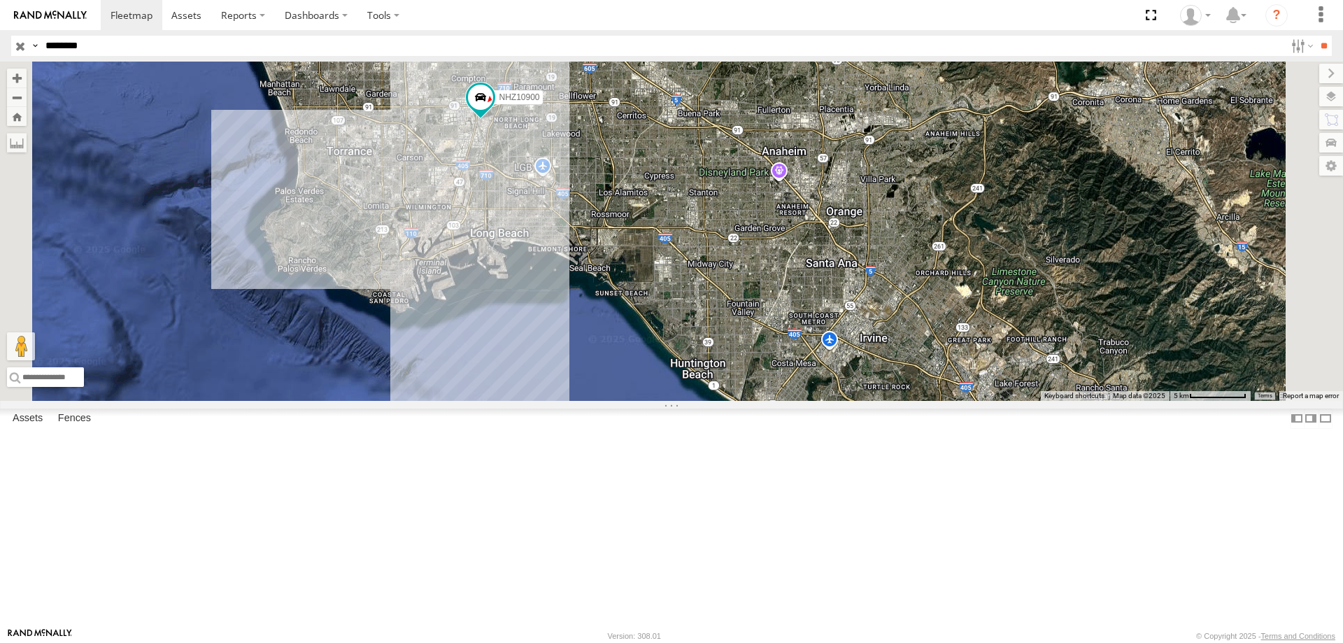
click at [21, 50] on input "button" at bounding box center [20, 46] width 18 height 20
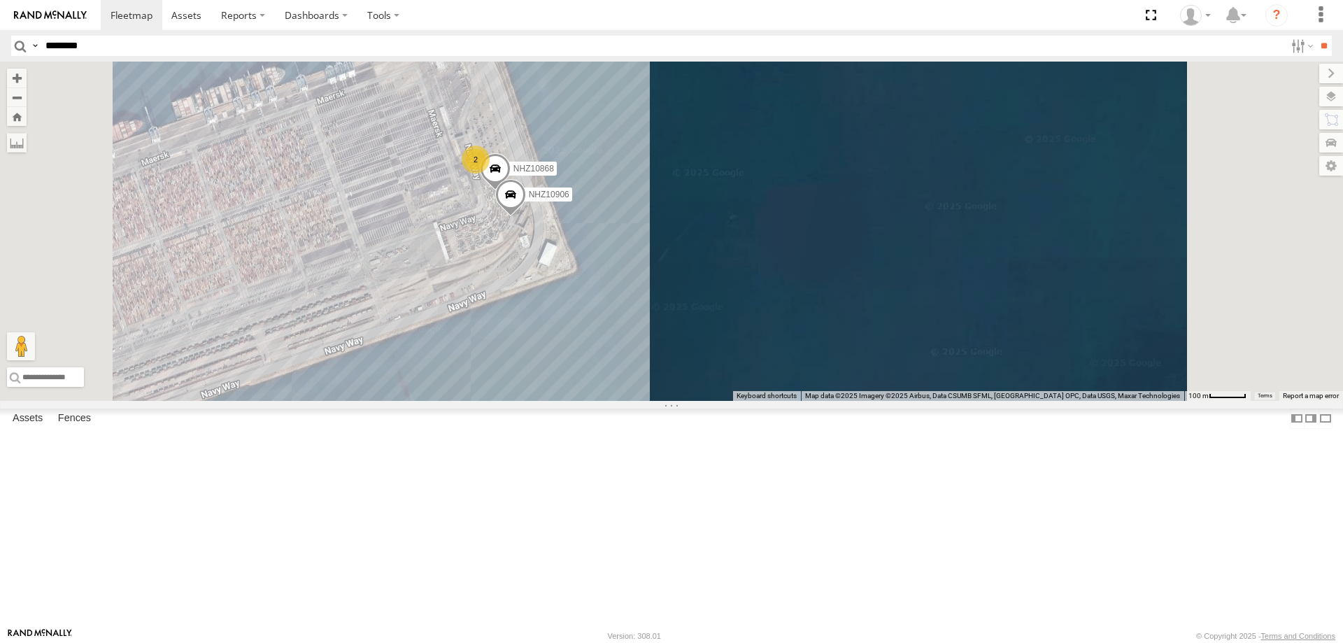
drag, startPoint x: 945, startPoint y: 266, endPoint x: 868, endPoint y: 264, distance: 77.7
click at [943, 264] on div "NHZ10868 NHZ10906 2" at bounding box center [671, 231] width 1343 height 339
click at [569, 199] on span "NHZ10906" at bounding box center [548, 195] width 41 height 10
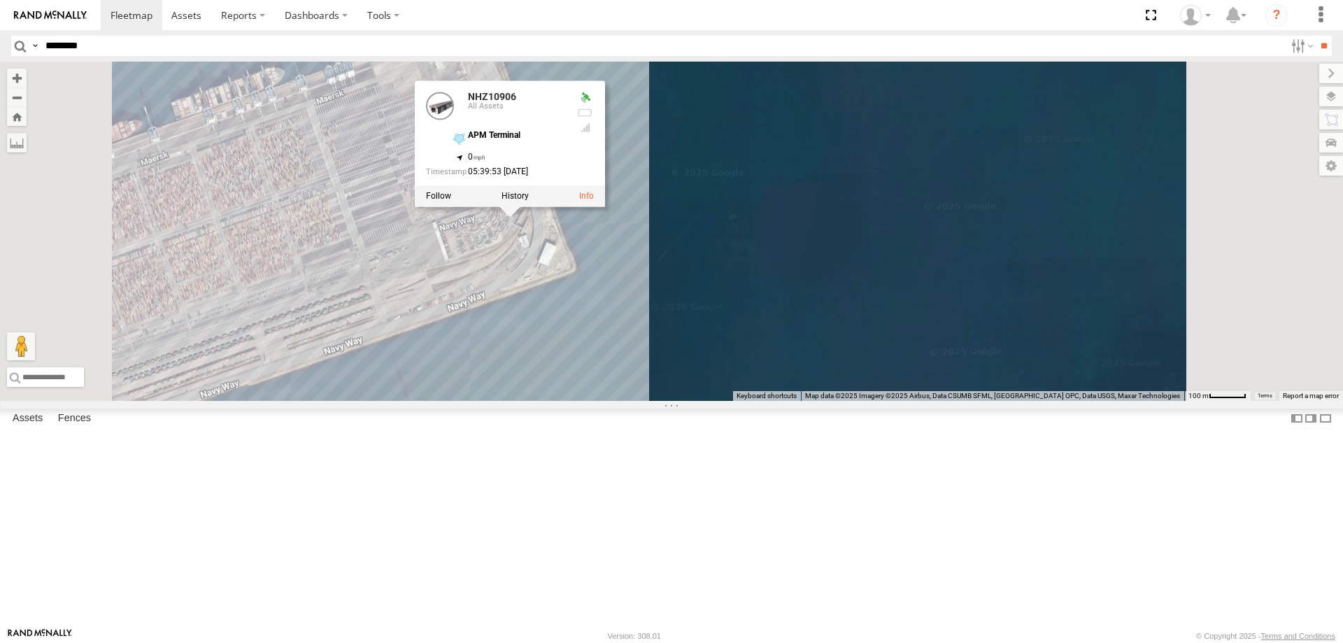
click at [658, 351] on div "NHZ10868 NHZ10906 2 NHZ10906 All Assets APM Terminal 33.72907 , -118.23914 0 05…" at bounding box center [671, 231] width 1343 height 339
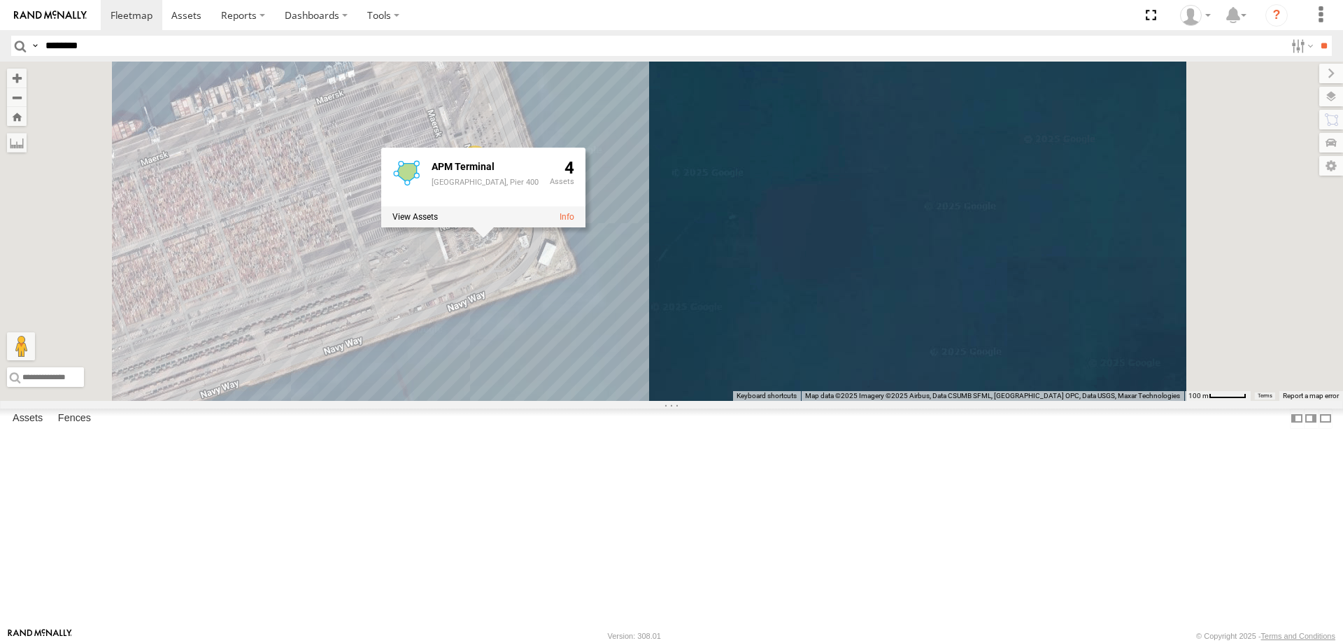
click at [734, 401] on div "NHZ10868 NHZ10906 2 APM Terminal APM Terminal, Pier 400 4" at bounding box center [671, 231] width 1343 height 339
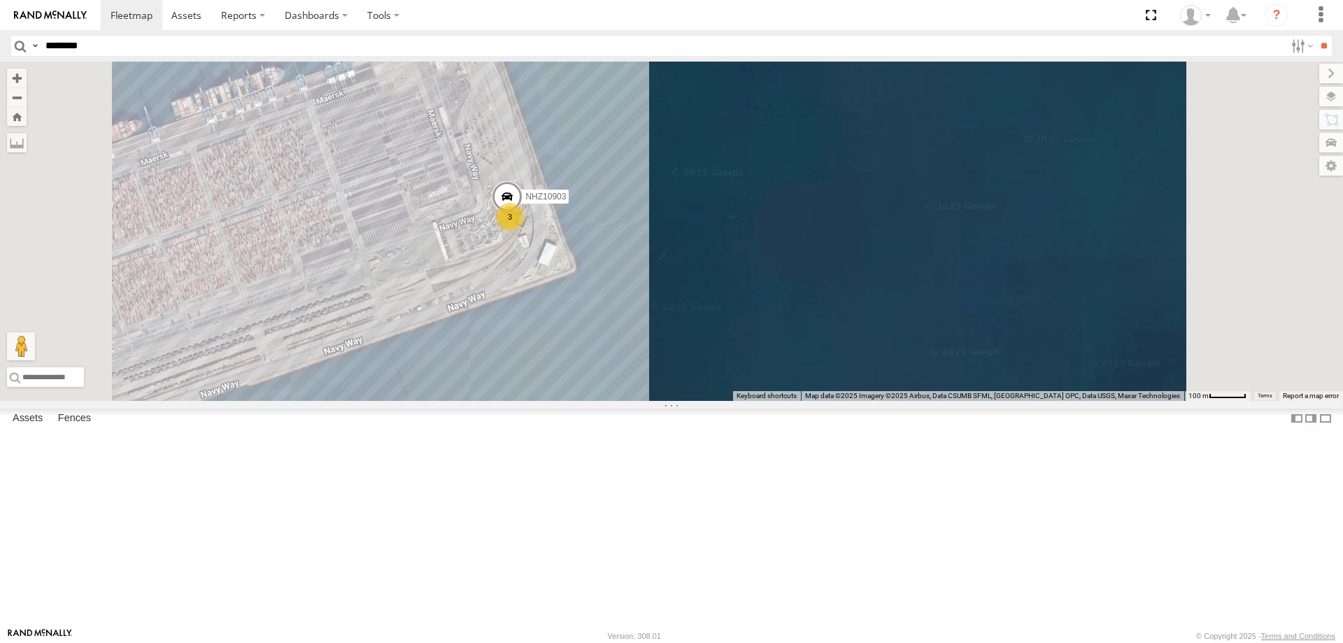
click at [157, 43] on input "********" at bounding box center [662, 46] width 1245 height 20
click at [1316, 36] on input "**" at bounding box center [1324, 46] width 16 height 20
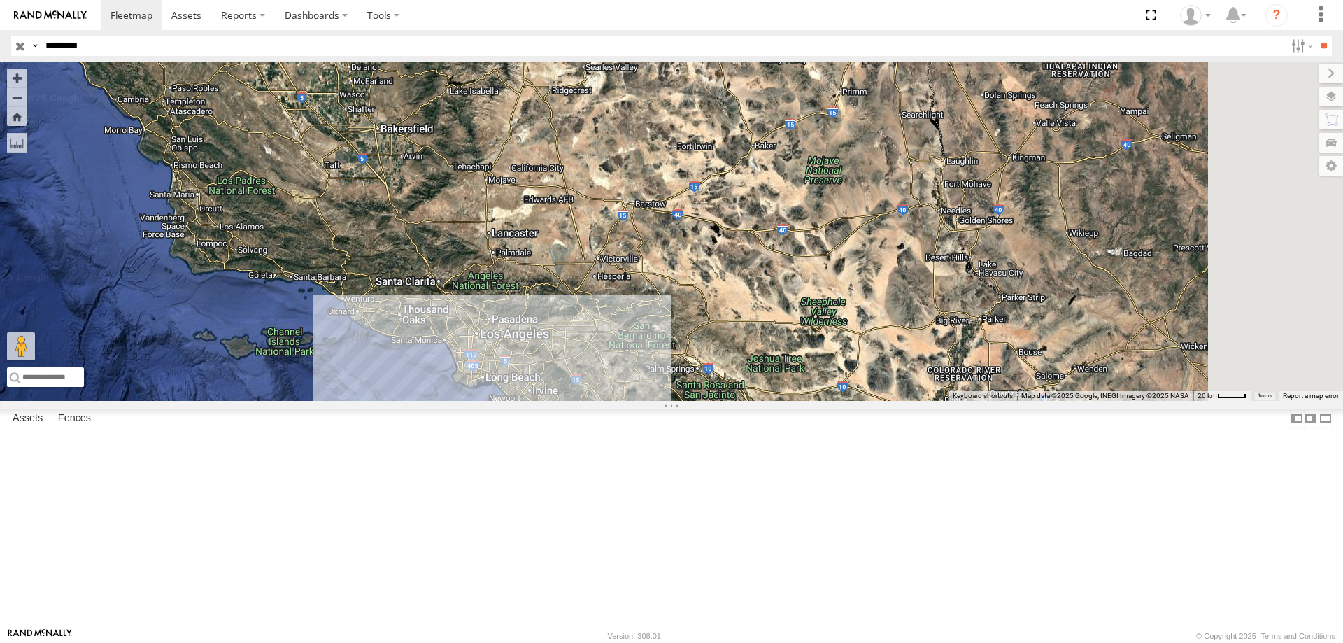
drag, startPoint x: 782, startPoint y: 252, endPoint x: 720, endPoint y: 486, distance: 242.3
click at [720, 401] on div at bounding box center [671, 231] width 1343 height 339
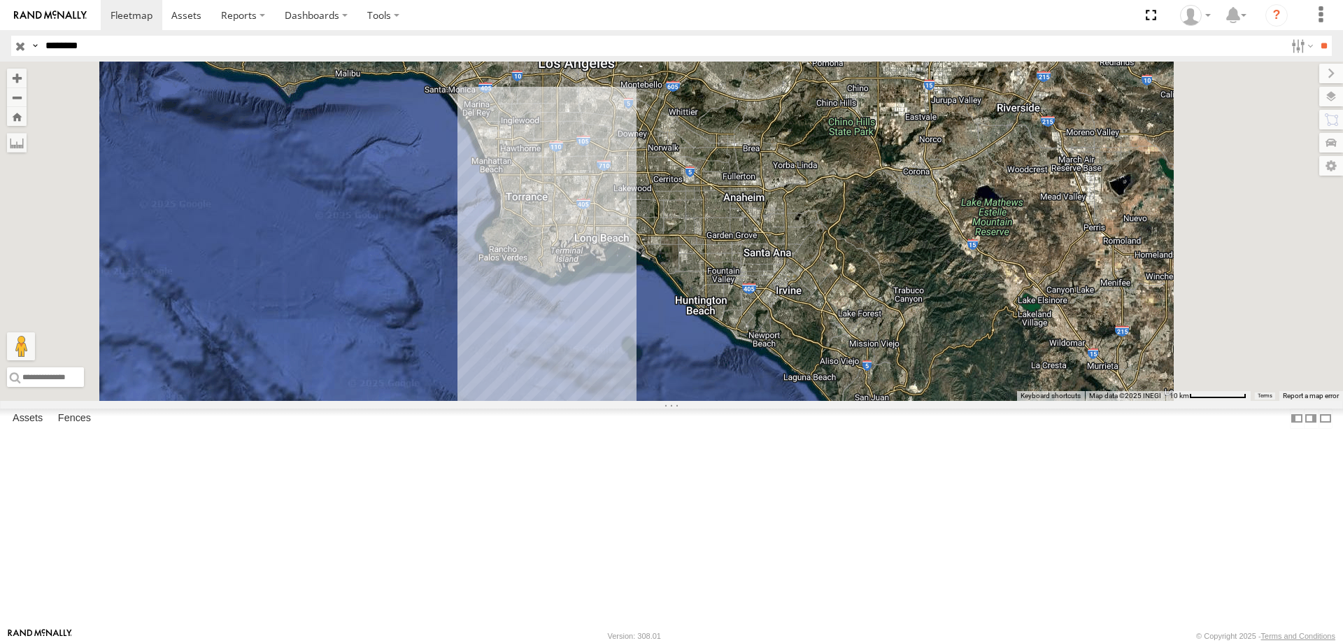
drag, startPoint x: 102, startPoint y: 51, endPoint x: 8, endPoint y: 45, distance: 93.9
click at [8, 45] on header "Search Query Asset ID Asset Label Registration Manufacturer Model VIN Job ID" at bounding box center [671, 45] width 1343 height 31
click at [1316, 36] on input "**" at bounding box center [1324, 46] width 16 height 20
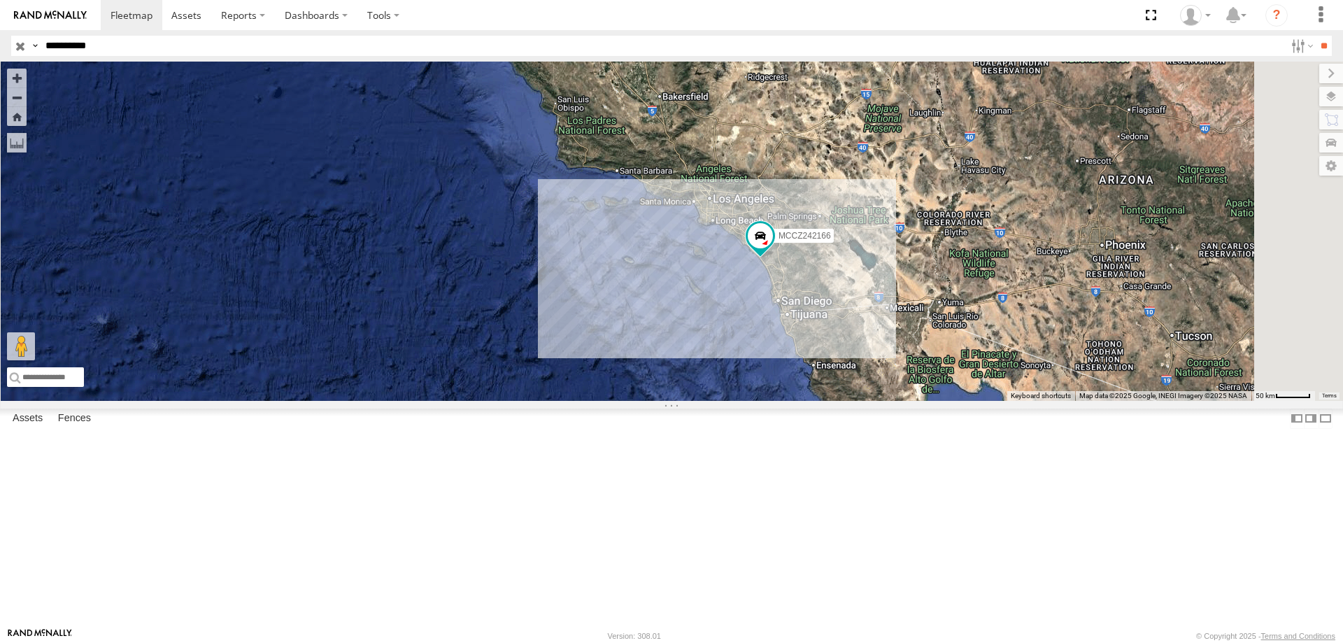
drag, startPoint x: 139, startPoint y: 45, endPoint x: -77, endPoint y: 41, distance: 216.2
click at [0, 41] on html at bounding box center [671, 321] width 1343 height 643
type input "********"
click at [1316, 36] on input "**" at bounding box center [1324, 46] width 16 height 20
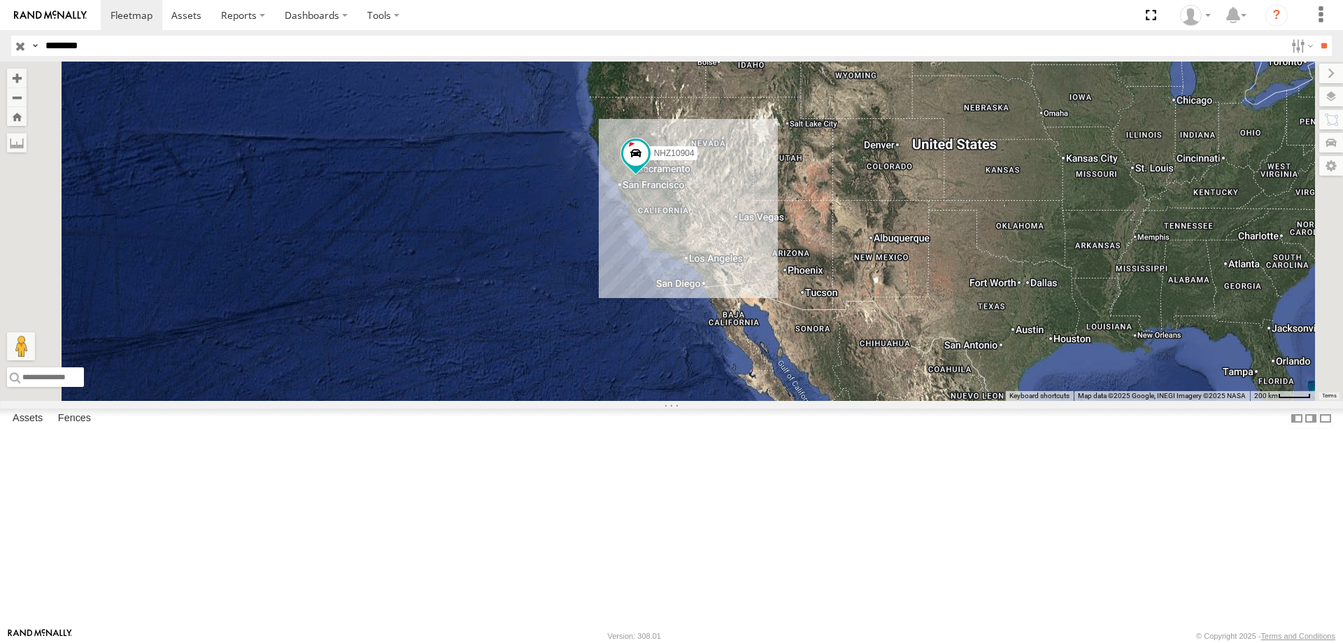
click at [21, 45] on input "button" at bounding box center [20, 46] width 18 height 20
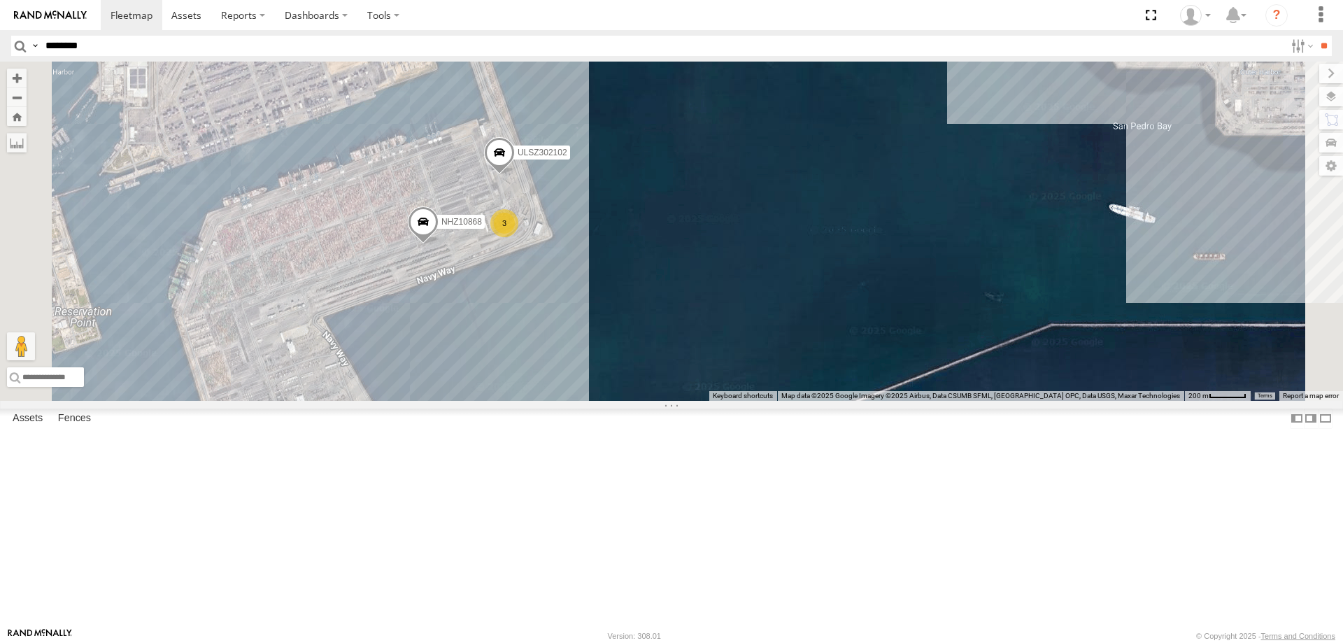
drag, startPoint x: 759, startPoint y: 222, endPoint x: 767, endPoint y: 376, distance: 154.8
click at [767, 376] on div "NHZ10904 NHZ27943 NHZ01009 NHZ01012 MCCZ242166 NHZ10850 MCCZ242210 NHZ10866 NHZ…" at bounding box center [671, 231] width 1343 height 339
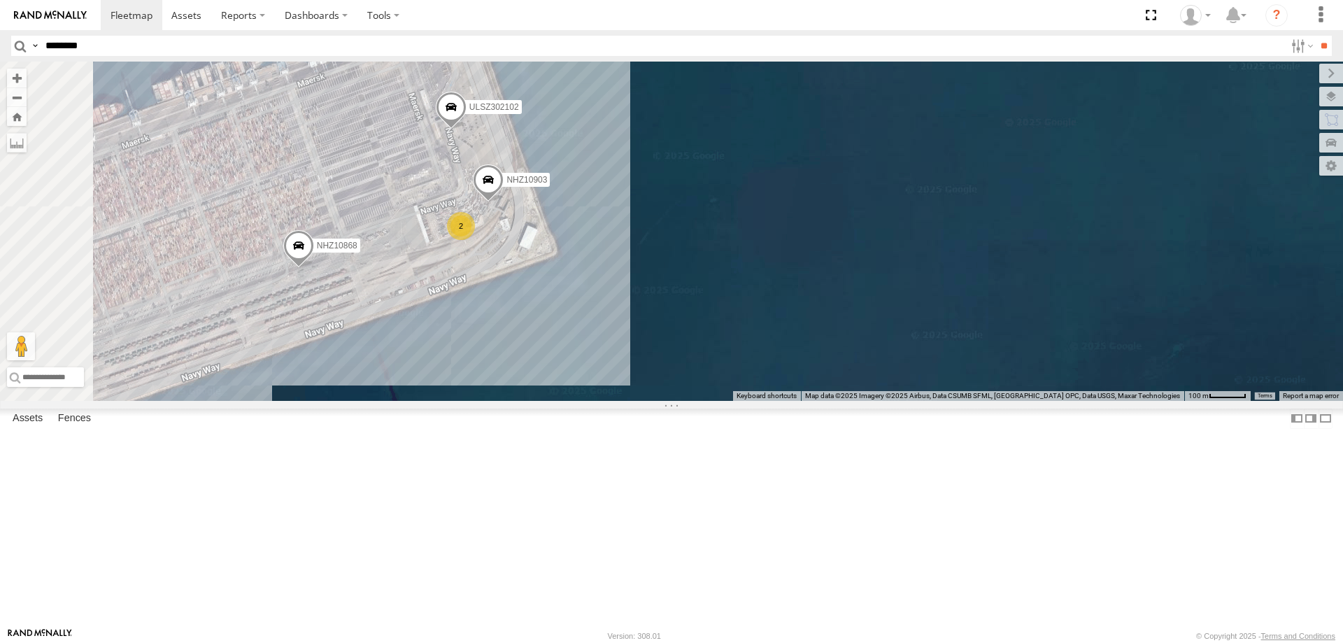
click at [519, 111] on span "ULSZ302102" at bounding box center [494, 106] width 50 height 10
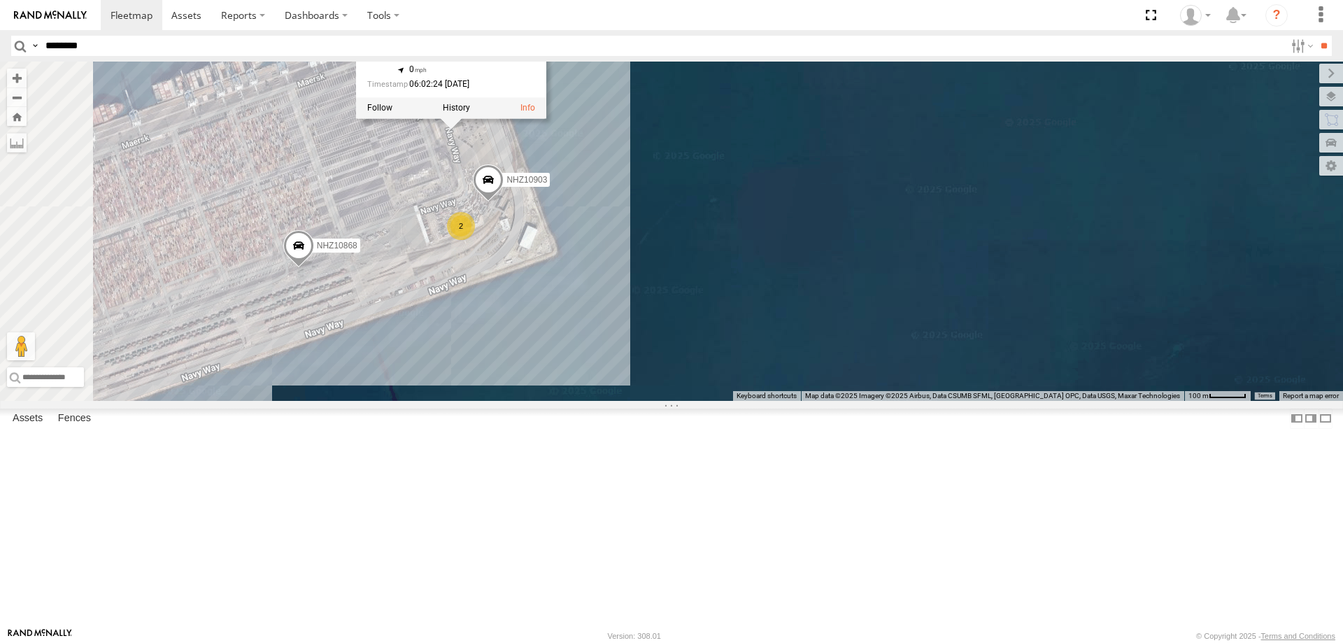
click at [847, 302] on div "NHZ10904 NHZ27943 NHZ01009 NHZ01012 MCCZ242166 NHZ10850 MCCZ242210 NHZ10866 NHZ…" at bounding box center [671, 231] width 1343 height 339
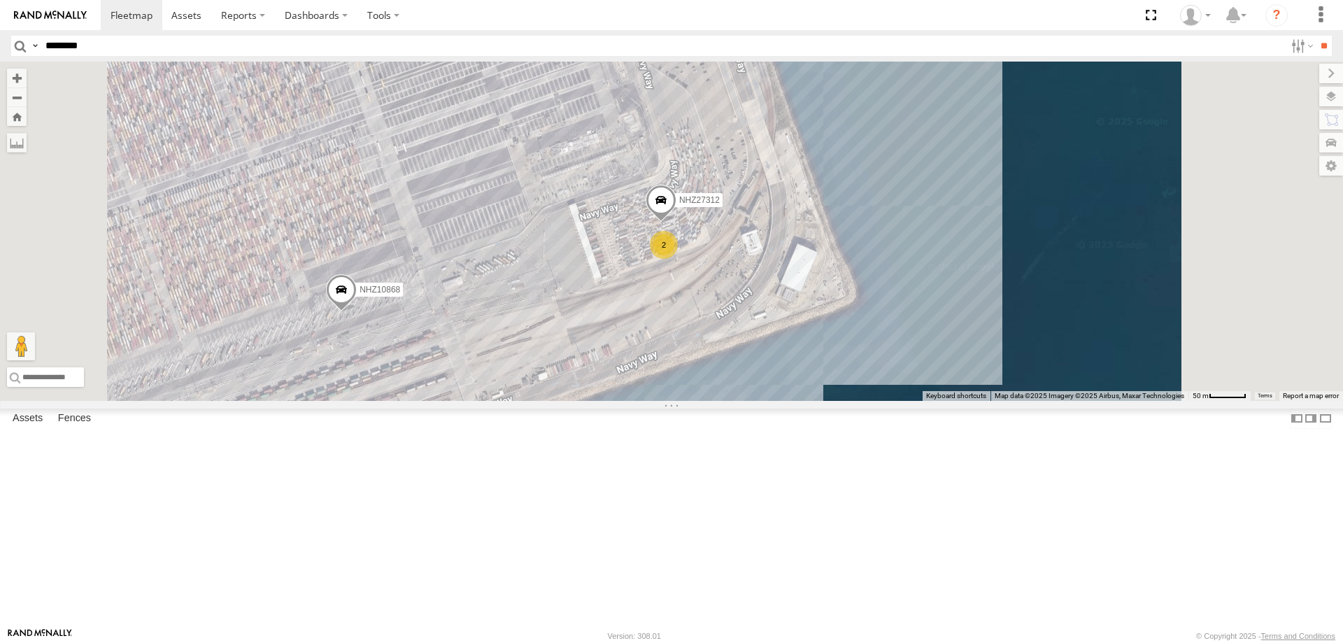
click at [712, 34] on span "ULSZ302102" at bounding box center [688, 29] width 50 height 10
click at [663, 35] on label at bounding box center [649, 30] width 27 height 10
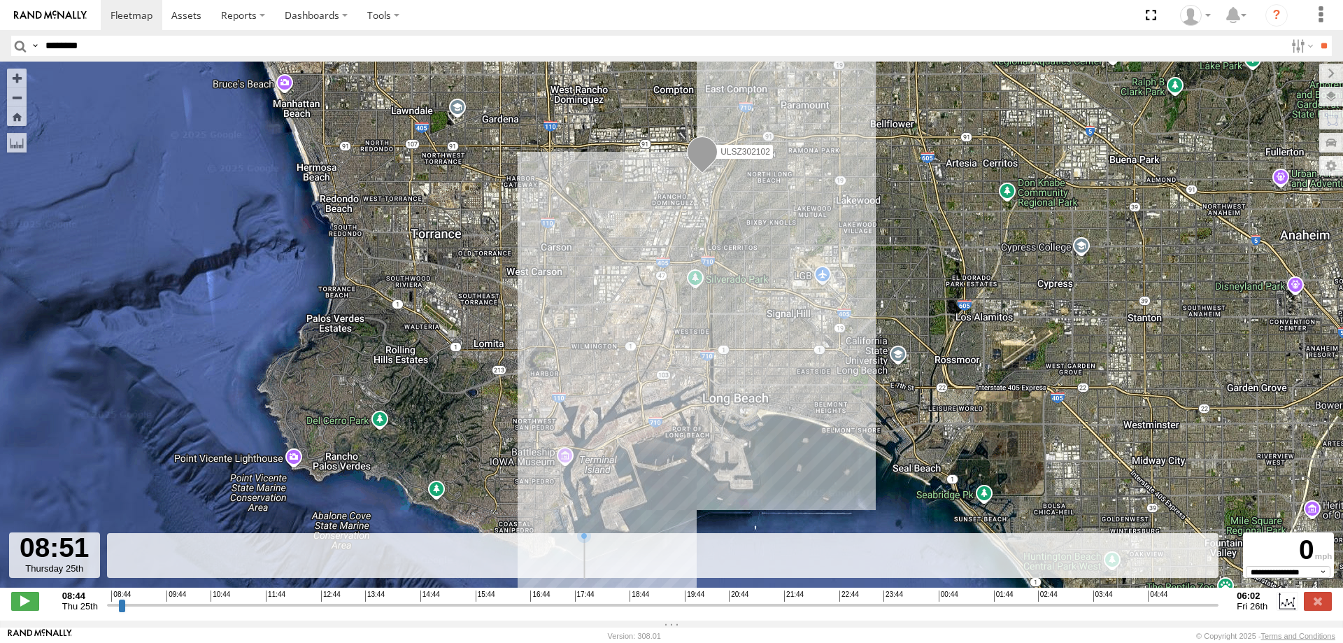
click at [116, 611] on input "range" at bounding box center [663, 604] width 1112 height 13
drag, startPoint x: 116, startPoint y: 618, endPoint x: 919, endPoint y: 618, distance: 803.2
click at [921, 611] on input "range" at bounding box center [663, 604] width 1112 height 13
drag, startPoint x: 917, startPoint y: 616, endPoint x: 1186, endPoint y: 611, distance: 268.7
type input "**********"
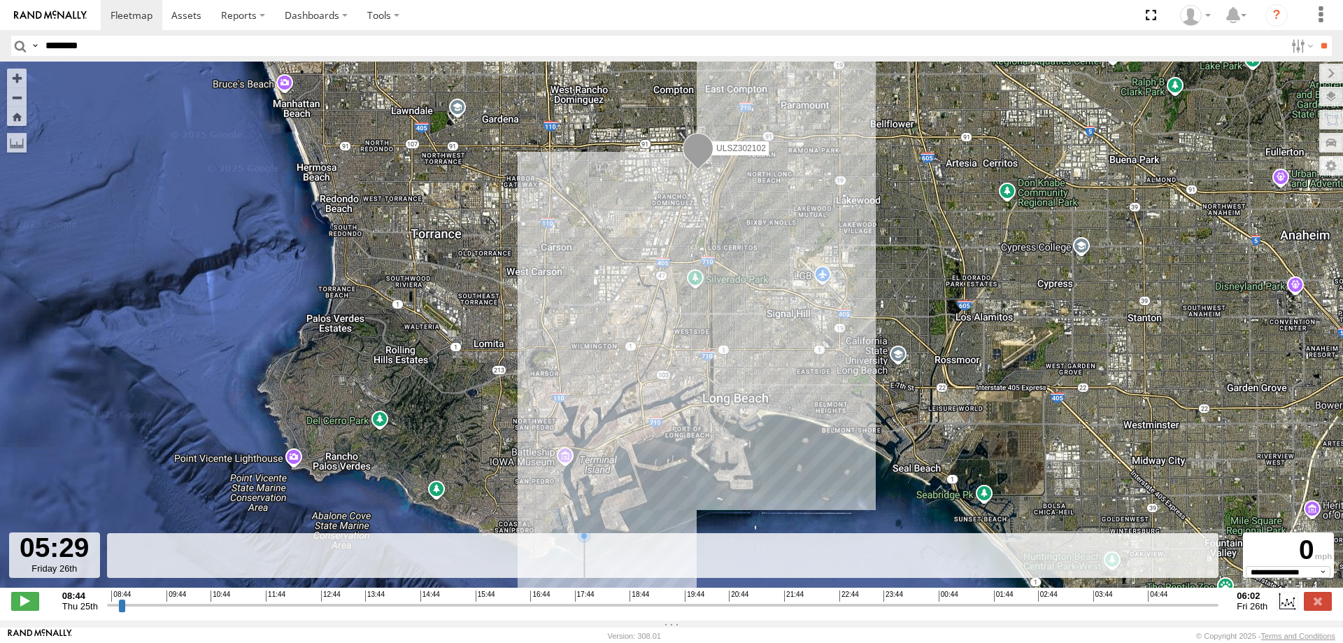
click at [1186, 611] on input "range" at bounding box center [663, 604] width 1112 height 13
click at [122, 50] on input "********" at bounding box center [662, 46] width 1245 height 20
paste input "**********"
type input "**********"
click at [1316, 36] on input "**" at bounding box center [1324, 46] width 16 height 20
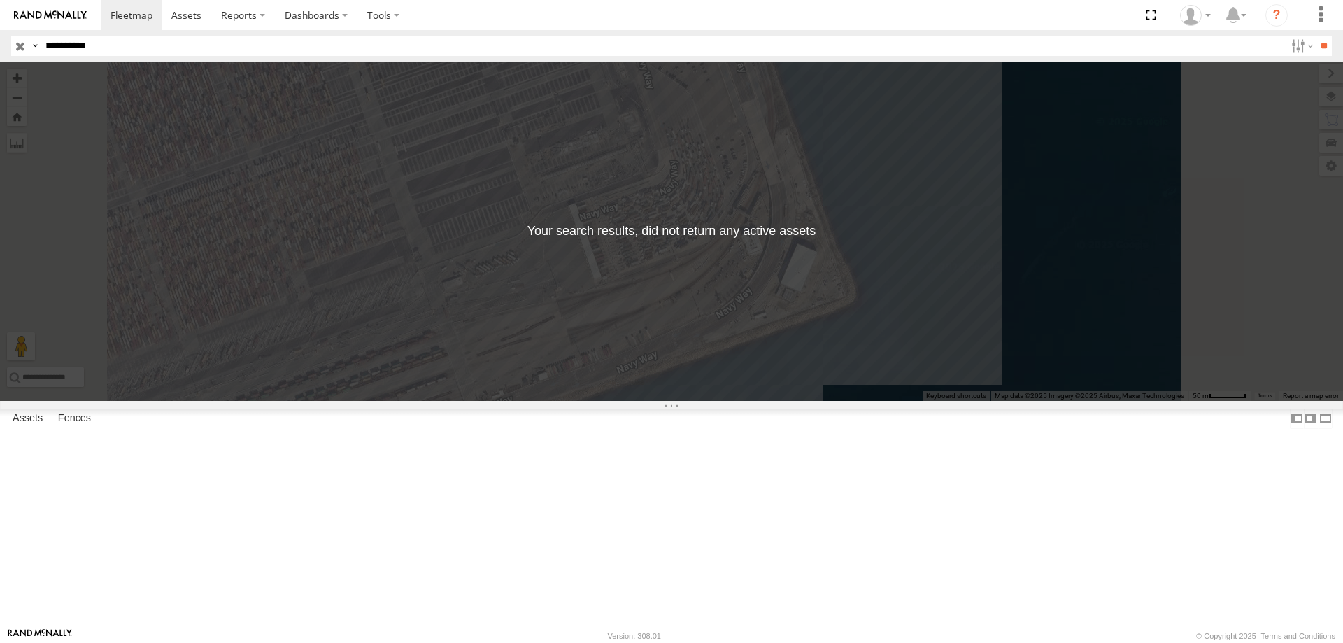
click at [24, 48] on input "button" at bounding box center [20, 46] width 18 height 20
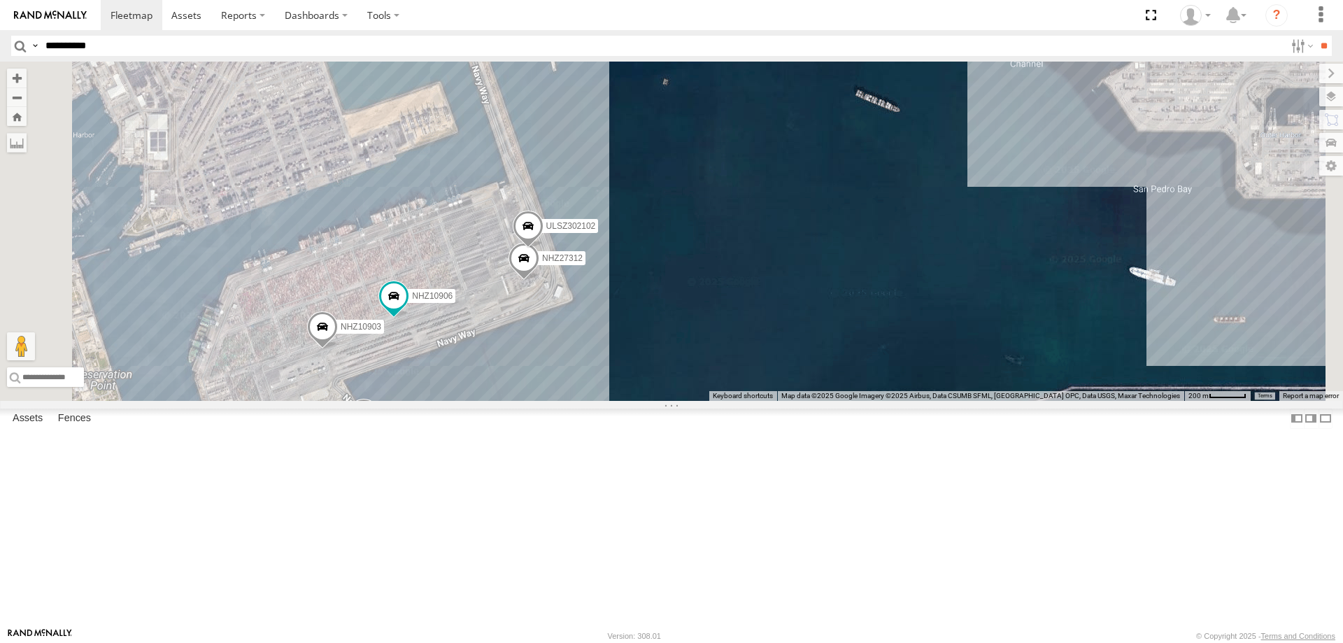
click at [596, 231] on span "ULSZ302102" at bounding box center [571, 226] width 50 height 10
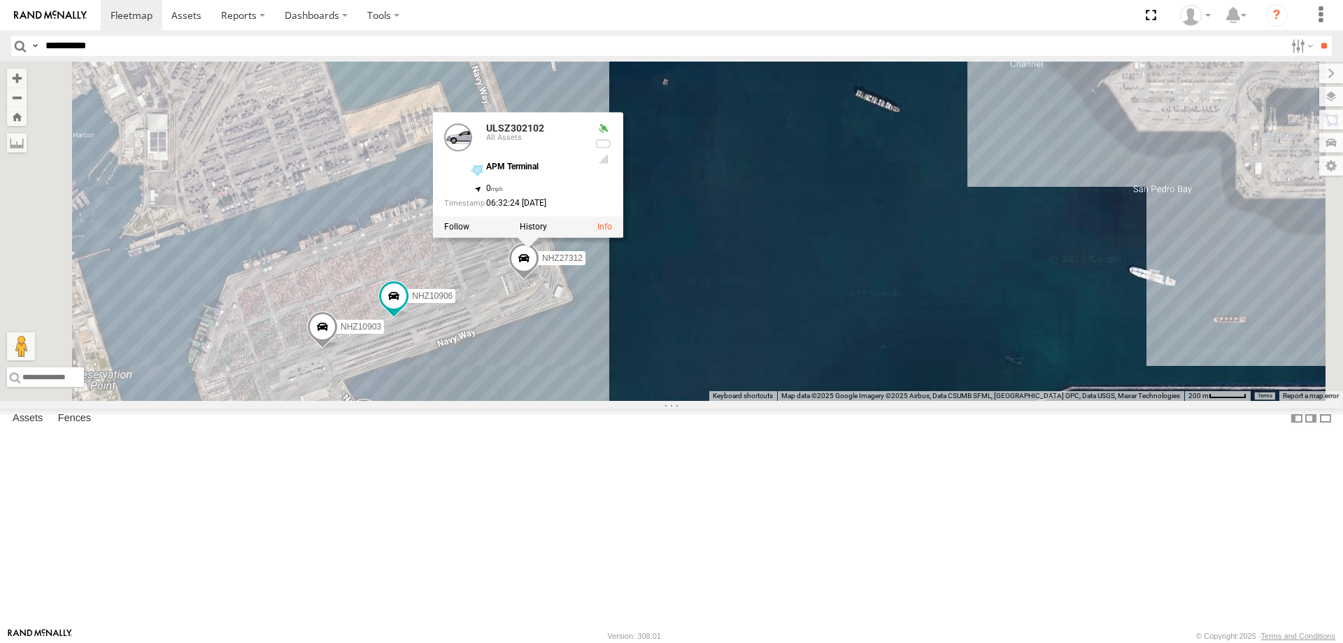
click at [583, 263] on span "NHZ27312" at bounding box center [562, 258] width 41 height 10
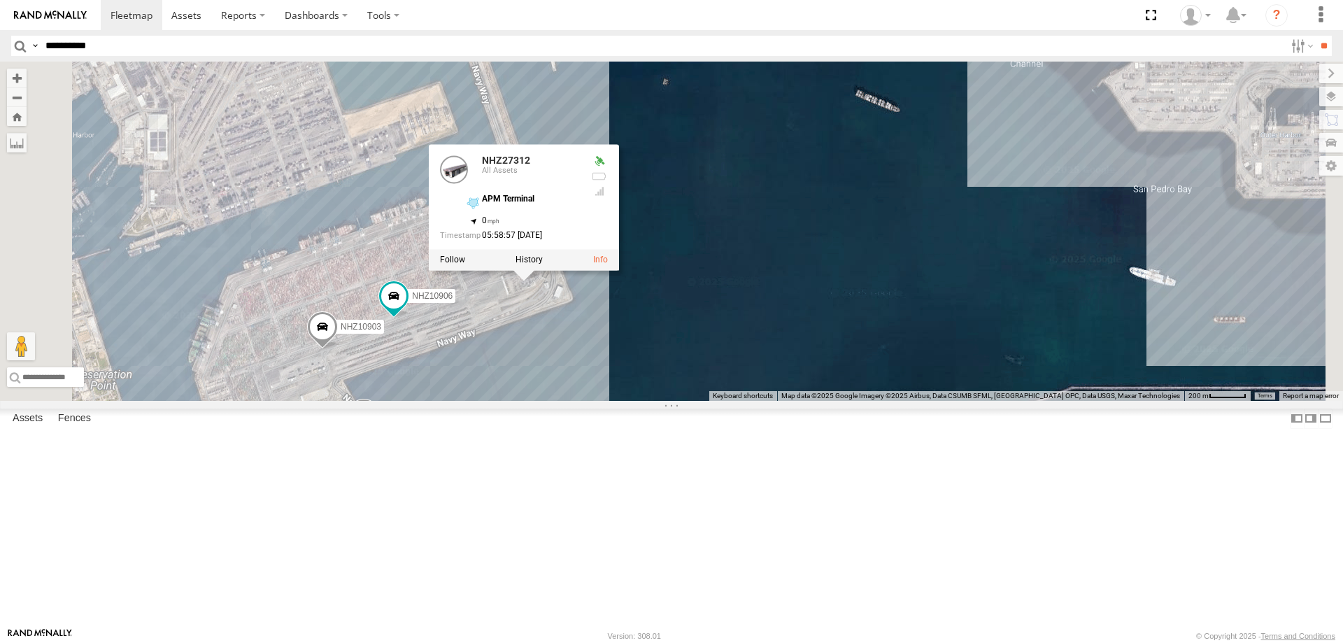
click at [657, 401] on div "NHZ10906 ULSZ302102 NHZ27312 NHZ10868 NHZ10903 NHZ27312 All Assets APM Terminal…" at bounding box center [671, 231] width 1343 height 339
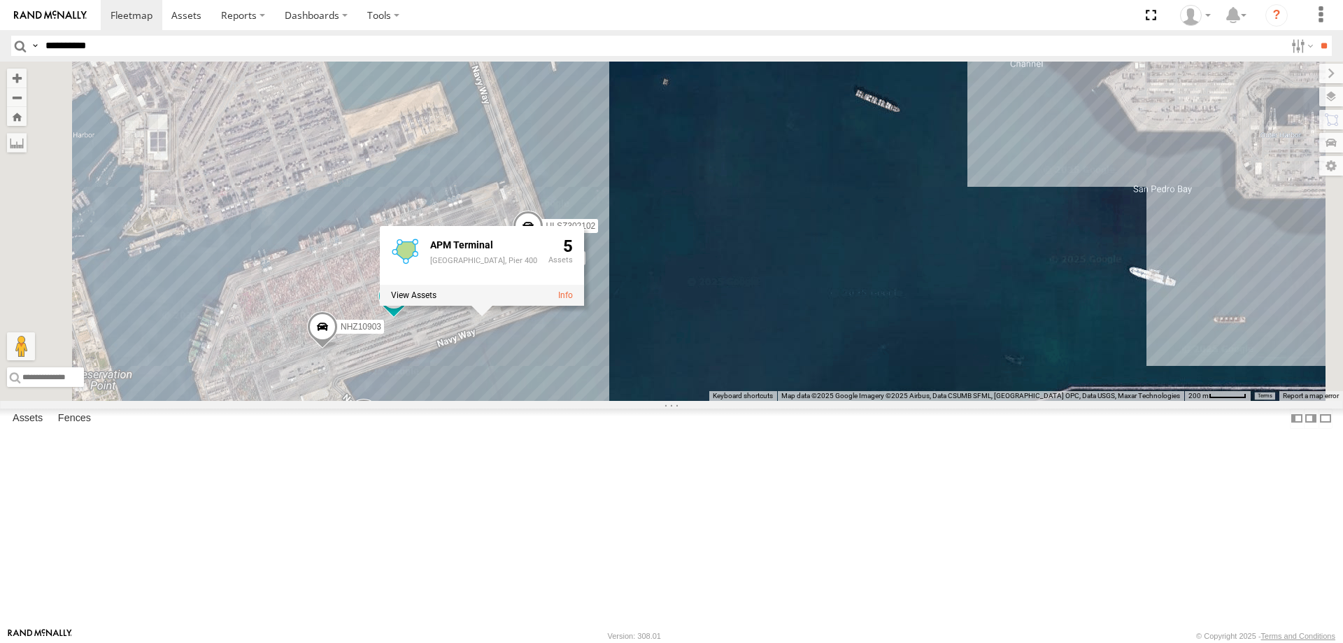
click at [689, 401] on div "NHZ10906 ULSZ302102 NHZ27312 NHZ10868 NHZ10903 APM Terminal APM Terminal, Pier …" at bounding box center [671, 231] width 1343 height 339
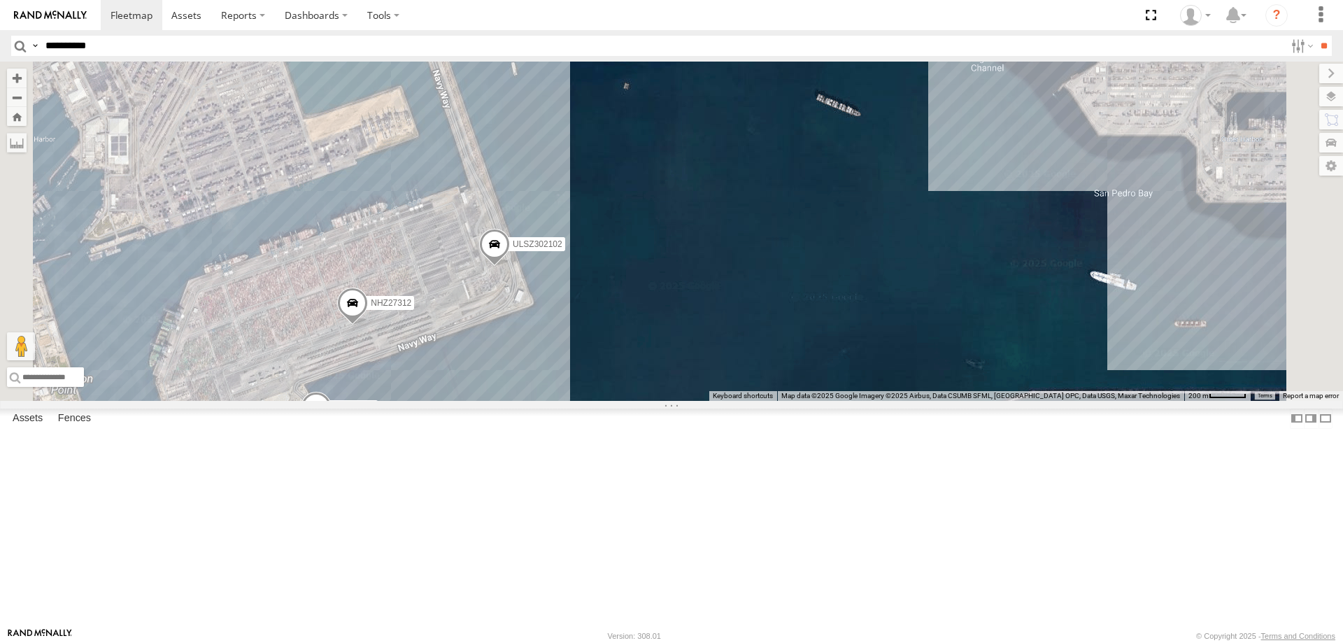
click at [563, 249] on span "ULSZ302102" at bounding box center [538, 244] width 50 height 10
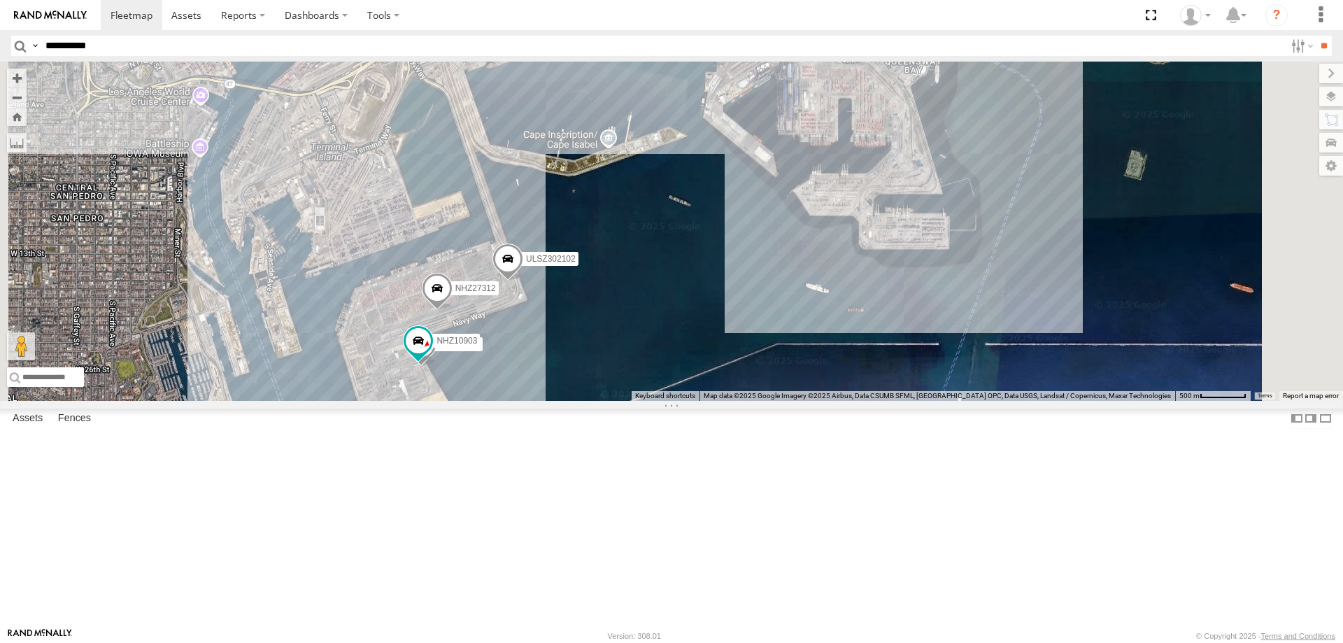
click at [576, 264] on span "ULSZ302102" at bounding box center [551, 259] width 50 height 10
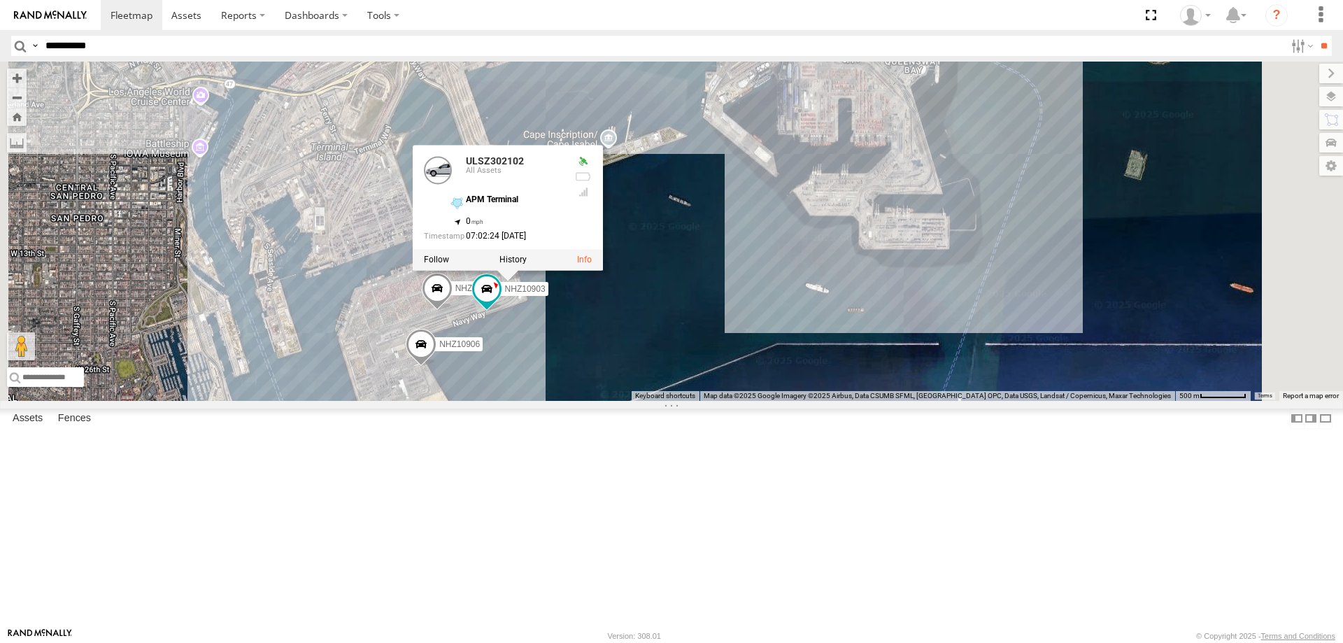
click at [777, 401] on div "NHZ10906 ULSZ302102 NHZ27312 2 NHZ10903 ULSZ302102 All Assets APM Terminal 33.7…" at bounding box center [671, 231] width 1343 height 339
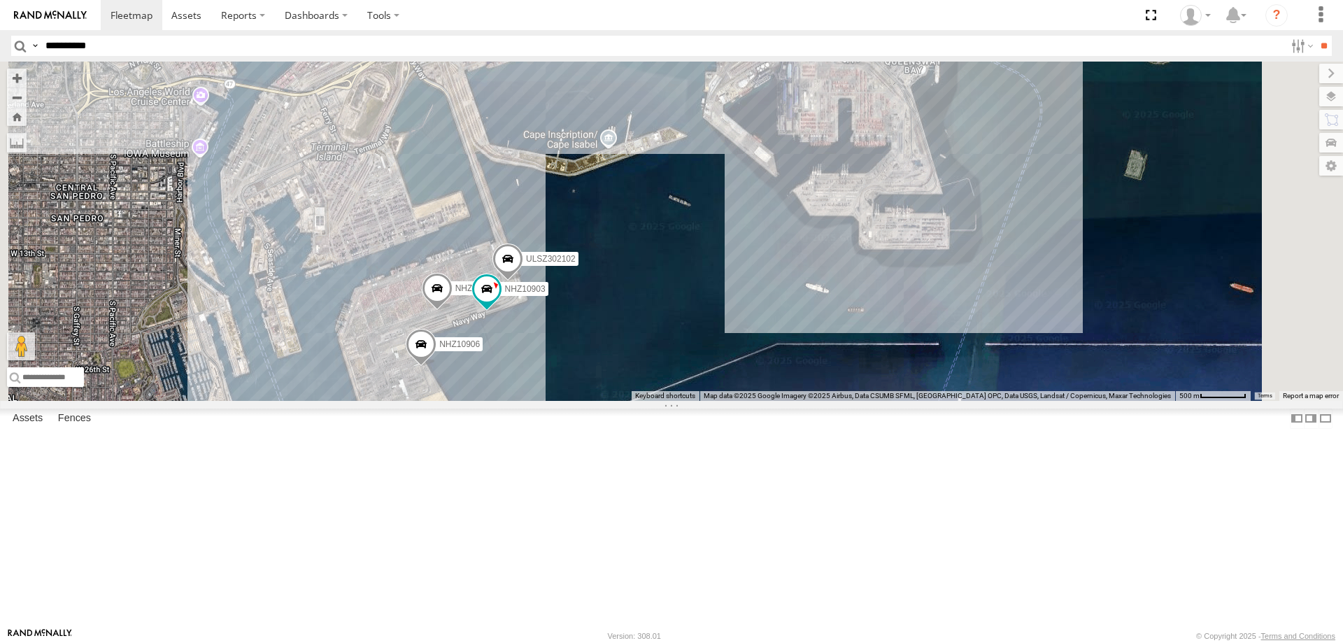
click at [721, 401] on div "NHZ10906 ULSZ302102 NHZ27312 2 NHZ10903" at bounding box center [671, 231] width 1343 height 339
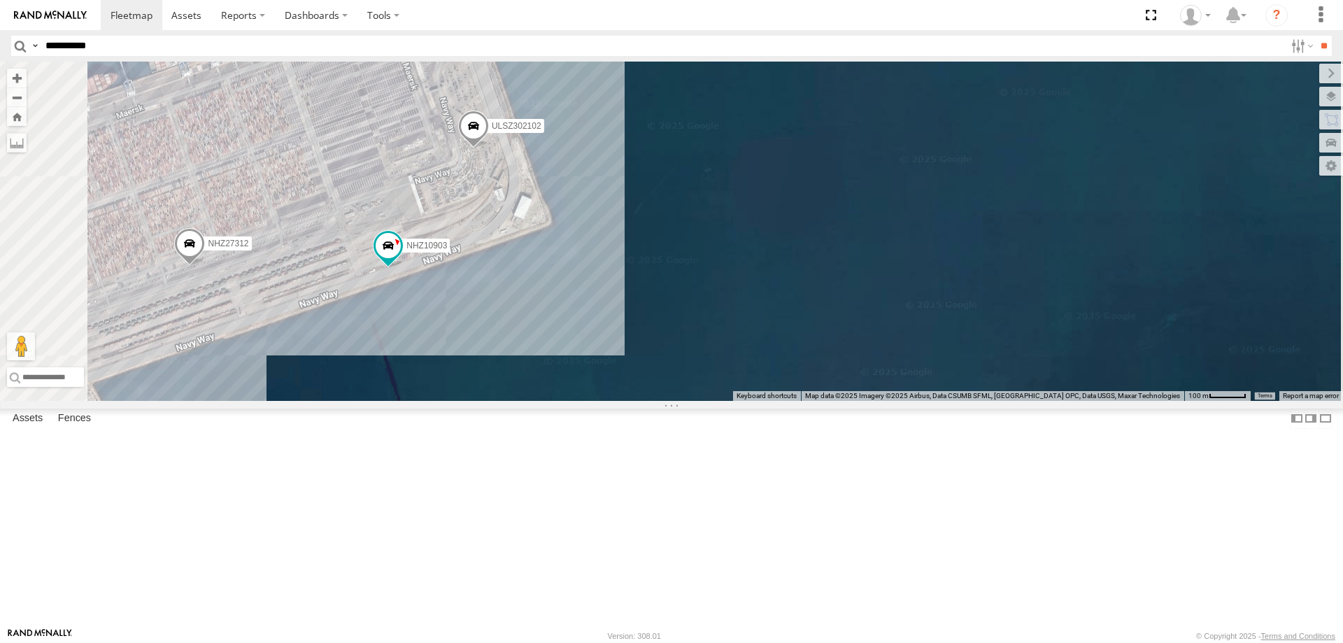
click at [542, 130] on span "ULSZ302102" at bounding box center [517, 125] width 50 height 10
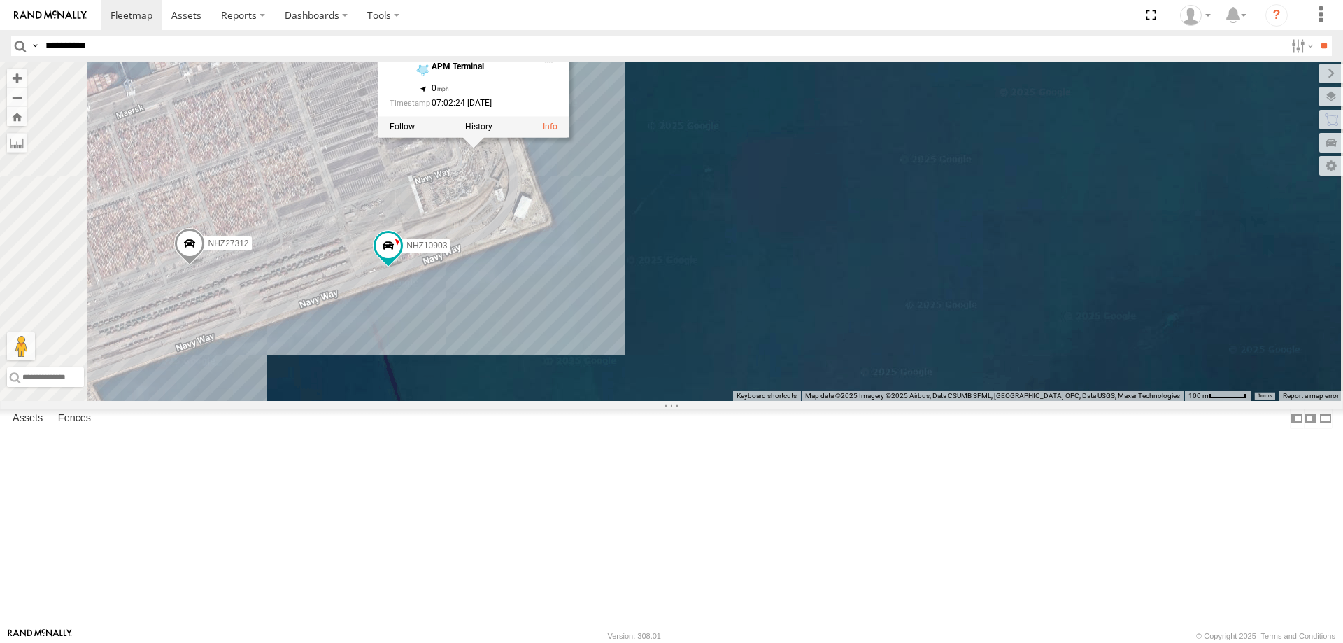
click at [716, 306] on div "NHZ10906 ULSZ302102 NHZ27312 NHZ10903 ULSZ302102 All Assets APM Terminal 33.729…" at bounding box center [671, 231] width 1343 height 339
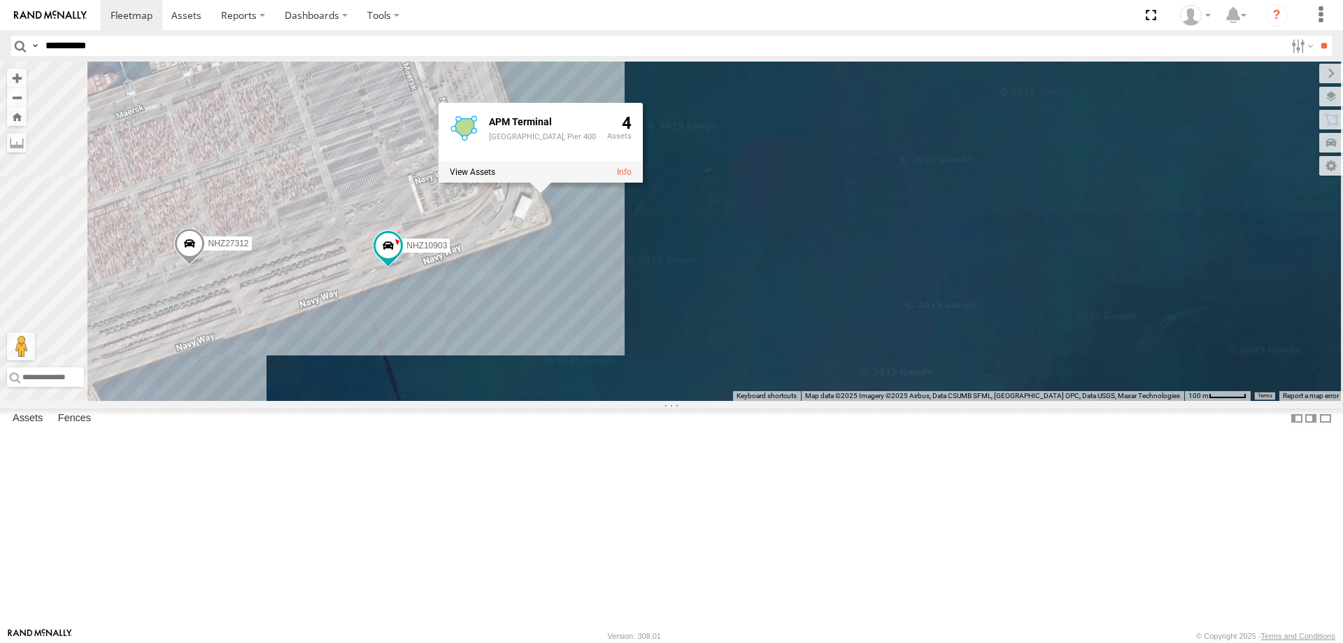
click at [702, 401] on div "NHZ10906 ULSZ302102 NHZ27312 NHZ10903 APM Terminal APM Terminal, Pier 400 4" at bounding box center [671, 231] width 1343 height 339
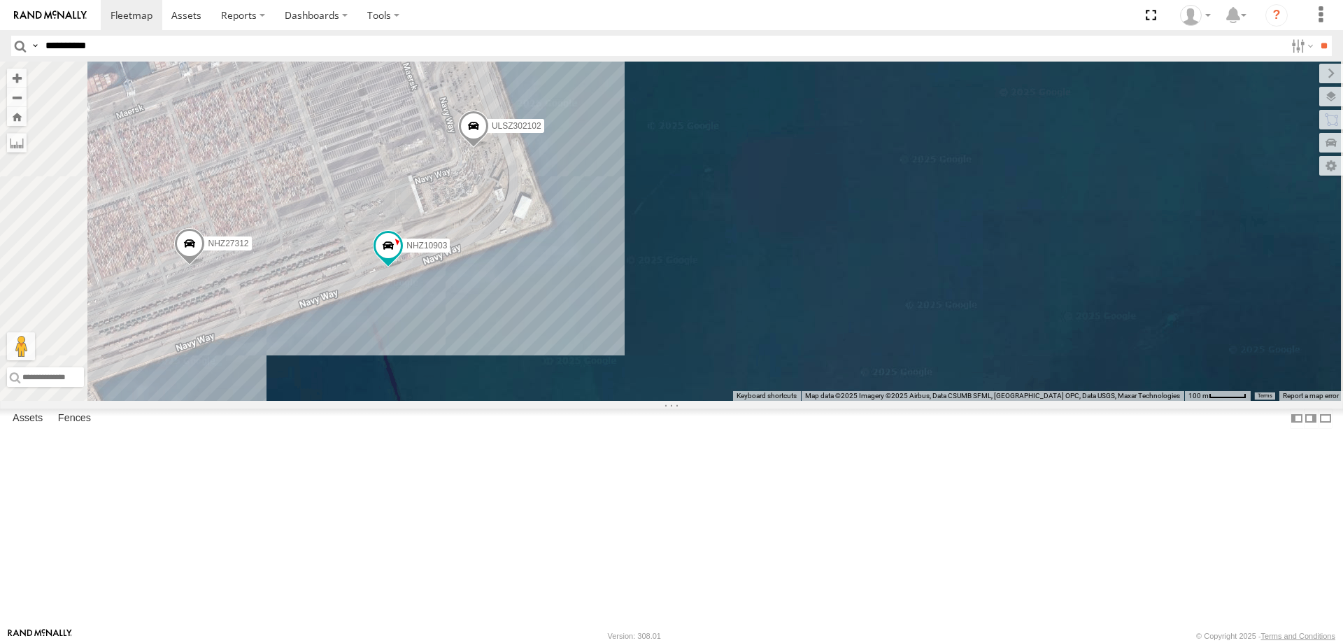
click at [542, 130] on span "ULSZ302102" at bounding box center [517, 125] width 50 height 10
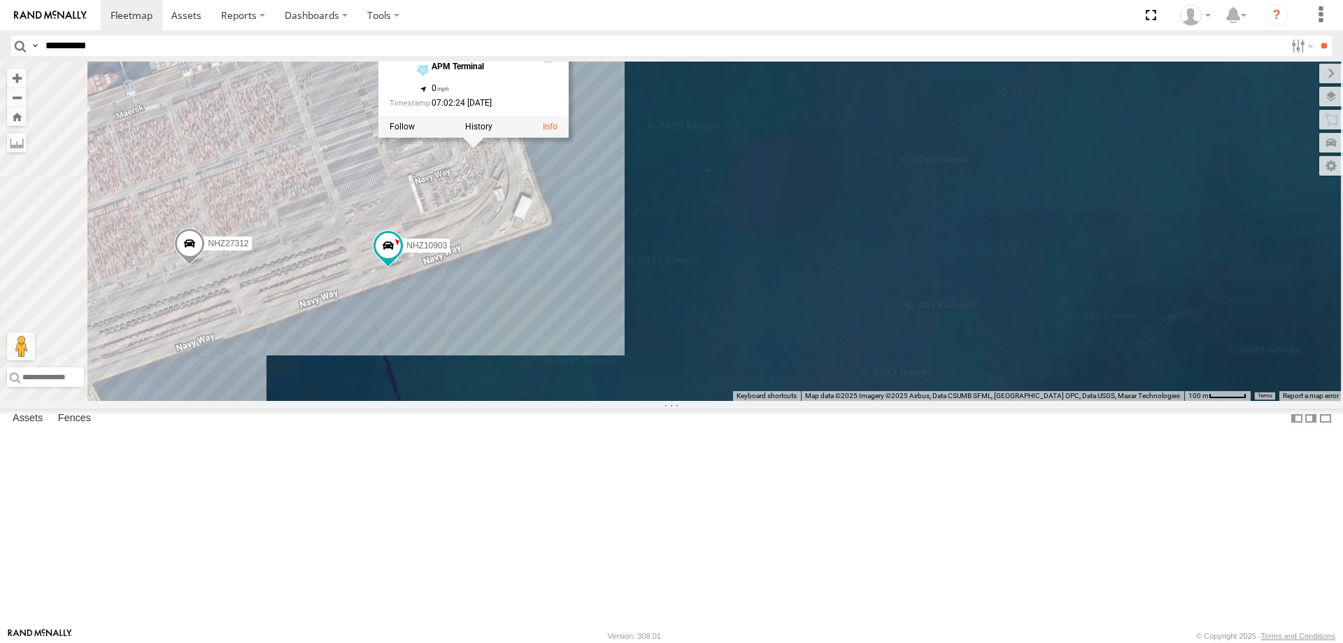
click at [691, 310] on div "ULSZ302102 NHZ27312 NHZ10903 ULSZ302102 All Assets APM Terminal 33.72963 , -118…" at bounding box center [671, 231] width 1343 height 339
